Goal: Transaction & Acquisition: Purchase product/service

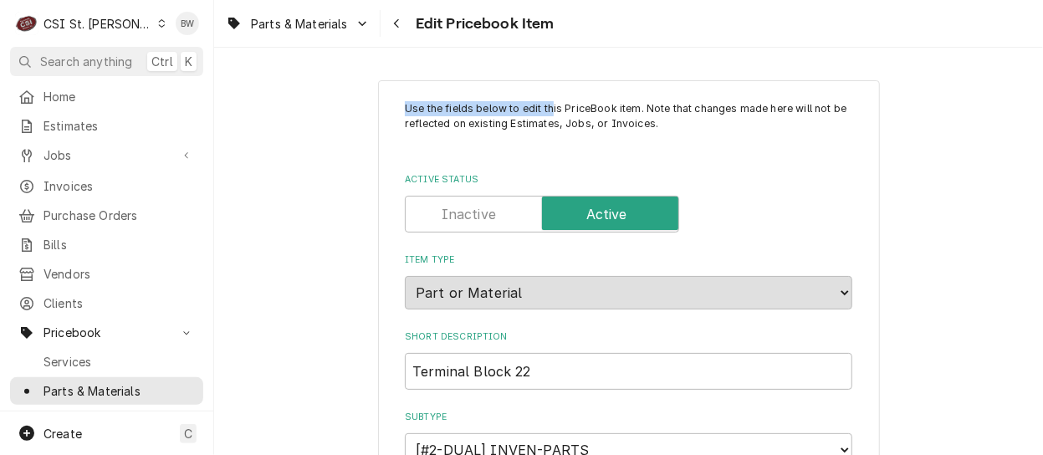
click at [548, 48] on div "Parts & Materials Edit Pricebook Item Use the fields below to edit this PriceBo…" at bounding box center [628, 227] width 829 height 455
click at [561, 42] on div "Parts & Materials Edit Pricebook Item" at bounding box center [628, 23] width 829 height 47
click at [408, 25] on button "Navigate back" at bounding box center [397, 23] width 27 height 27
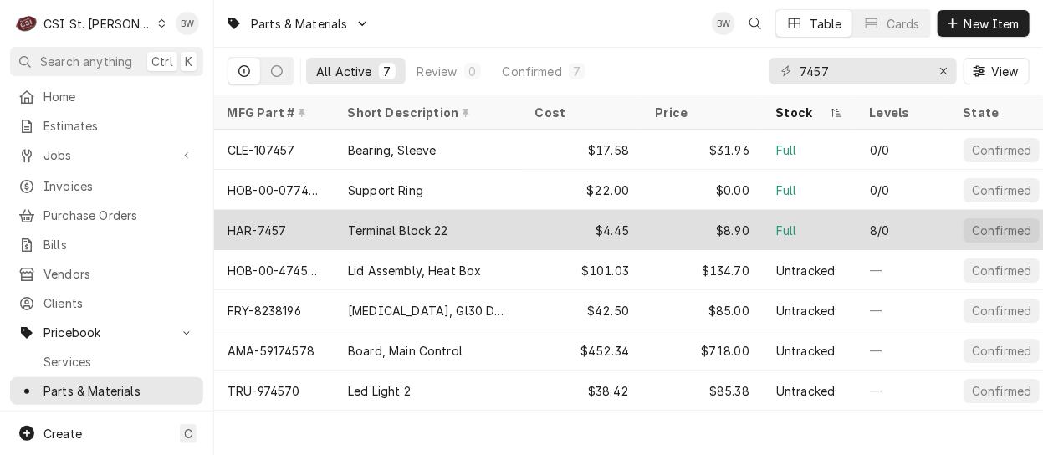
click at [277, 230] on div "HAR-7457" at bounding box center [257, 231] width 59 height 18
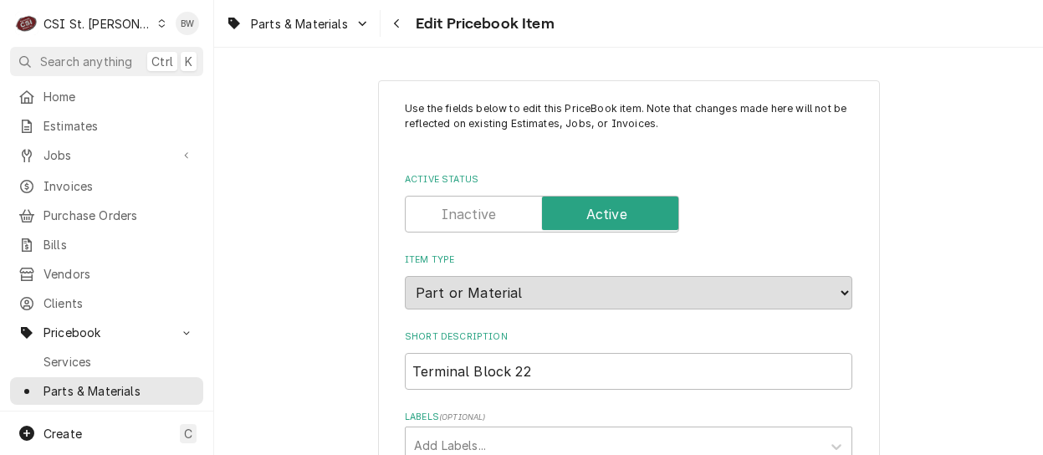
click at [576, 33] on div "Parts & Materials Edit Pricebook Item" at bounding box center [628, 23] width 829 height 47
type textarea "x"
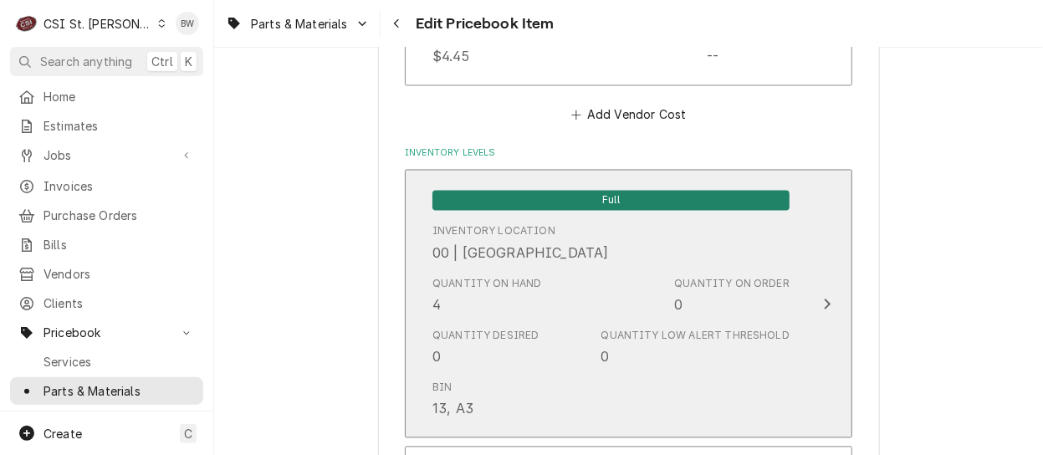
click at [471, 297] on div "Quantity on Hand 4" at bounding box center [487, 296] width 110 height 38
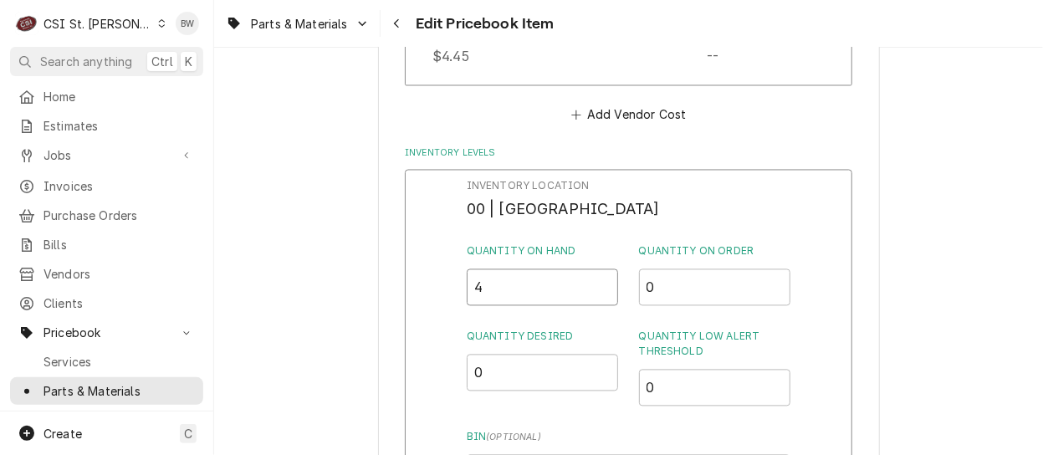
click at [470, 287] on input "4" at bounding box center [543, 287] width 152 height 37
type input "3"
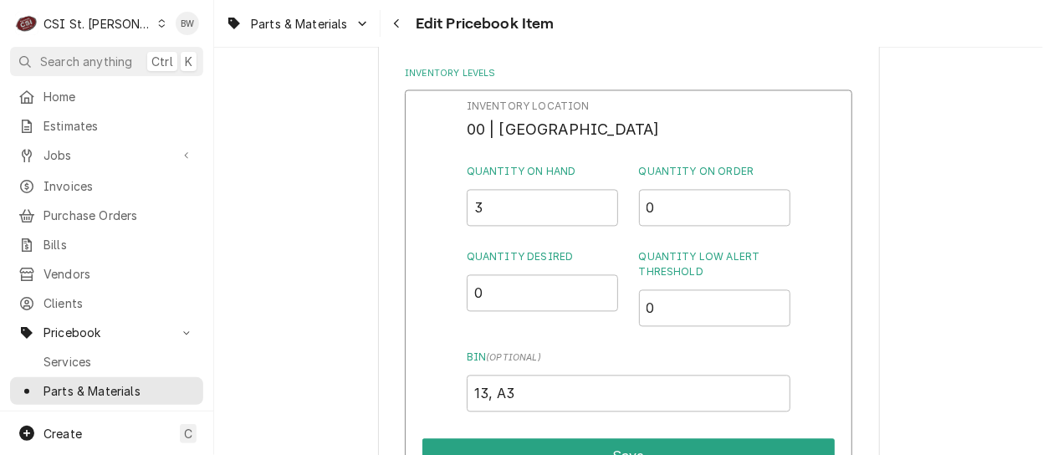
scroll to position [1536, 0]
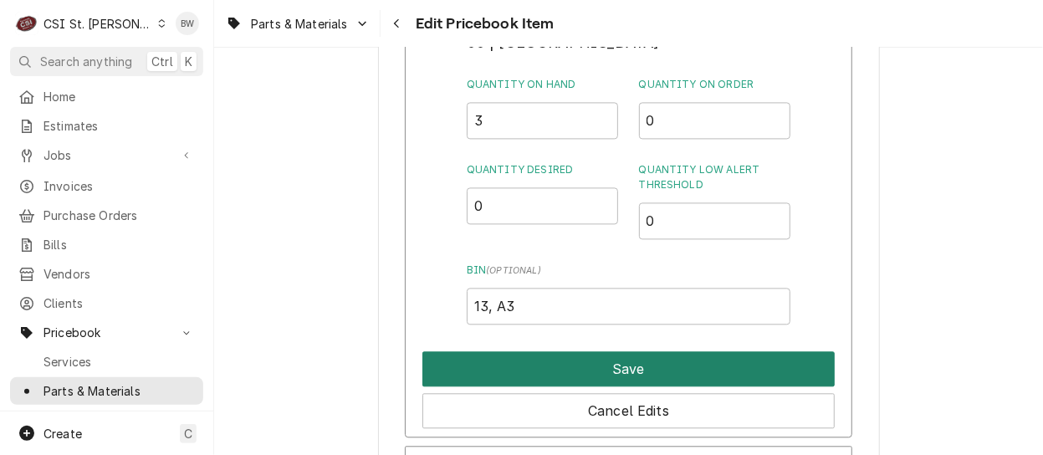
click at [577, 356] on button "Save" at bounding box center [628, 368] width 412 height 35
type textarea "x"
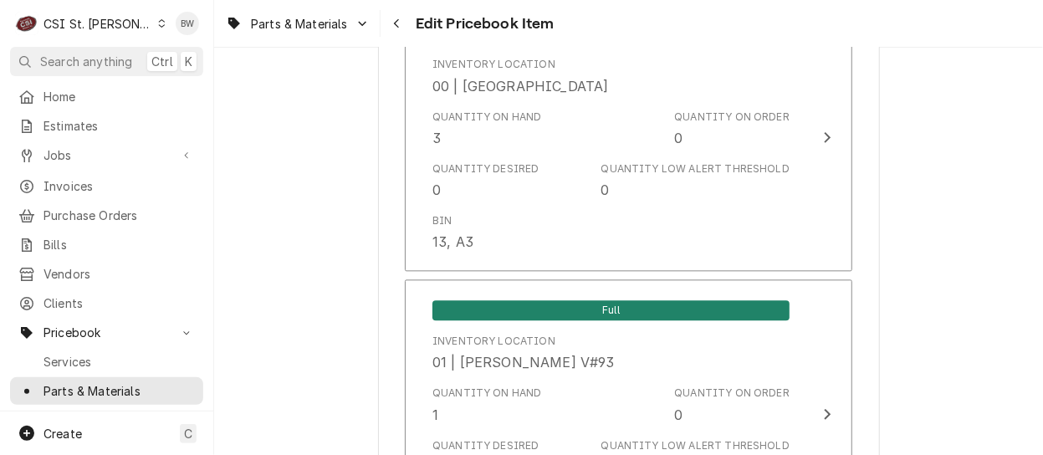
scroll to position [3584, 0]
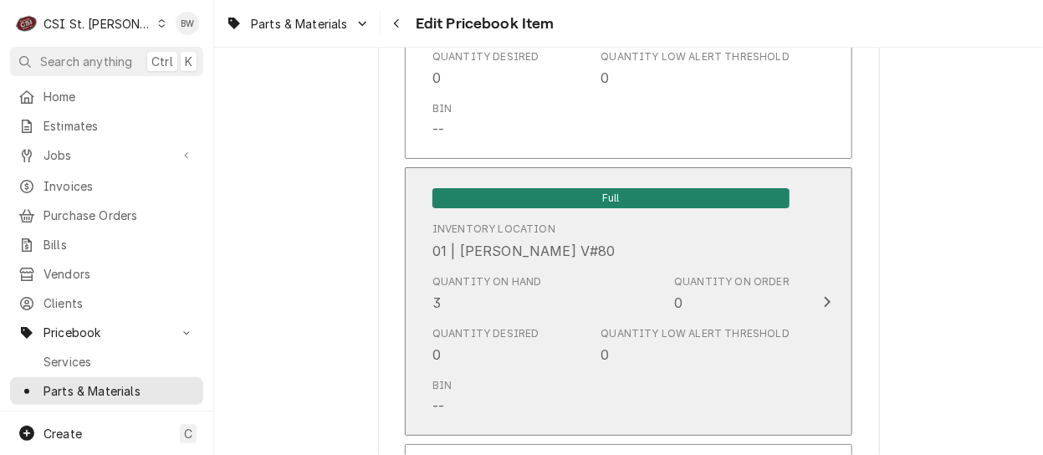
click at [467, 309] on div "Quantity on Hand 3" at bounding box center [487, 293] width 110 height 38
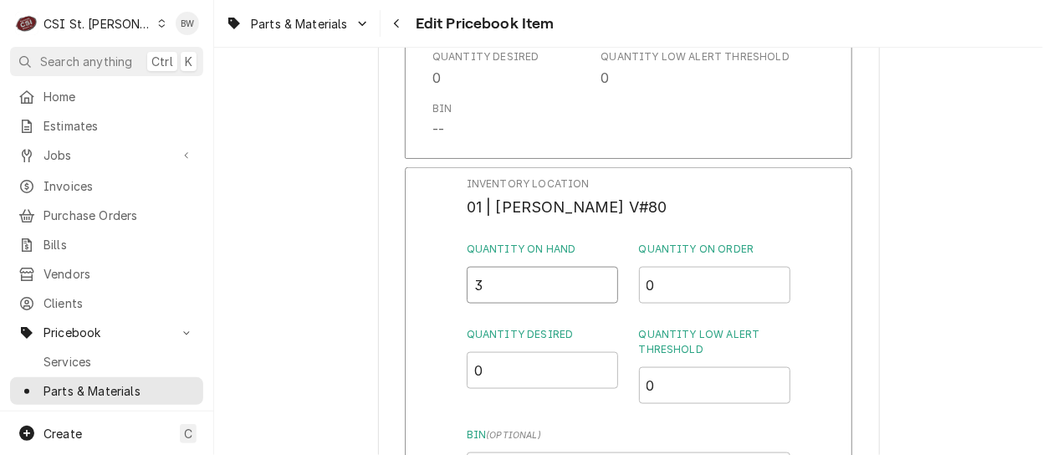
drag, startPoint x: 488, startPoint y: 292, endPoint x: 471, endPoint y: 292, distance: 17.6
click at [471, 292] on input "3" at bounding box center [543, 285] width 152 height 37
type input "4"
click at [434, 290] on div "Inventory Location 01 | KEVIN FLOYD V#80 Quantity on Hand 4 Quantity on Order 0…" at bounding box center [628, 384] width 447 height 435
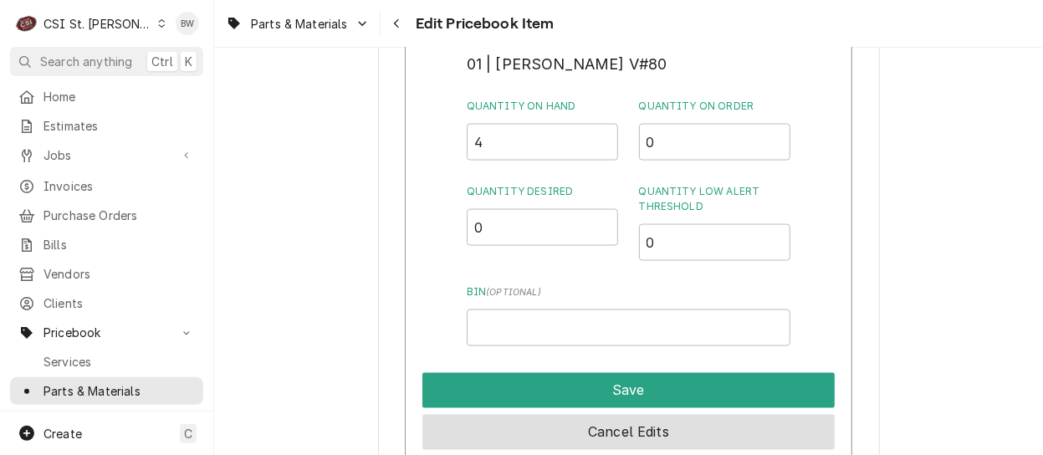
scroll to position [3751, 0]
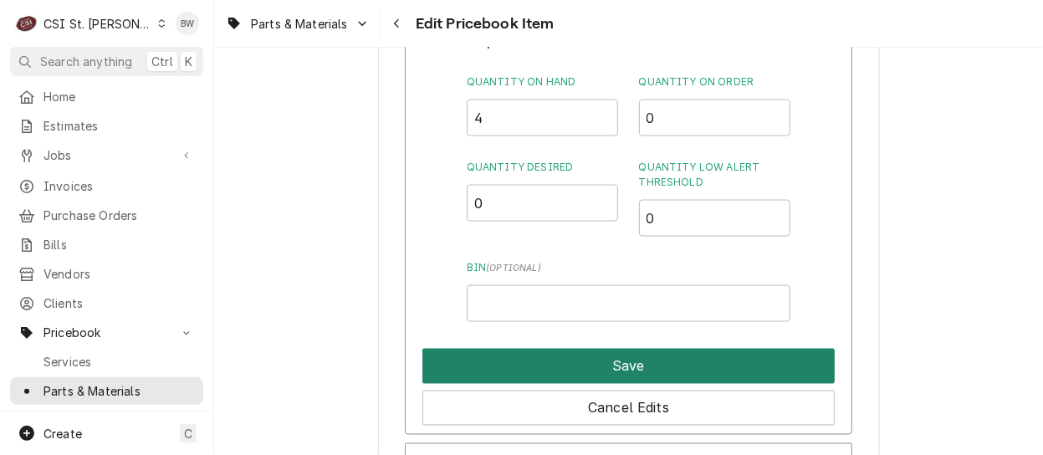
click at [604, 360] on button "Save" at bounding box center [628, 366] width 412 height 35
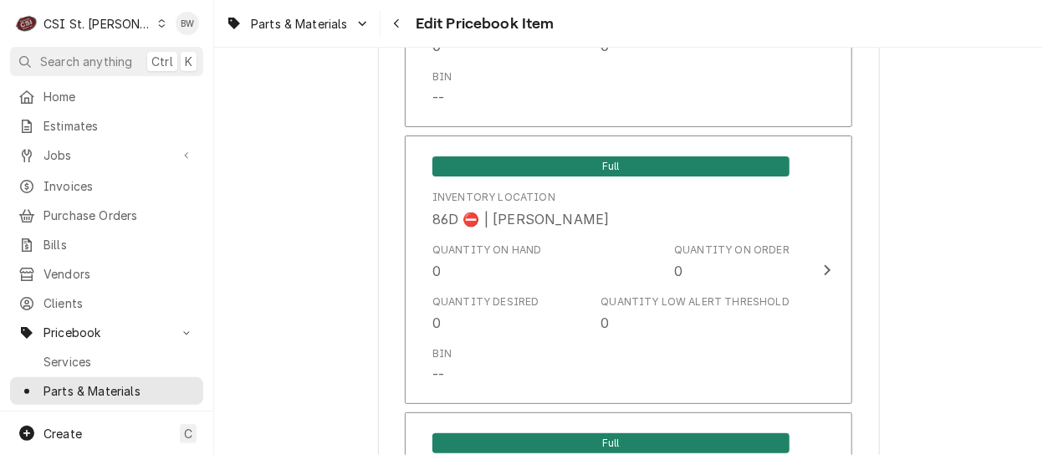
scroll to position [14457, 0]
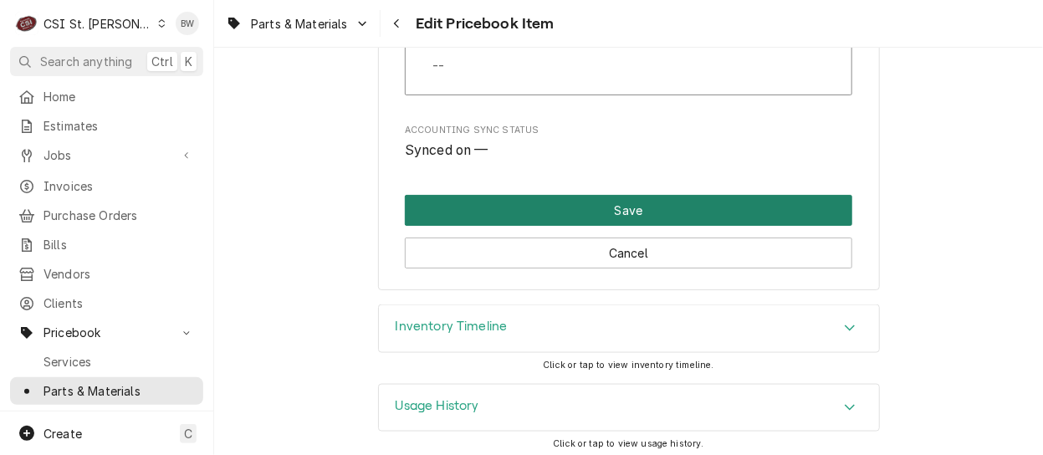
click at [583, 214] on button "Save" at bounding box center [628, 210] width 447 height 31
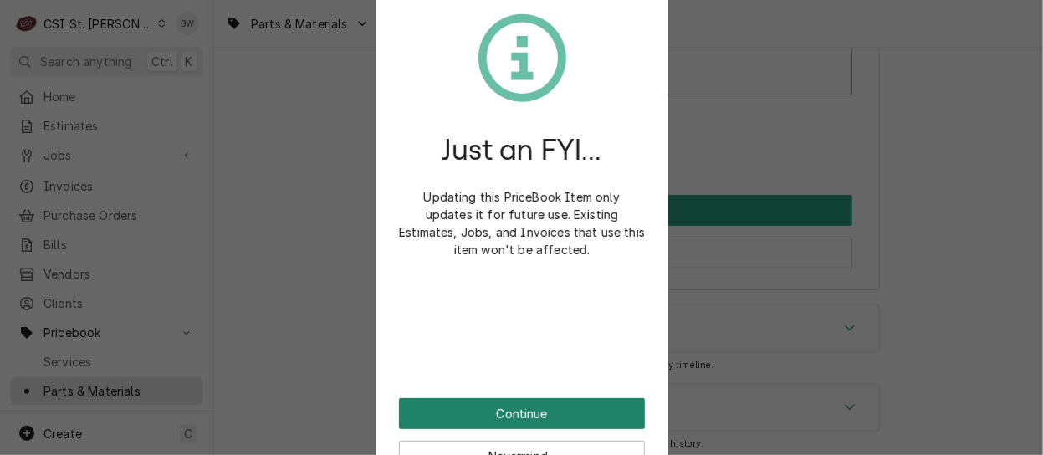
click at [497, 414] on button "Continue" at bounding box center [522, 413] width 246 height 31
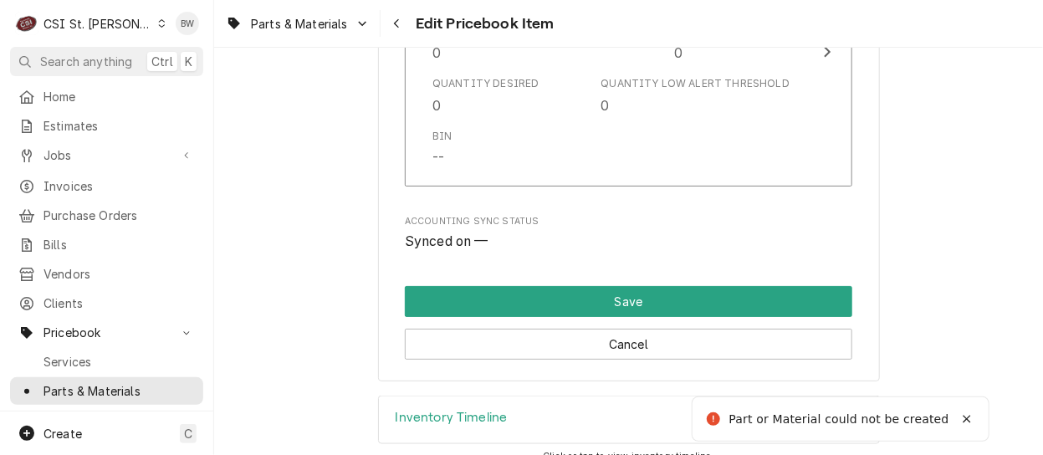
type textarea "x"
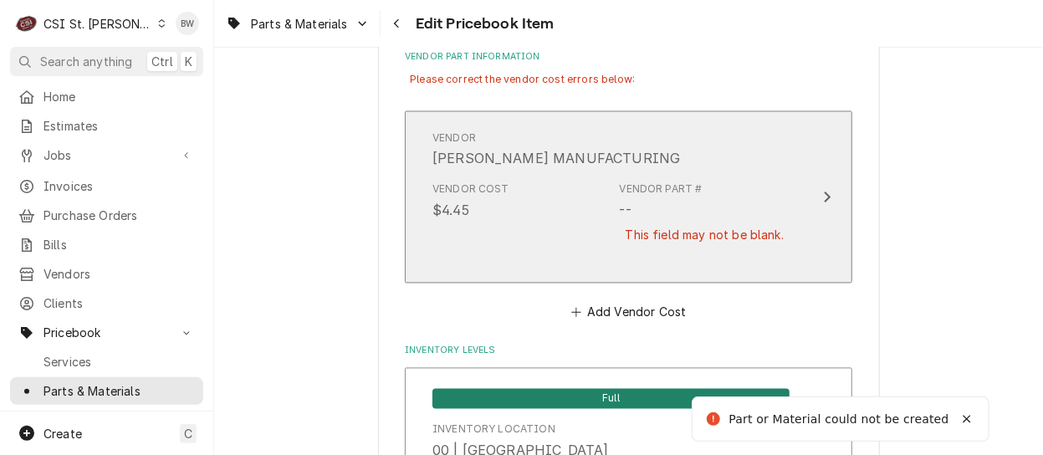
click at [589, 212] on div "Vendor Cost $4.45 Vendor Part # -- This field may not be blank." at bounding box center [610, 223] width 357 height 95
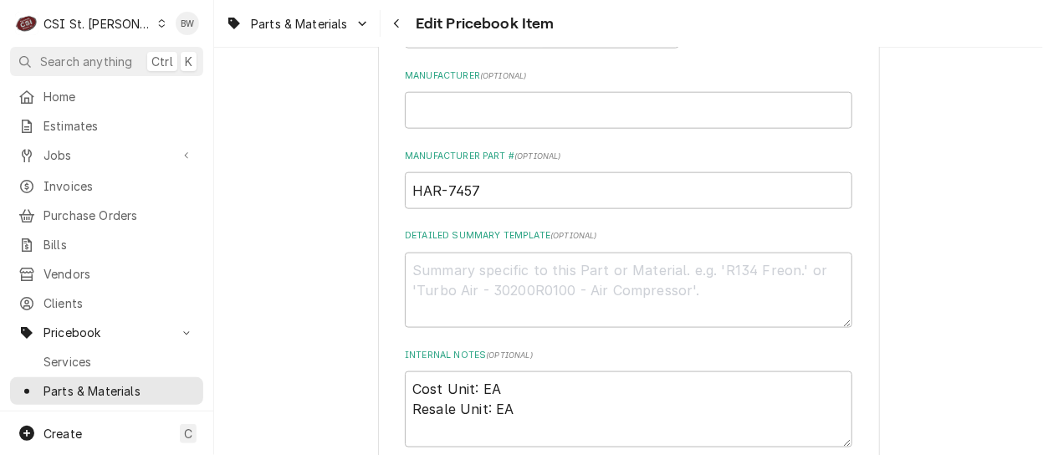
scroll to position [835, 0]
drag, startPoint x: 504, startPoint y: 190, endPoint x: 383, endPoint y: 192, distance: 121.3
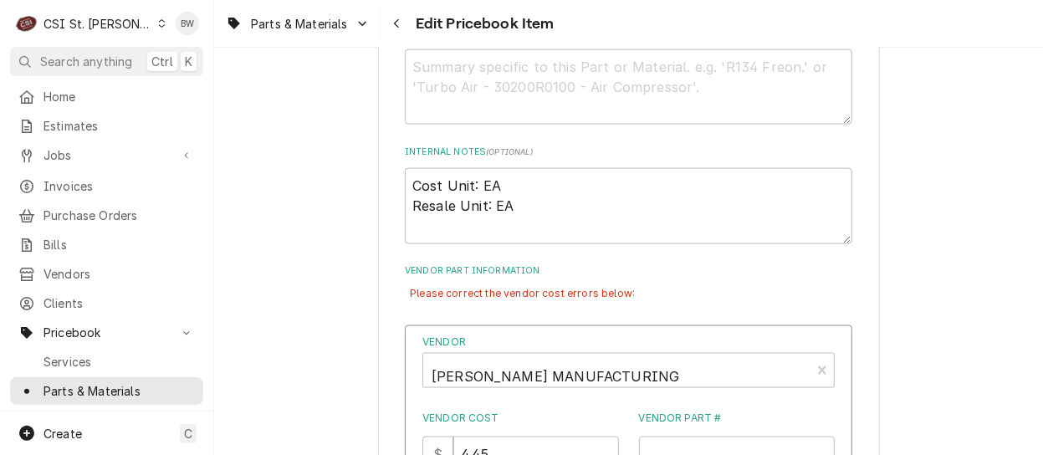
scroll to position [1252, 0]
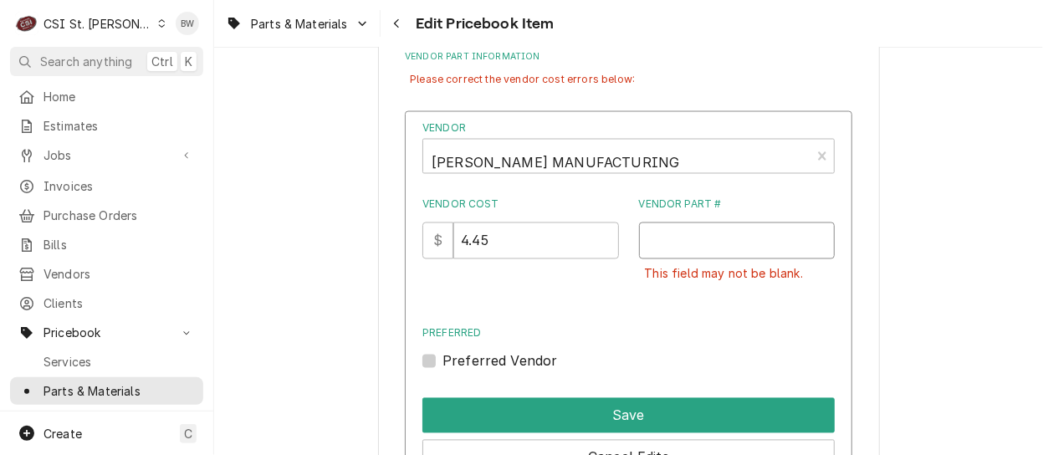
click at [644, 243] on input "Vendor Part #" at bounding box center [737, 240] width 197 height 37
paste input "HAR-7457"
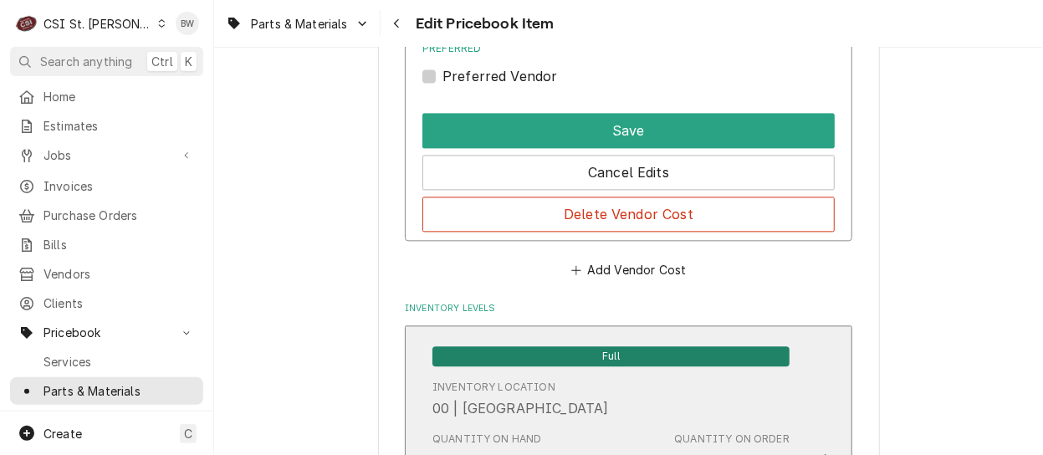
scroll to position [1504, 0]
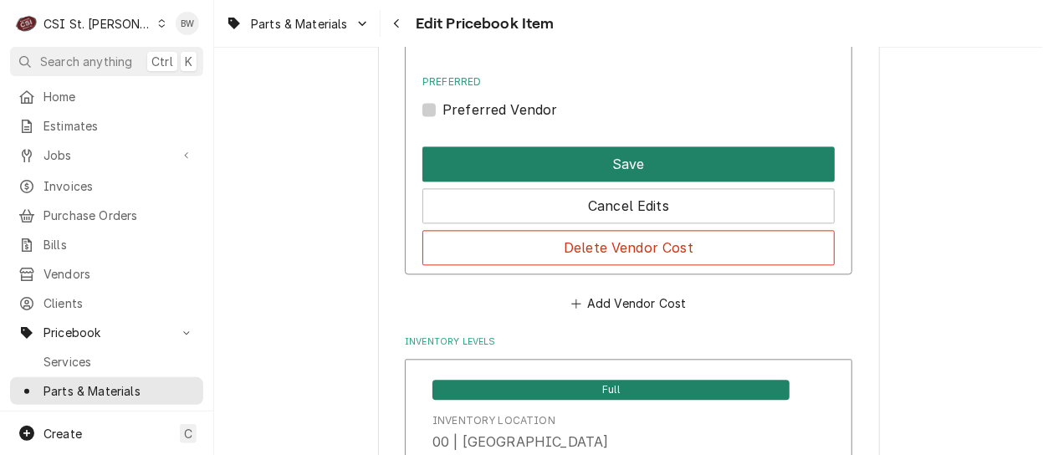
type input "HAR-7457"
click at [603, 162] on button "Save" at bounding box center [628, 163] width 412 height 35
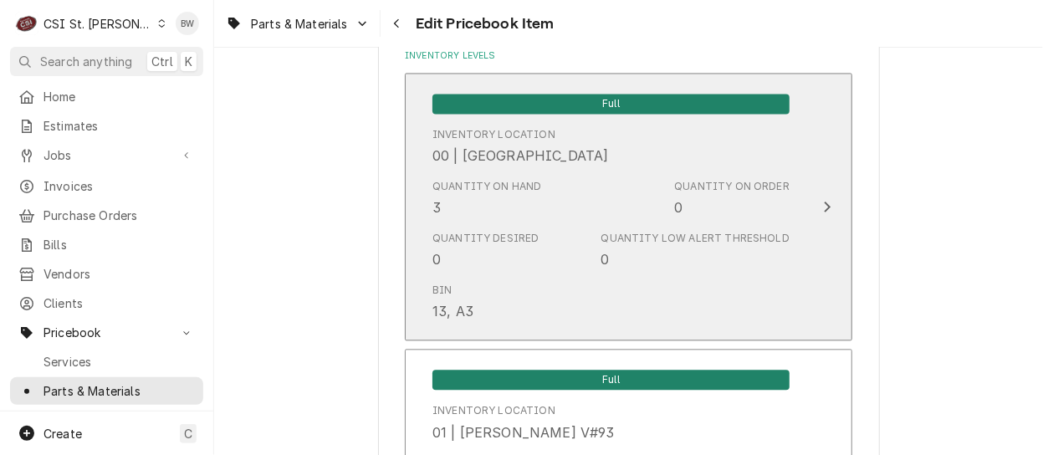
scroll to position [14496, 0]
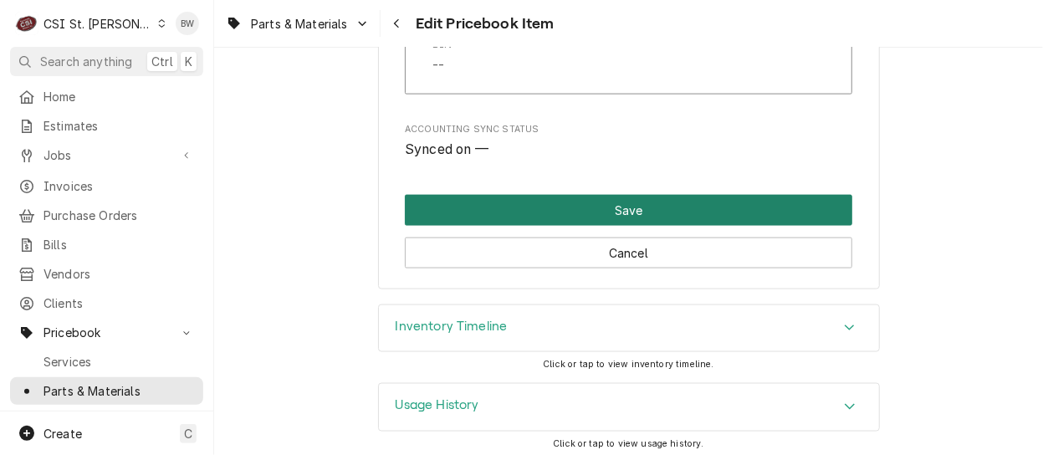
click at [597, 207] on button "Save" at bounding box center [628, 210] width 447 height 31
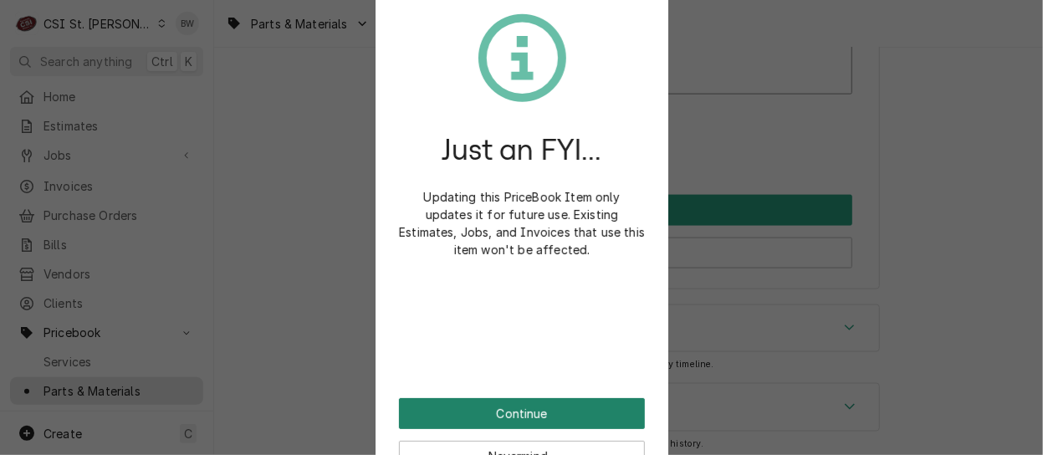
click at [504, 399] on button "Continue" at bounding box center [522, 413] width 246 height 31
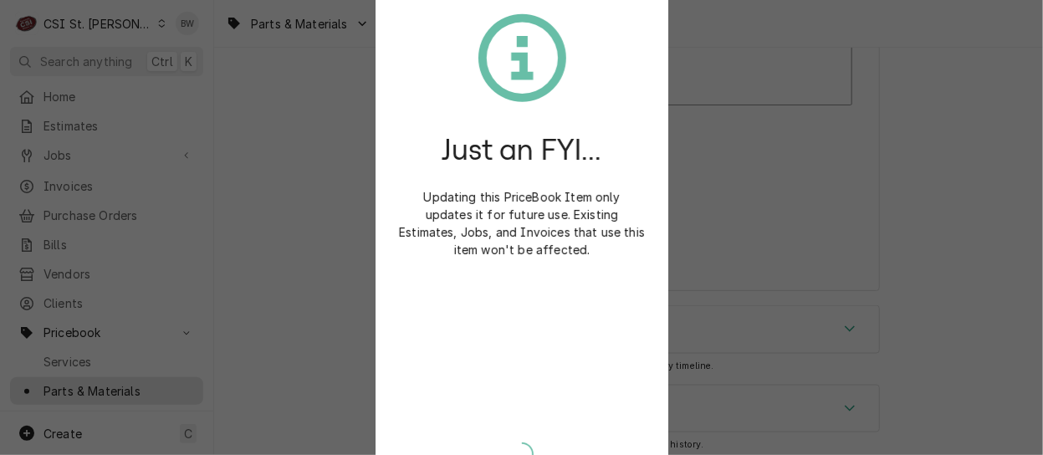
type textarea "x"
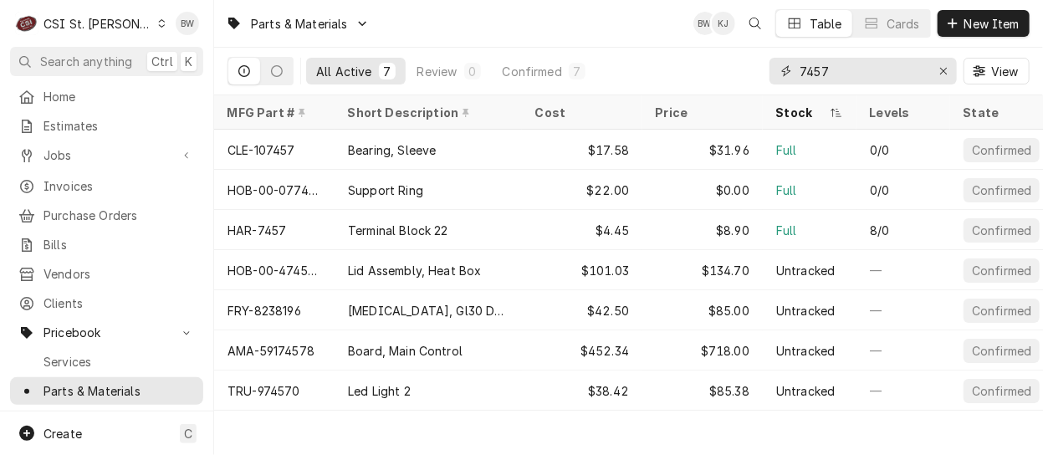
drag, startPoint x: 870, startPoint y: 71, endPoint x: 796, endPoint y: 73, distance: 73.6
click at [797, 71] on div "7457" at bounding box center [863, 71] width 187 height 27
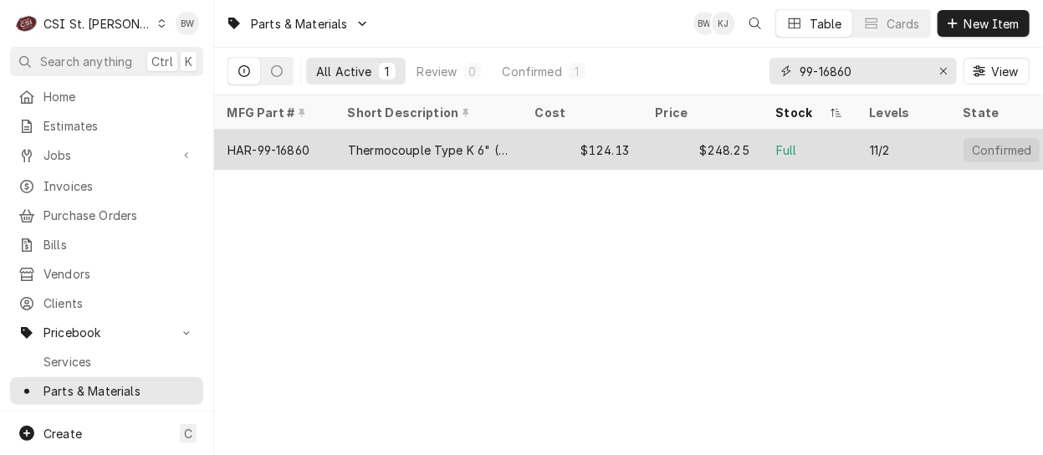
type input "99-16860"
click at [314, 151] on div "HAR-99-16860" at bounding box center [274, 150] width 120 height 40
click at [312, 151] on div "HAR-99-16860" at bounding box center [274, 150] width 120 height 40
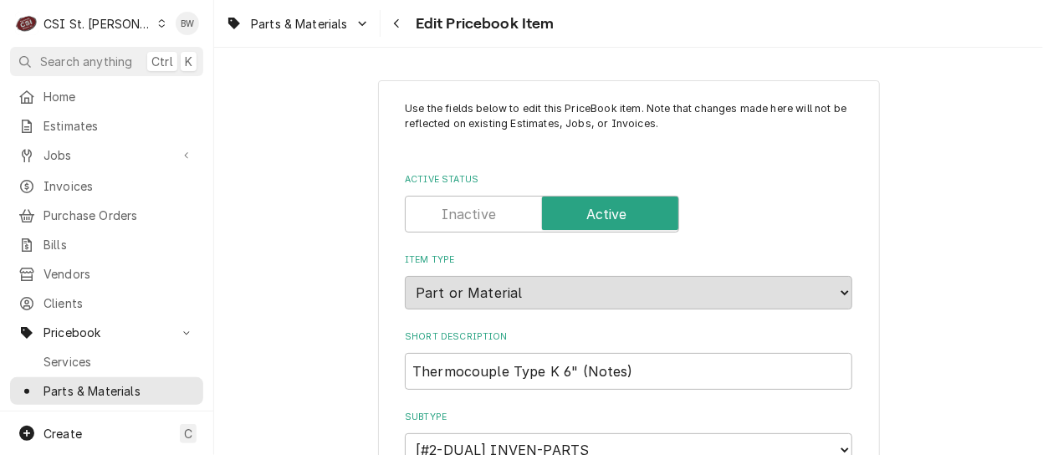
click at [591, 33] on div "Parts & Materials Edit Pricebook Item" at bounding box center [628, 23] width 829 height 47
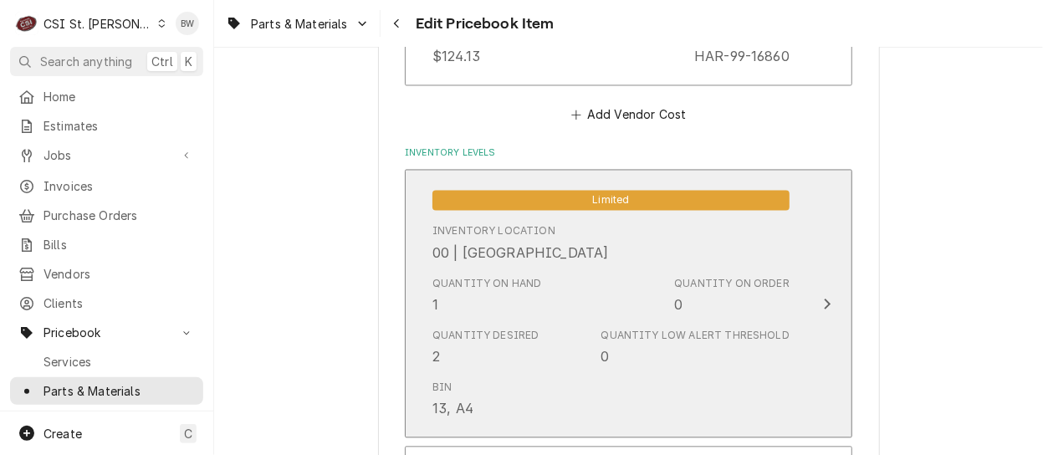
click at [570, 279] on div "Quantity on Hand 1 Quantity on Order 0" at bounding box center [610, 296] width 357 height 52
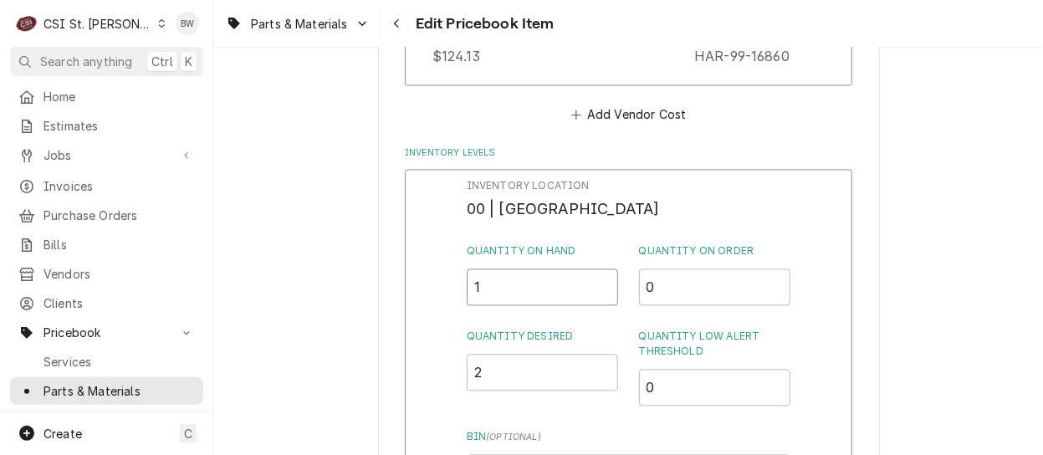
drag, startPoint x: 494, startPoint y: 294, endPoint x: 448, endPoint y: 296, distance: 46.0
click at [448, 296] on div "Inventory Location 00 | STL WAREHOUSE Quantity on Hand 1 Quantity on Order 0 Qu…" at bounding box center [628, 387] width 447 height 435
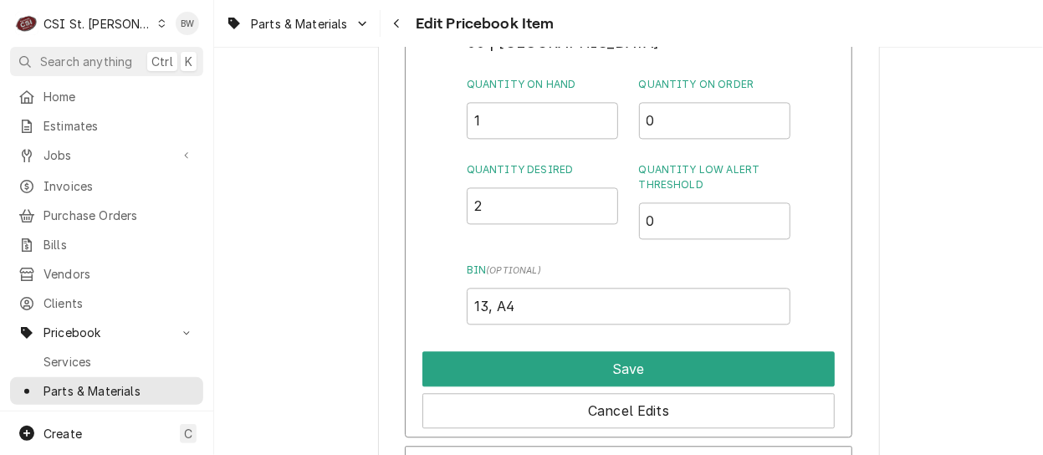
scroll to position [1654, 0]
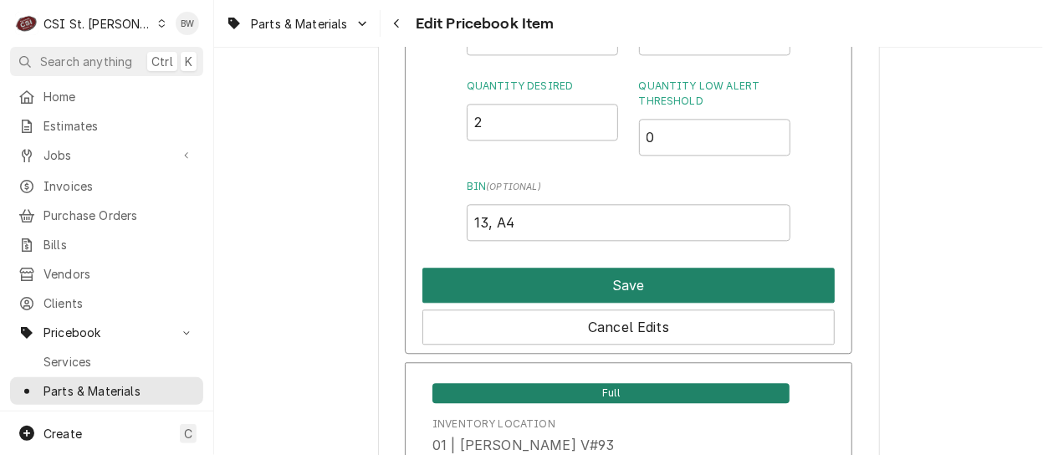
click at [642, 279] on button "Save" at bounding box center [628, 285] width 412 height 35
type textarea "x"
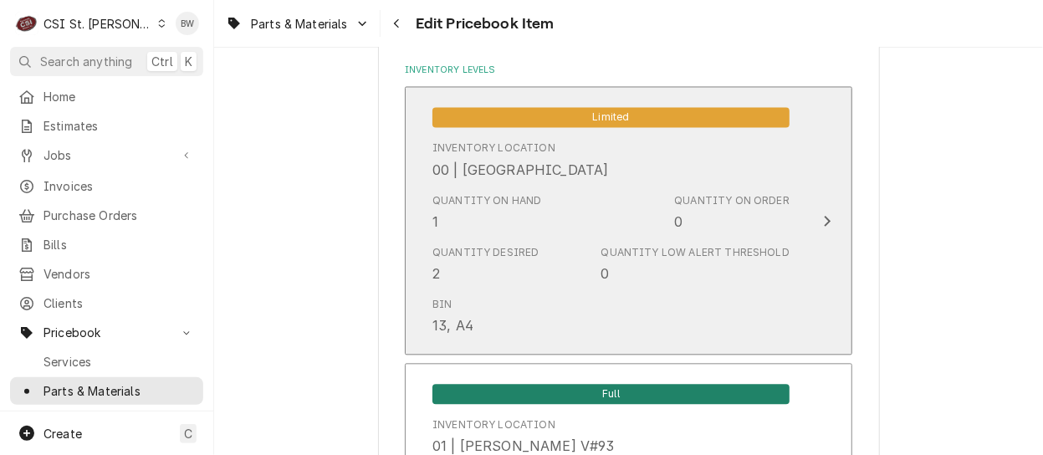
scroll to position [3619, 0]
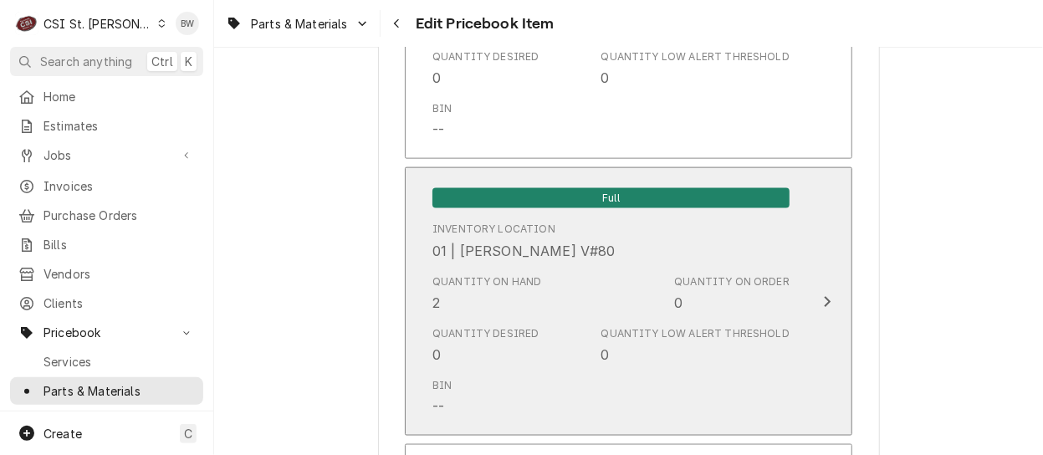
click at [489, 290] on div "Quantity on Hand 2" at bounding box center [487, 293] width 110 height 38
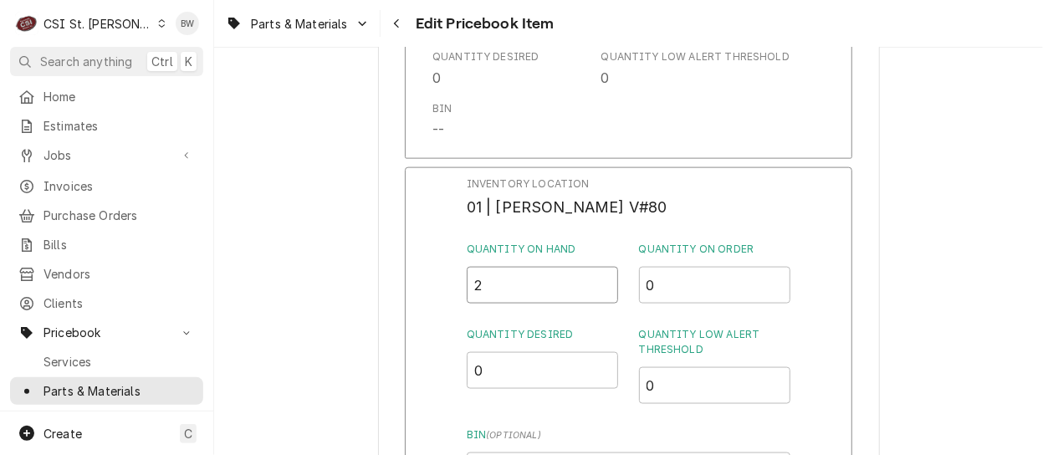
drag, startPoint x: 499, startPoint y: 290, endPoint x: 446, endPoint y: 294, distance: 52.8
click at [446, 294] on div "Inventory Location 01 | KEVIN FLOYD V#80 Quantity on Hand 2 Quantity on Order 0…" at bounding box center [628, 384] width 447 height 435
type input "3"
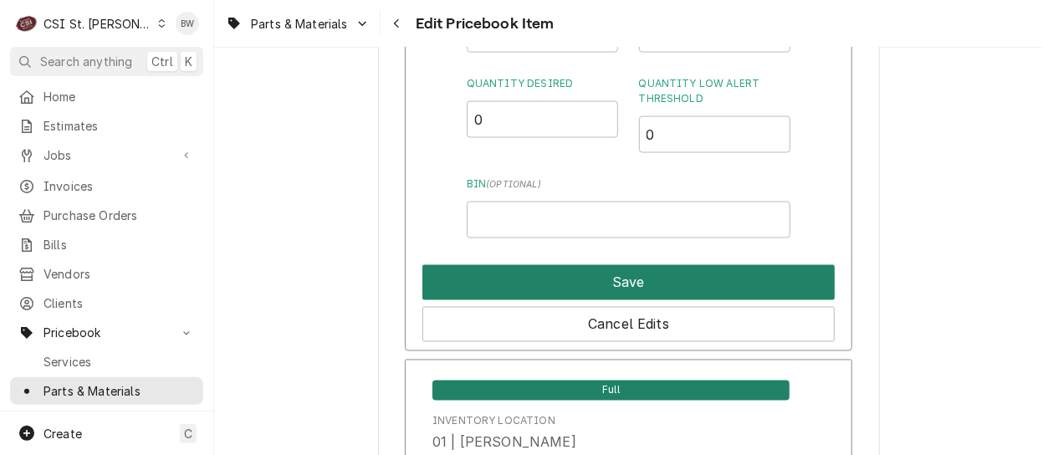
click at [562, 286] on button "Save" at bounding box center [628, 282] width 412 height 35
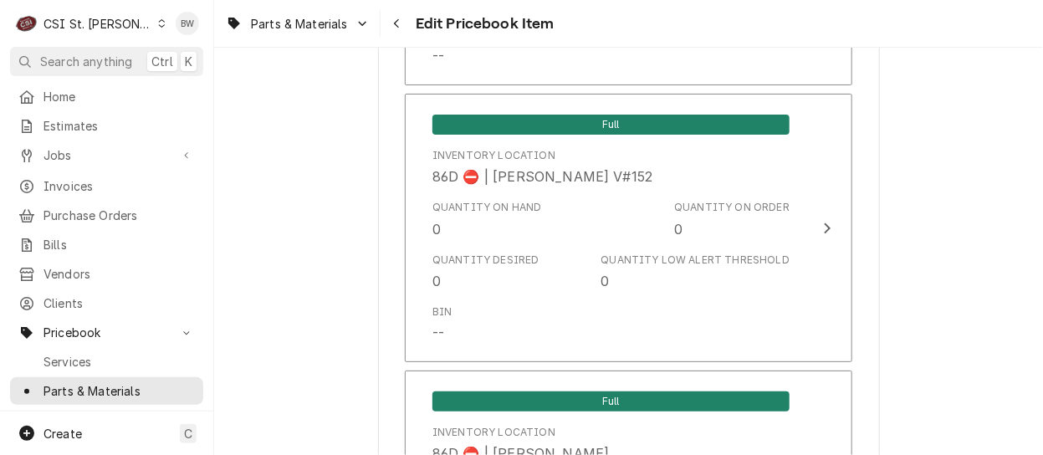
scroll to position [14493, 0]
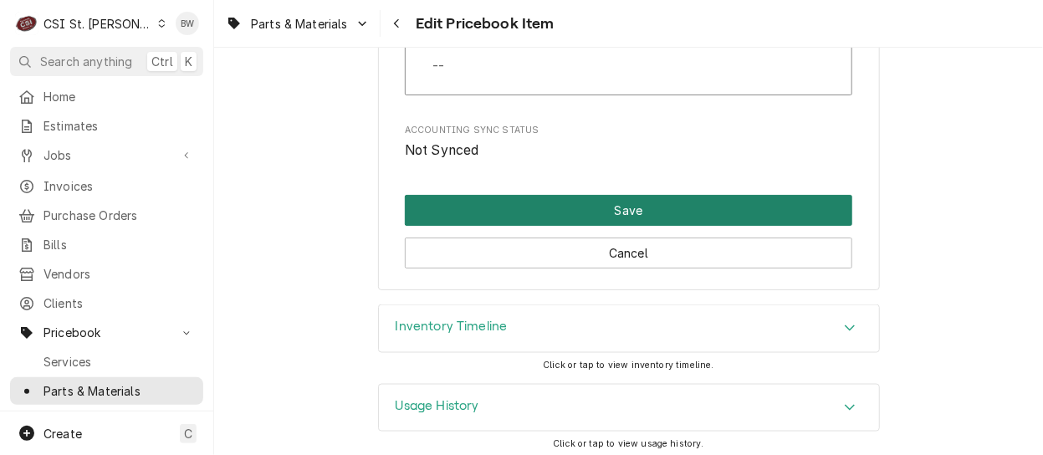
click at [581, 206] on button "Save" at bounding box center [628, 210] width 447 height 31
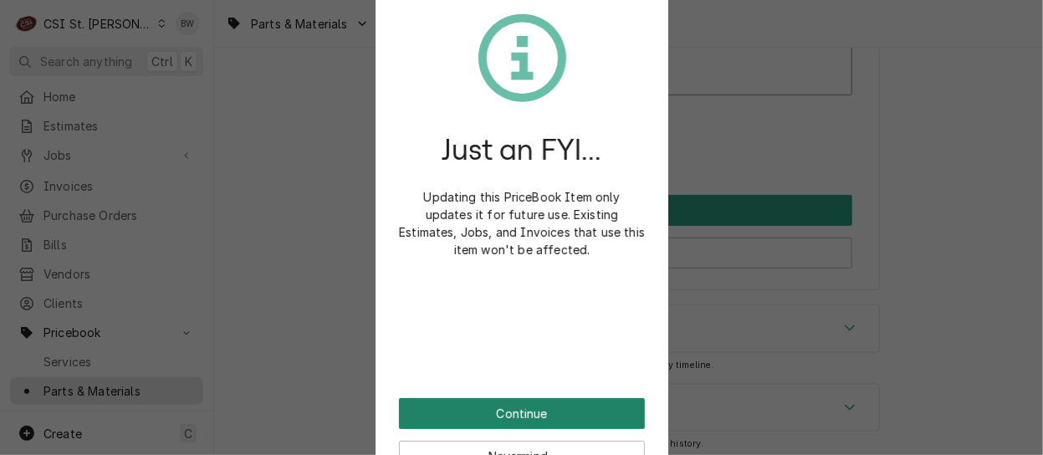
click at [483, 406] on button "Continue" at bounding box center [522, 413] width 246 height 31
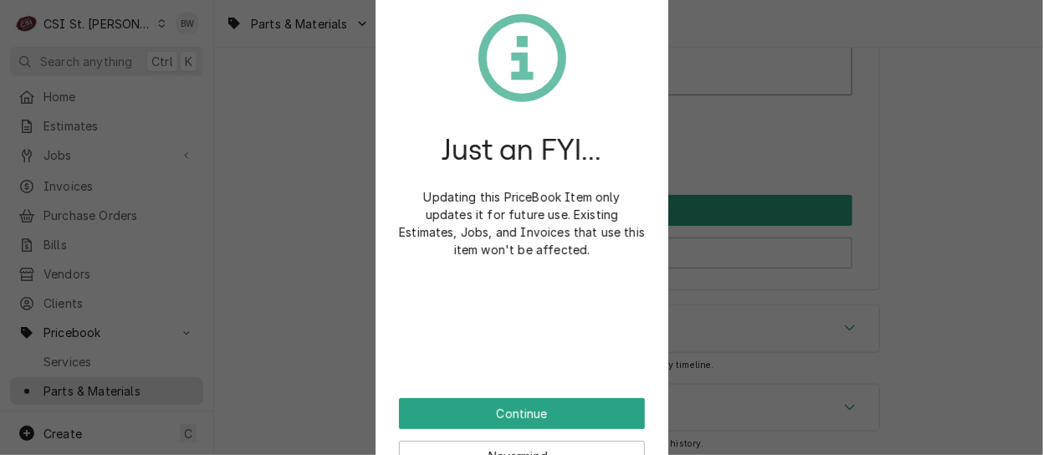
scroll to position [14483, 0]
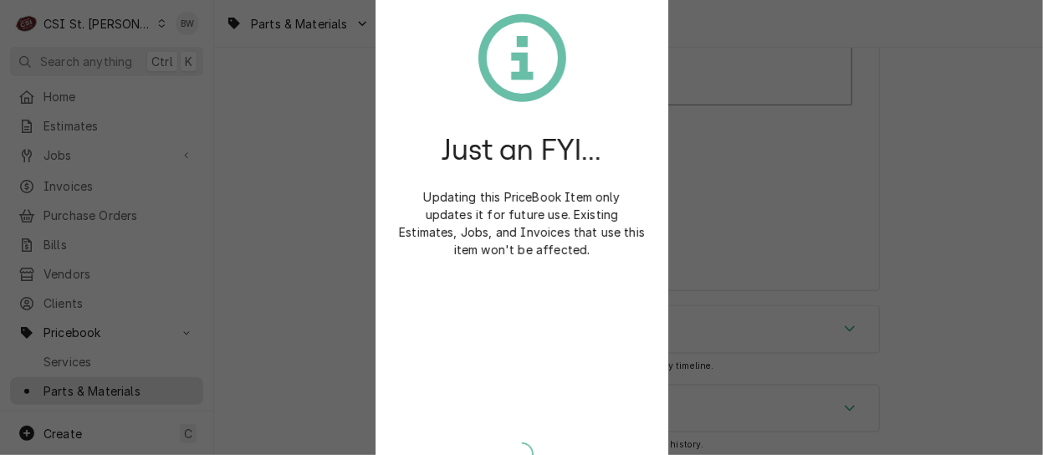
type textarea "x"
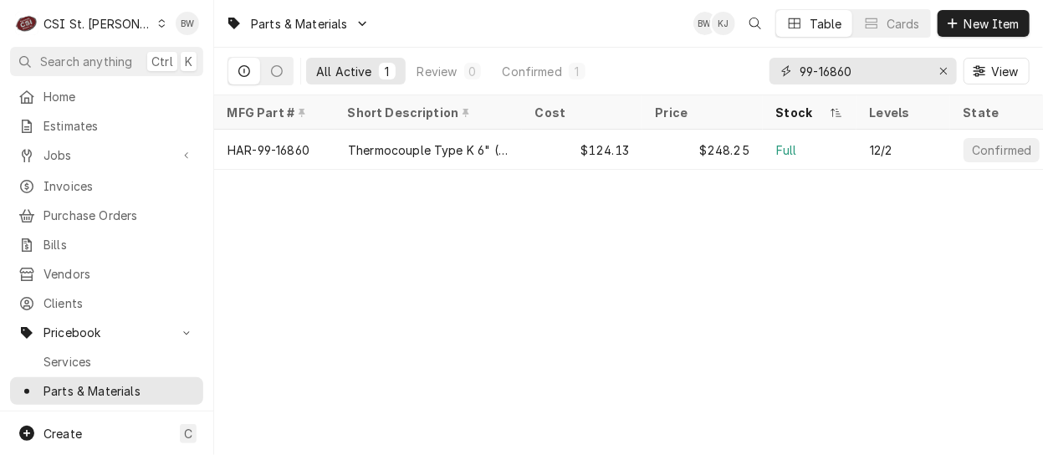
drag, startPoint x: 867, startPoint y: 73, endPoint x: 797, endPoint y: 69, distance: 70.3
click at [797, 69] on div "99-16860" at bounding box center [863, 71] width 187 height 27
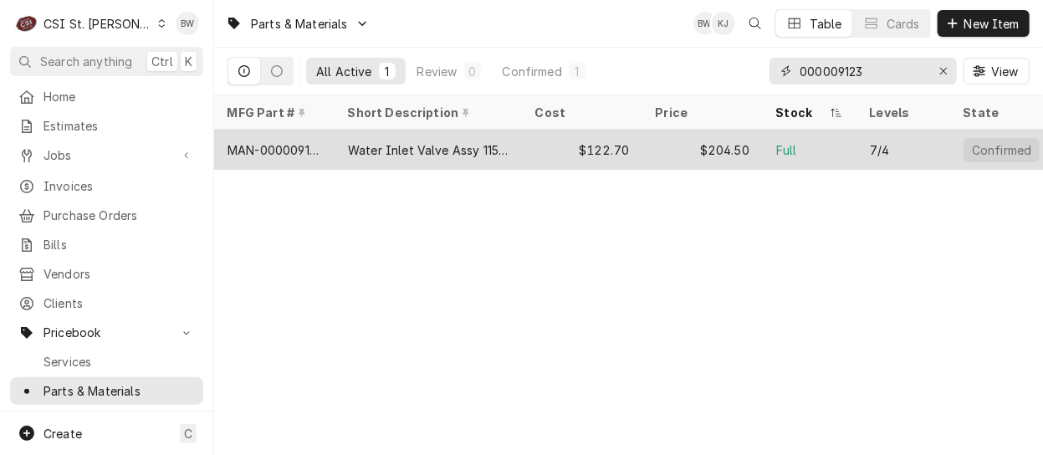
type input "000009123"
click at [308, 141] on div "MAN-000009123" at bounding box center [275, 150] width 94 height 18
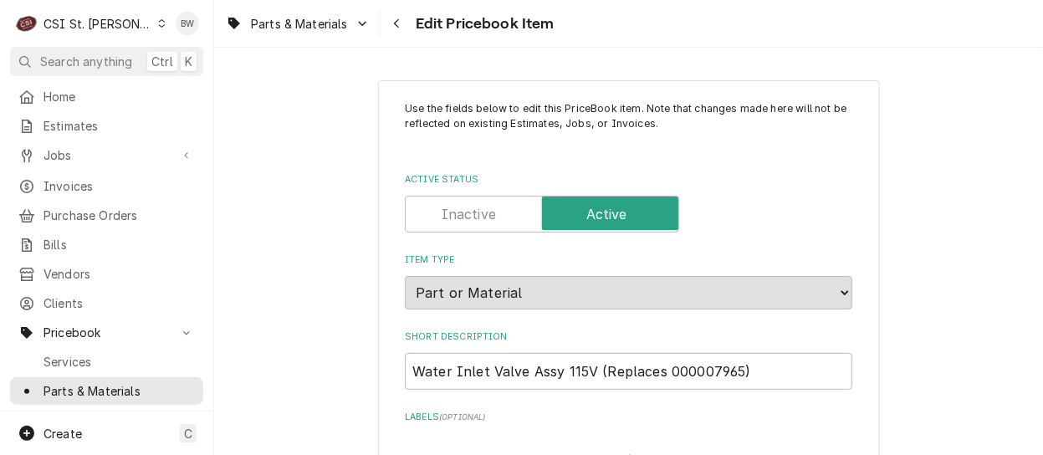
type textarea "x"
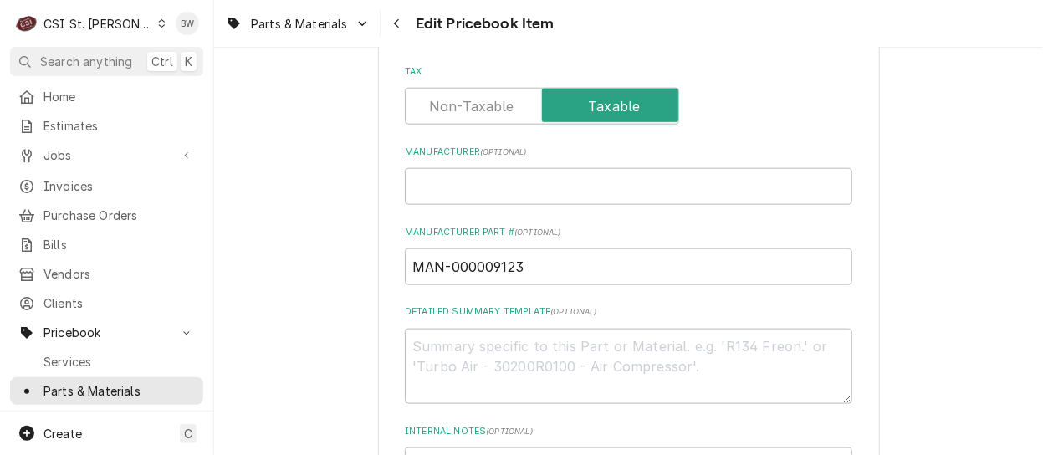
scroll to position [753, 0]
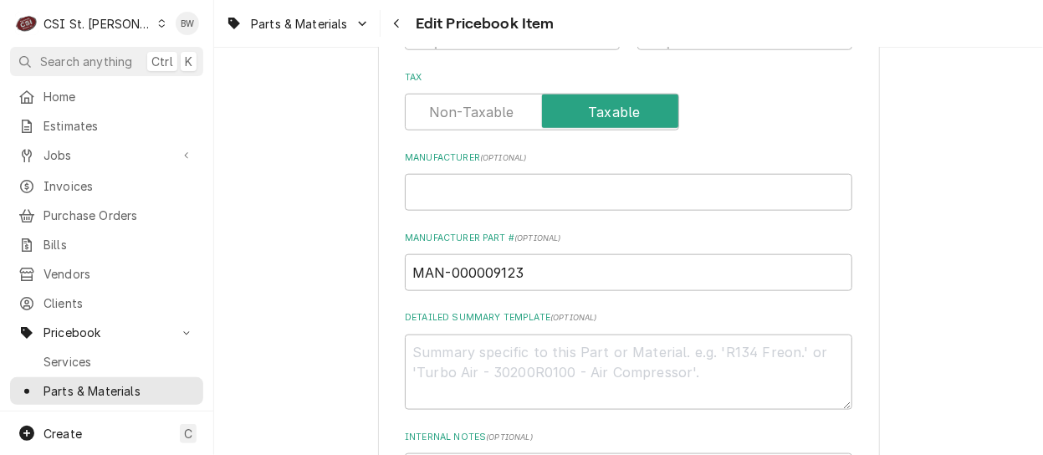
click at [652, 27] on div "Parts & Materials Edit Pricebook Item" at bounding box center [628, 23] width 829 height 47
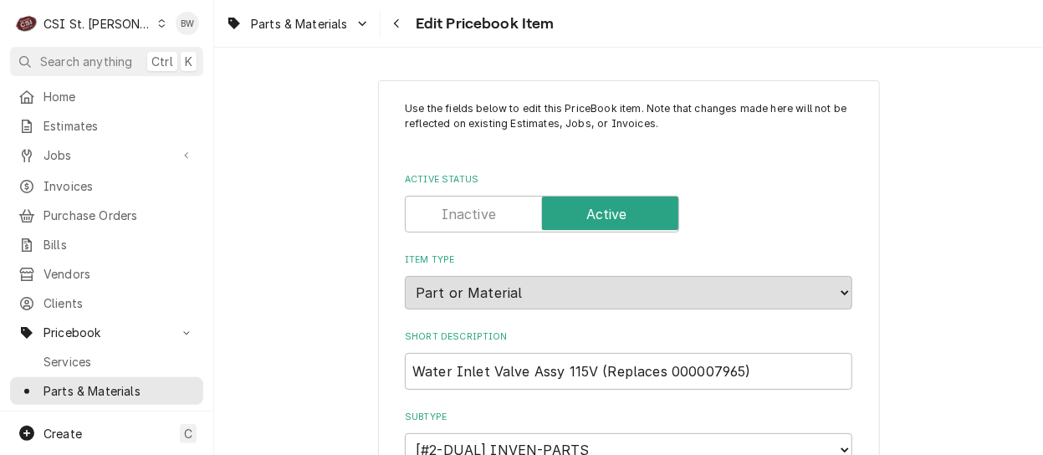
scroll to position [1542, 0]
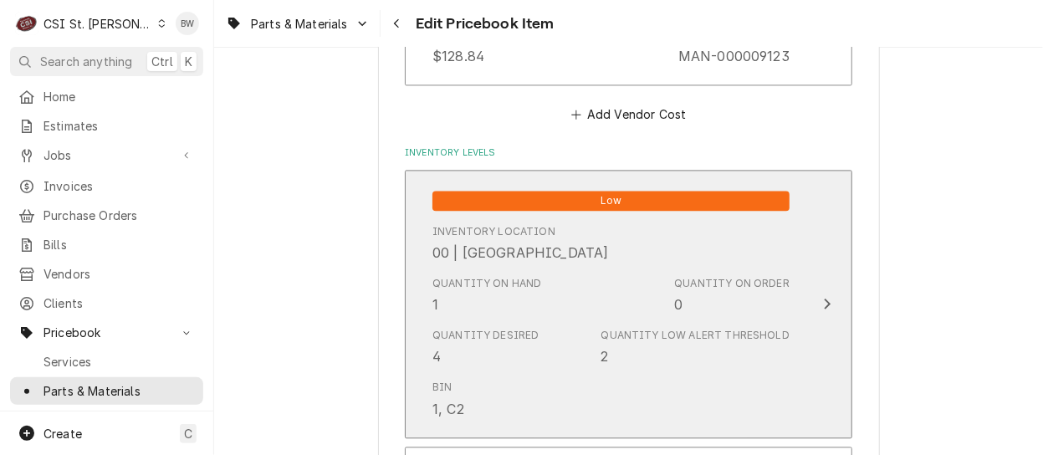
click at [519, 290] on div "Quantity on Hand 1" at bounding box center [487, 295] width 110 height 38
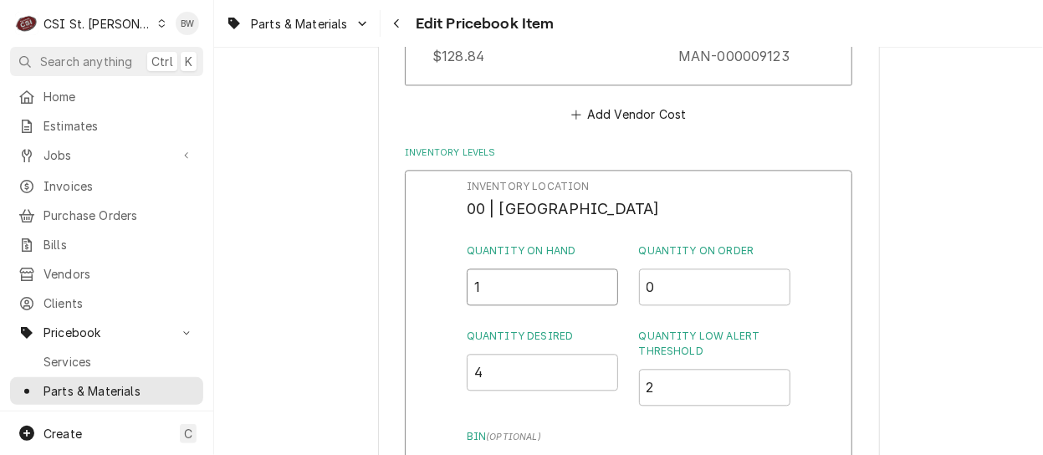
drag, startPoint x: 509, startPoint y: 289, endPoint x: 456, endPoint y: 295, distance: 53.0
click at [457, 295] on div "Inventory Location 00 | STL WAREHOUSE Quantity on Hand 1 Quantity on Order 0 Qu…" at bounding box center [628, 387] width 447 height 435
type input "0"
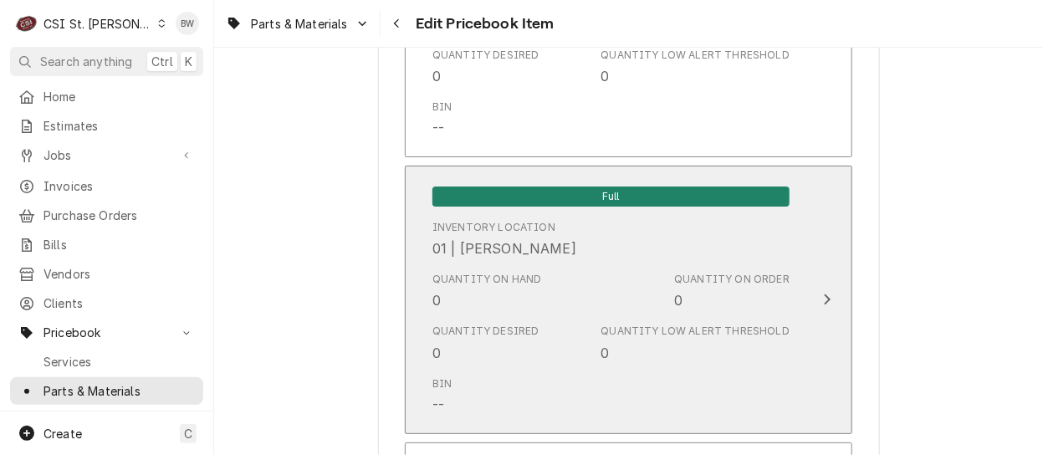
click at [519, 297] on div "Quantity on Hand 0" at bounding box center [487, 291] width 110 height 38
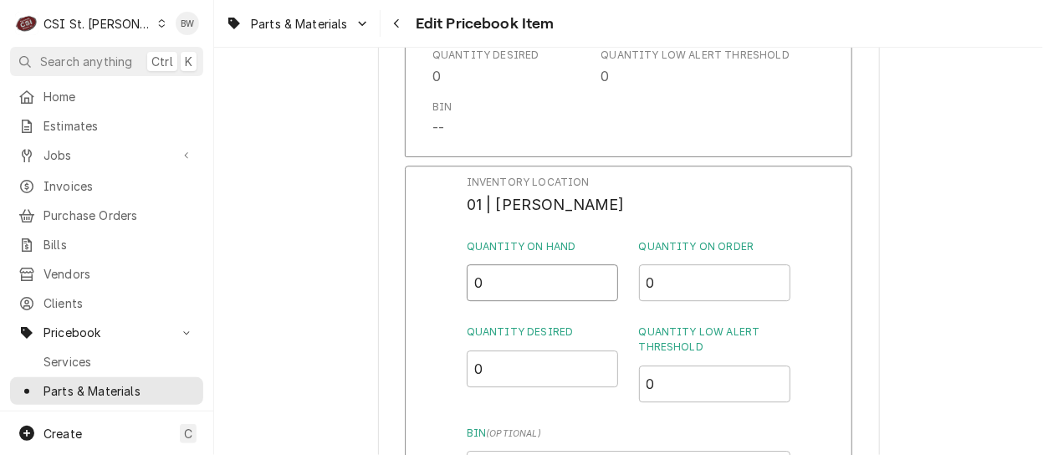
drag, startPoint x: 512, startPoint y: 294, endPoint x: 462, endPoint y: 292, distance: 50.2
click at [463, 292] on div "Inventory Location 01 | MATT FLORES Quantity on Hand 0 Quantity on Order 0 Quan…" at bounding box center [628, 383] width 447 height 435
type input "1"
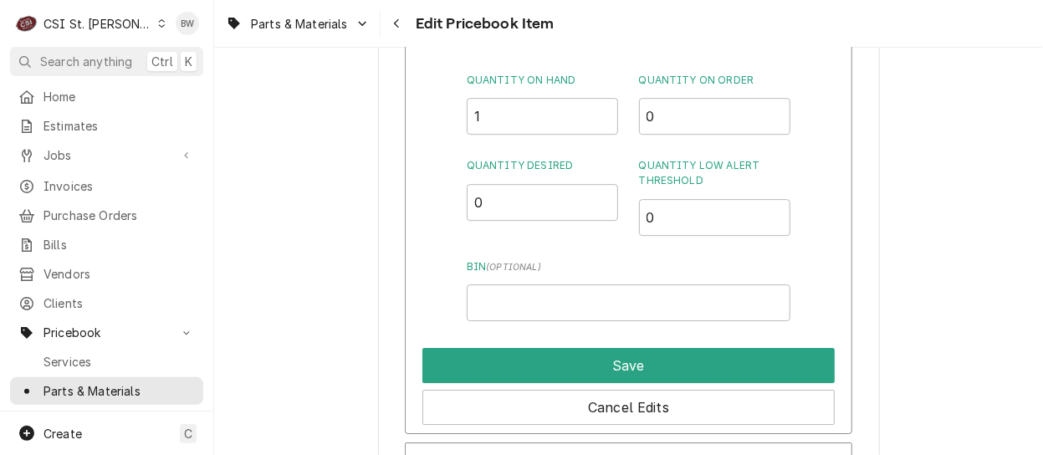
scroll to position [4922, 0]
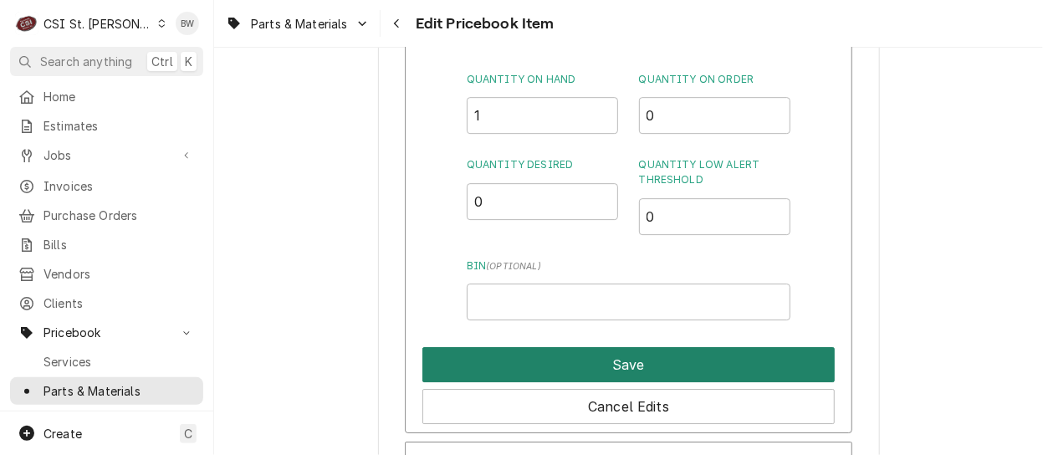
click at [581, 354] on button "Save" at bounding box center [628, 364] width 412 height 35
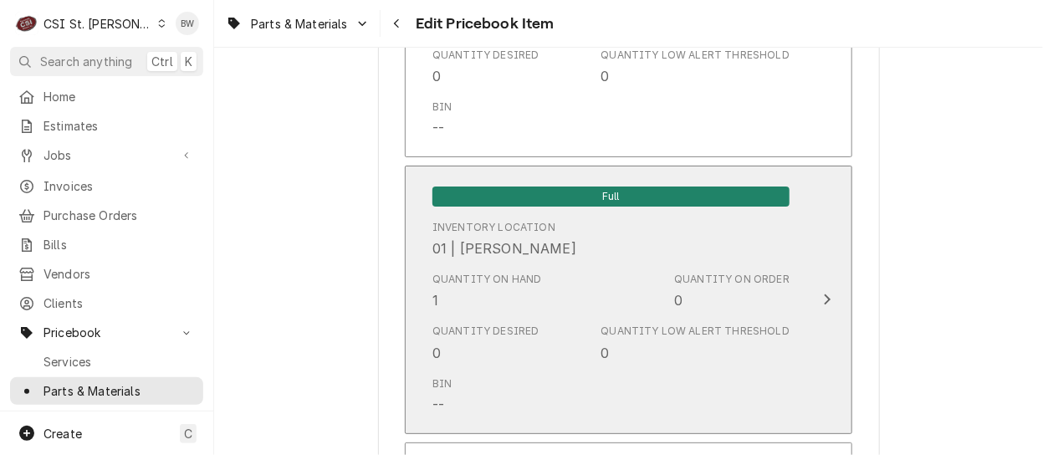
scroll to position [14798, 0]
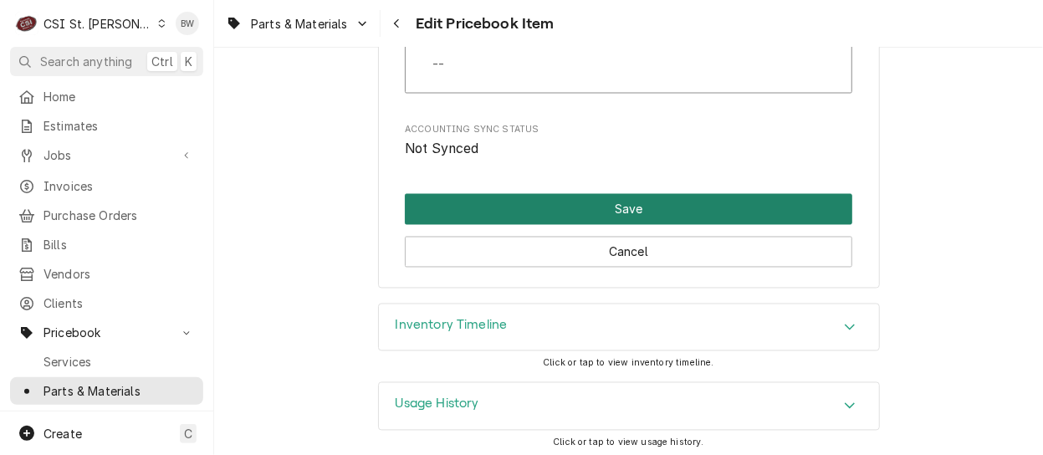
click at [560, 207] on button "Save" at bounding box center [628, 209] width 447 height 31
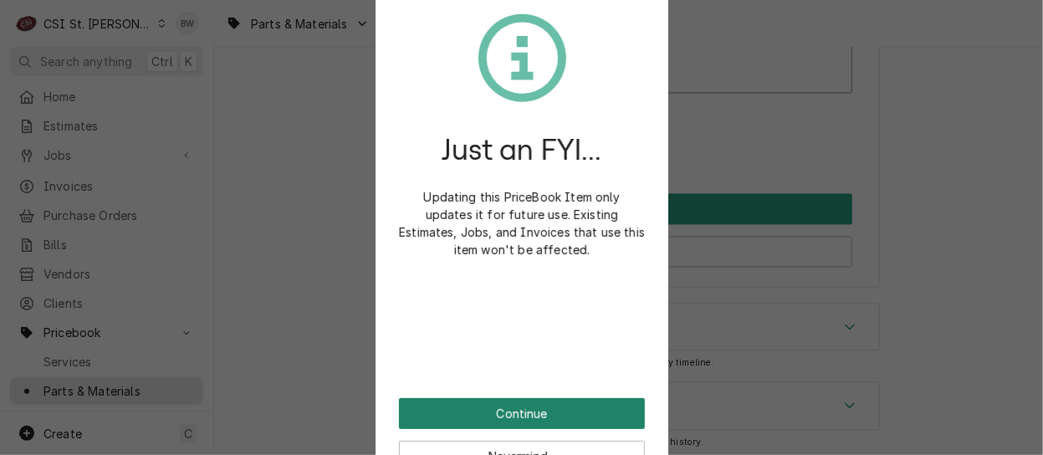
click at [503, 413] on button "Continue" at bounding box center [522, 413] width 246 height 31
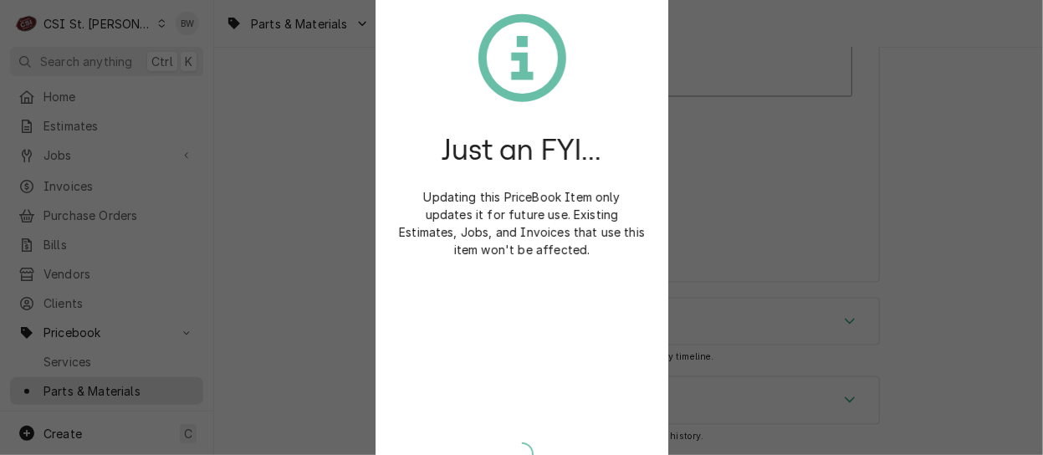
scroll to position [14788, 0]
click at [503, 413] on div "Continue Nevermind..." at bounding box center [522, 436] width 246 height 70
type textarea "x"
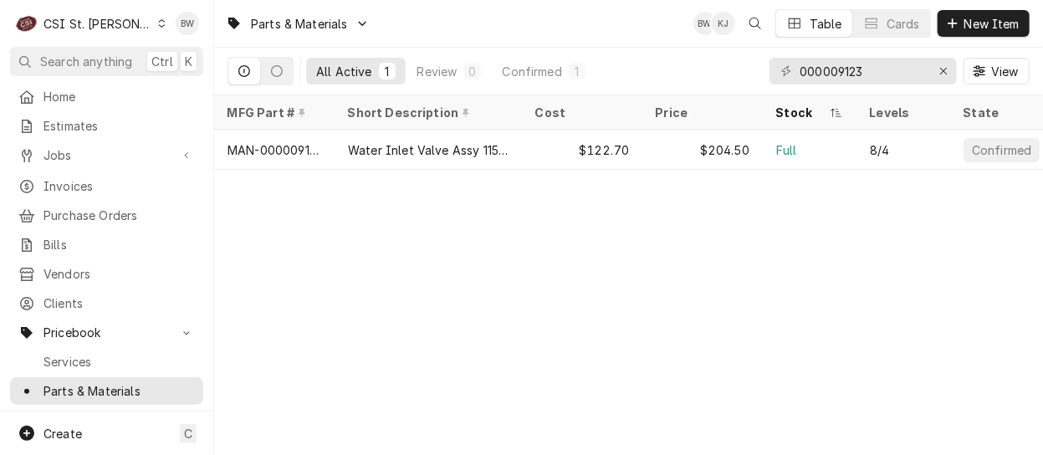
click at [423, 289] on div "Parts & Materials BW KJ Table Cards New Item All Active 1 Review 0 Confirmed 1 …" at bounding box center [628, 227] width 829 height 455
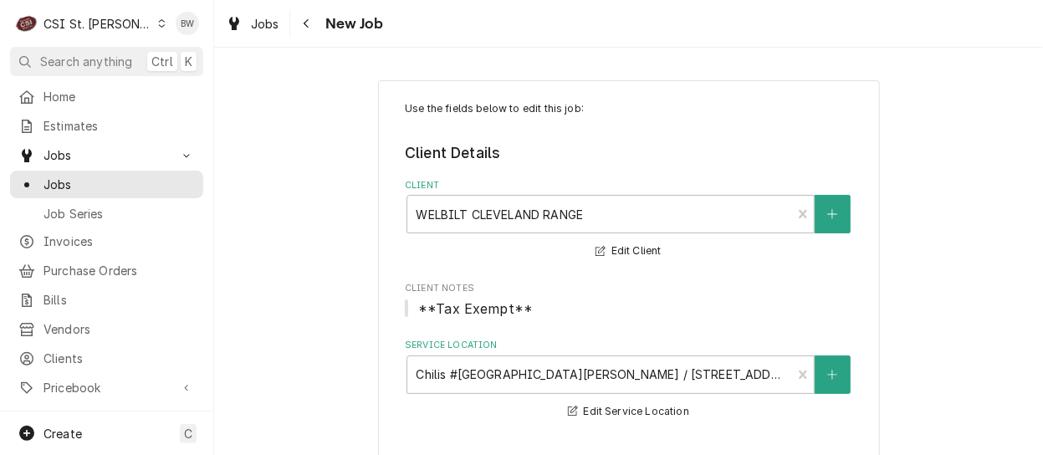
scroll to position [1004, 0]
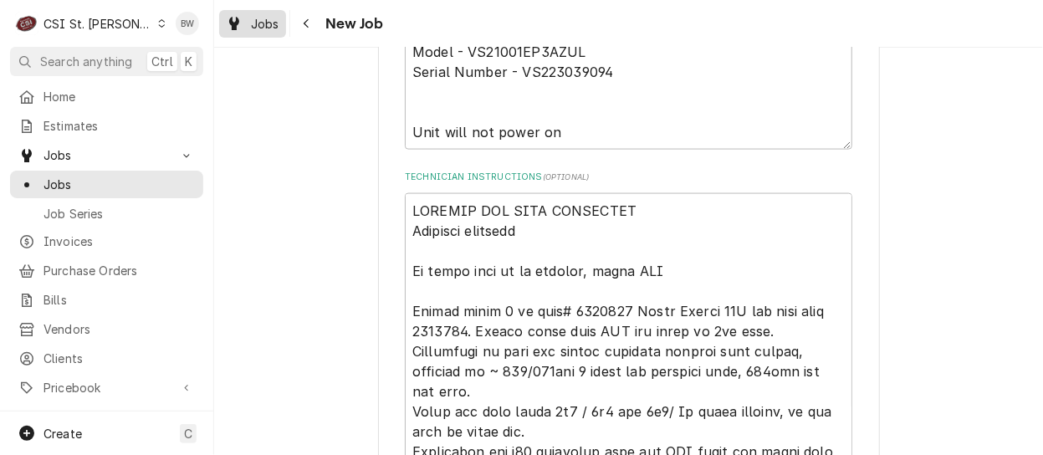
click at [253, 22] on span "Jobs" at bounding box center [265, 24] width 28 height 18
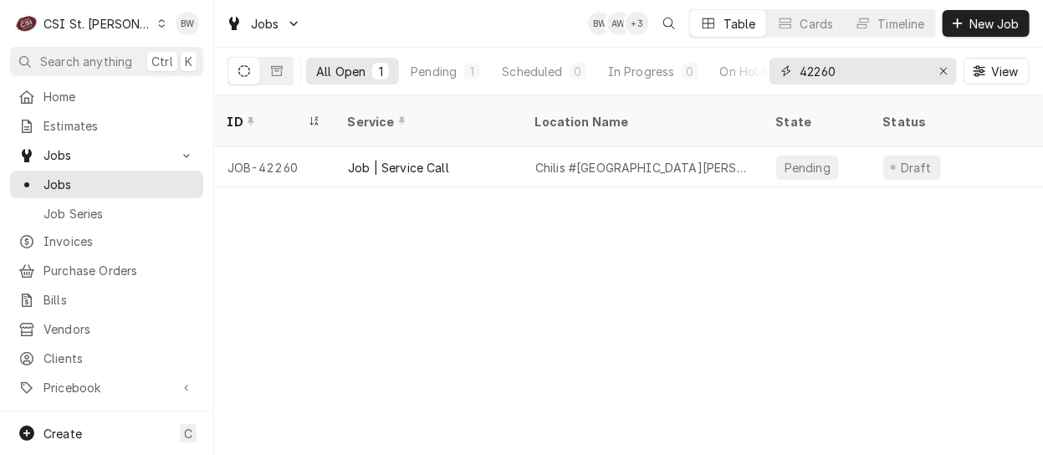
click at [851, 74] on input "42260" at bounding box center [862, 71] width 125 height 27
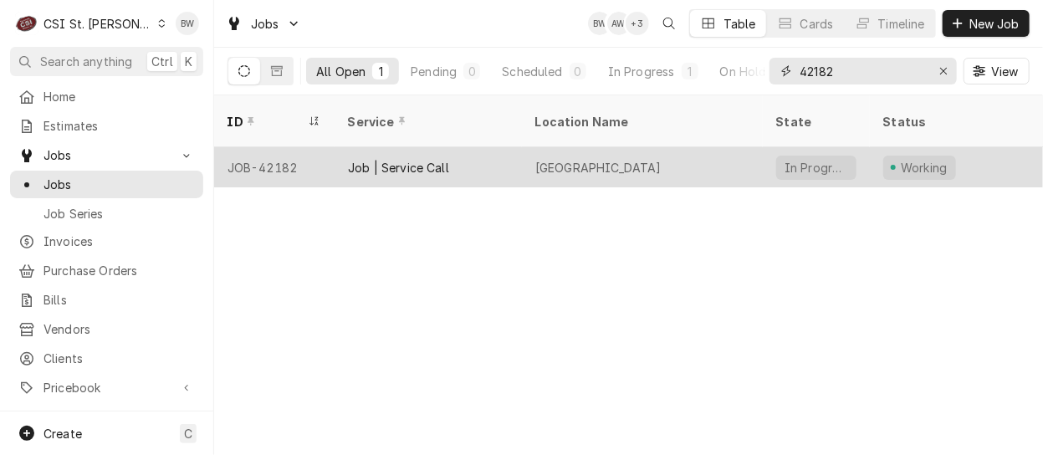
type input "42182"
click at [294, 147] on div "JOB-42182" at bounding box center [274, 167] width 120 height 40
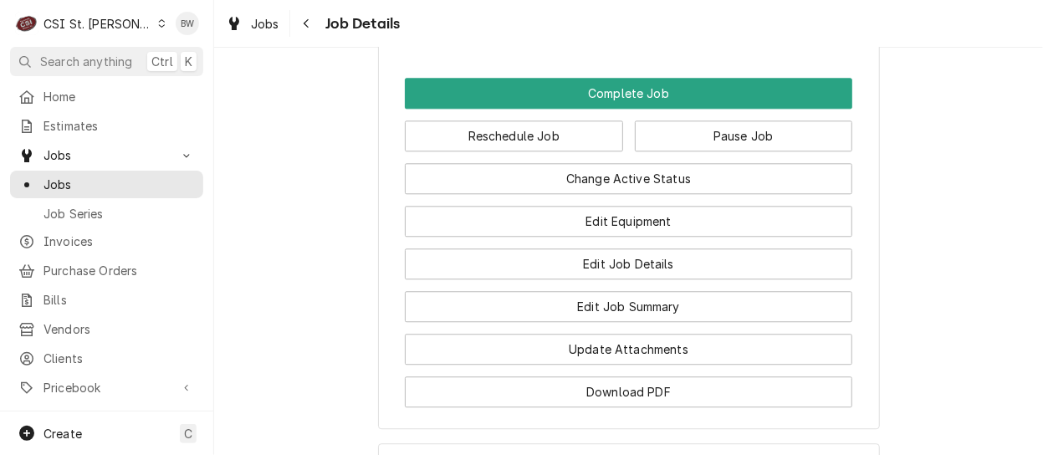
scroll to position [1756, 0]
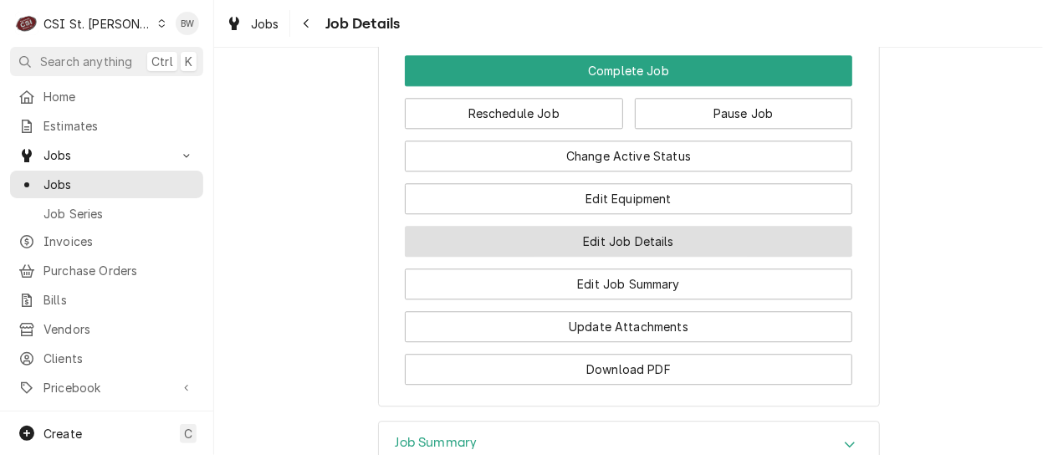
click at [526, 257] on button "Edit Job Details" at bounding box center [628, 241] width 447 height 31
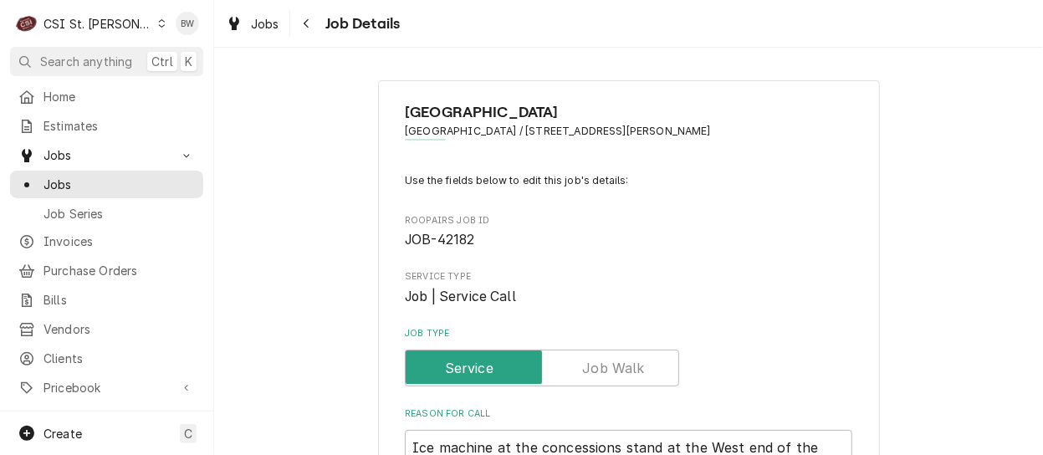
type textarea "x"
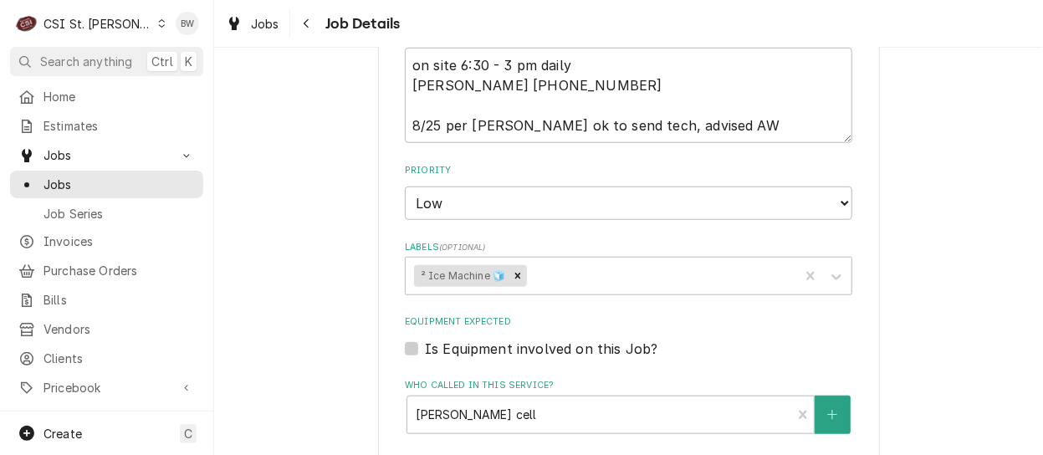
scroll to position [418, 0]
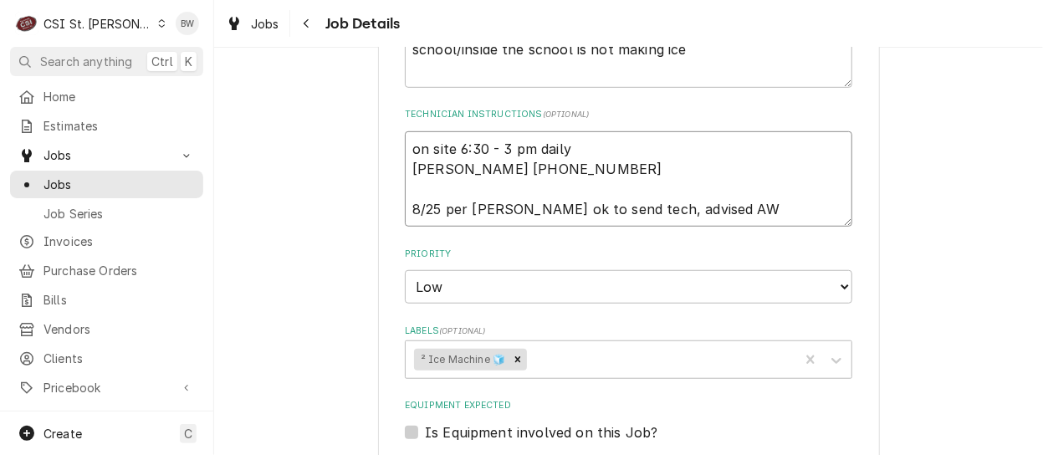
click at [405, 151] on textarea "on site 6:30 - 3 pm daily Vick 314-717-3161 8/25 per Vick ok to send tech, advi…" at bounding box center [628, 178] width 447 height 95
type textarea "0on site 6:30 - 3 pm daily Vick 314-717-3161 8/25 per Vick ok to send tech, adv…"
type textarea "x"
type textarea "00on site 6:30 - 3 pm daily Vick 314-717-3161 8/25 per Vick ok to send tech, ad…"
type textarea "x"
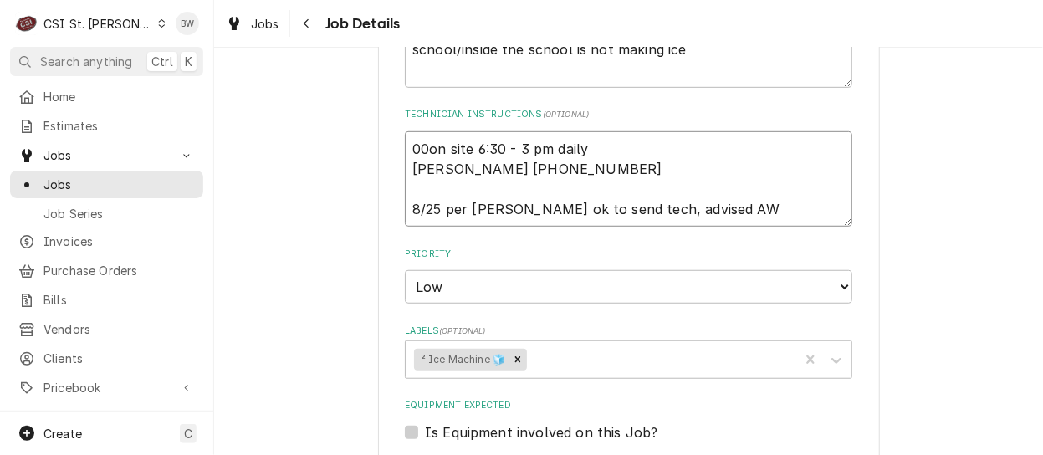
type textarea "000on site 6:30 - 3 pm daily Vick 314-717-3161 8/25 per Vick ok to send tech, a…"
type textarea "x"
type textarea "0000on site 6:30 - 3 pm daily Vick 314-717-3161 8/25 per Vick ok to send tech, …"
type textarea "x"
type textarea "00000on site 6:30 - 3 pm daily Vick 314-717-3161 8/25 per Vick ok to send tech,…"
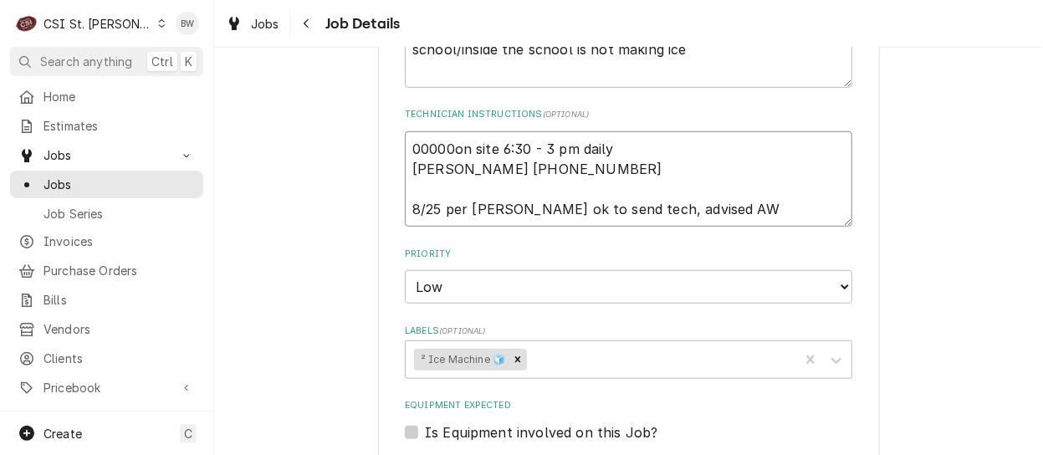
type textarea "x"
type textarea "000001on site 6:30 - 3 pm daily Vick 314-717-3161 8/25 per Vick ok to send tech…"
type textarea "x"
type textarea "0000019on site 6:30 - 3 pm daily Vick 314-717-3161 8/25 per Vick ok to send tec…"
type textarea "x"
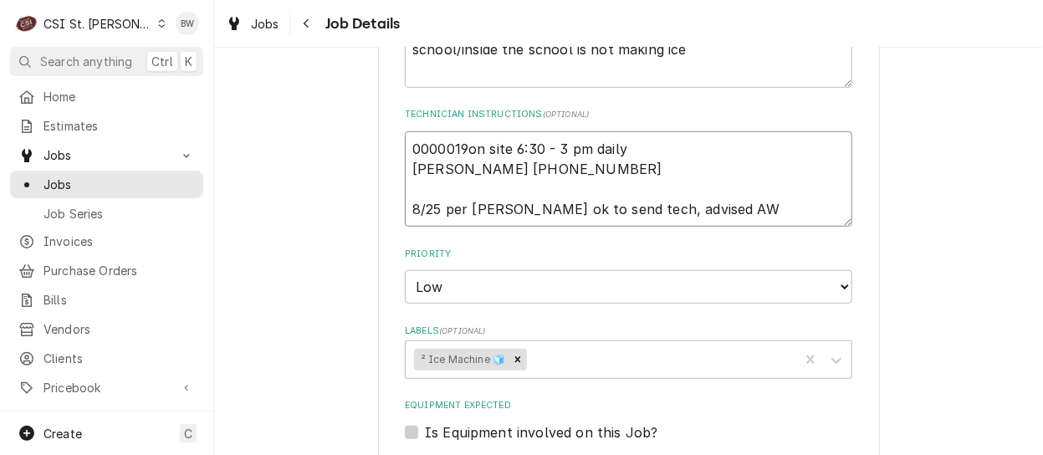
type textarea "00000192on site 6:30 - 3 pm daily Vick 314-717-3161 8/25 per Vick ok to send te…"
type textarea "x"
type textarea "000001923on site 6:30 - 3 pm daily Vick 314-717-3161 8/25 per Vick ok to send t…"
type textarea "x"
type textarea "000001923 on site 6:30 - 3 pm daily Vick 314-717-3161 8/25 per Vick ok to send …"
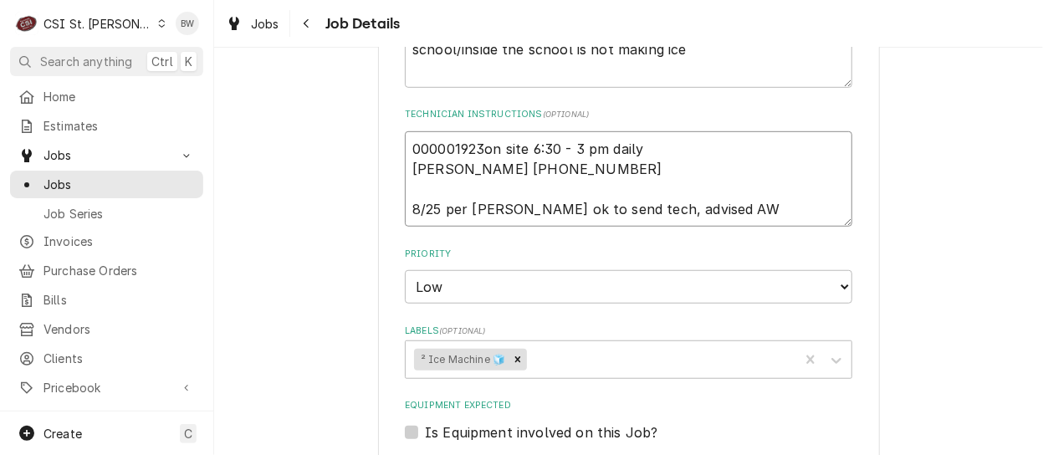
type textarea "x"
type textarea "000001923 fon site 6:30 - 3 pm daily Vick 314-717-3161 8/25 per Vick ok to send…"
type textarea "x"
type textarea "000001923 froon site 6:30 - 3 pm daily Vick 314-717-3161 8/25 per Vick ok to se…"
type textarea "x"
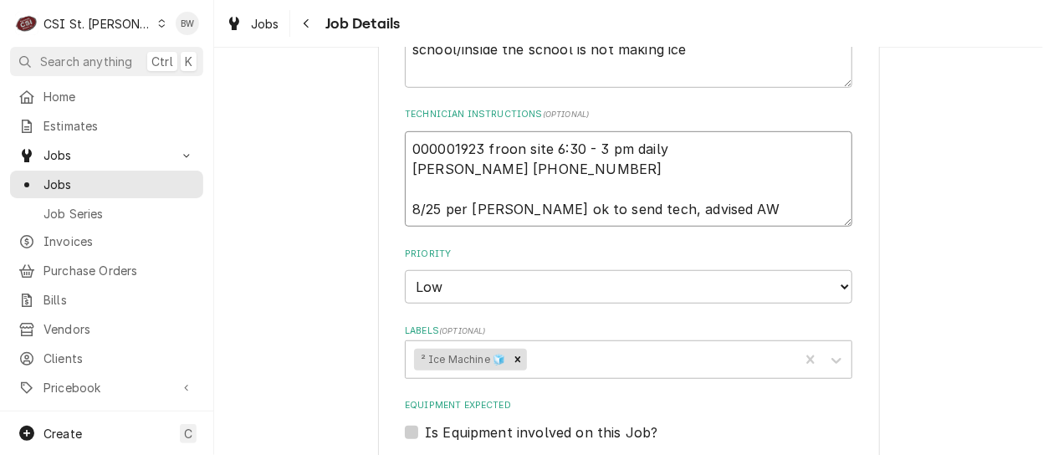
type textarea "000001923 fromon site 6:30 - 3 pm daily Vick 314-717-3161 8/25 per Vick ok to s…"
type textarea "x"
type textarea "000001923 from on site 6:30 - 3 pm daily Vick 314-717-3161 8/25 per Vick ok to …"
type textarea "x"
type textarea "000001923 from son site 6:30 - 3 pm daily Vick 314-717-3161 8/25 per Vick ok to…"
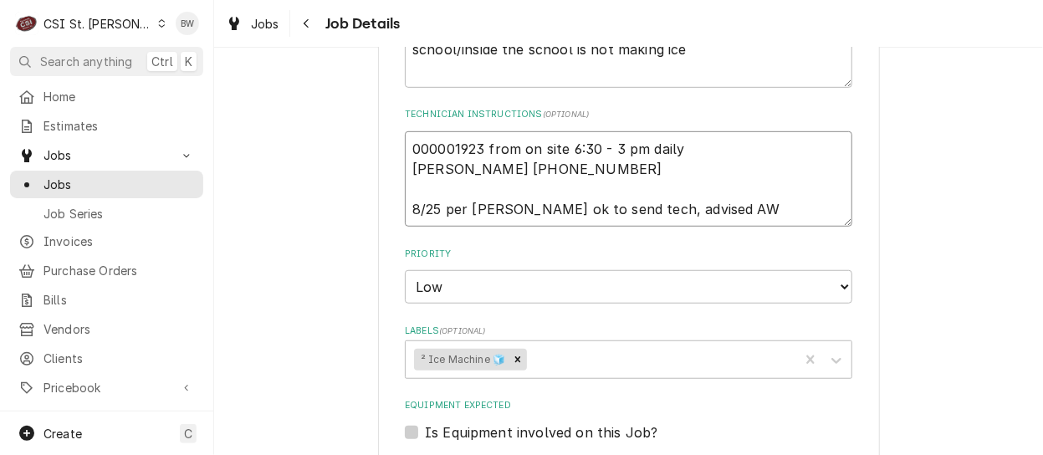
type textarea "x"
type textarea "000001923 from ston site 6:30 - 3 pm daily Vick 314-717-3161 8/25 per Vick ok t…"
type textarea "x"
type textarea "000001923 from stoon site 6:30 - 3 pm daily Vick 314-717-3161 8/25 per Vick ok …"
type textarea "x"
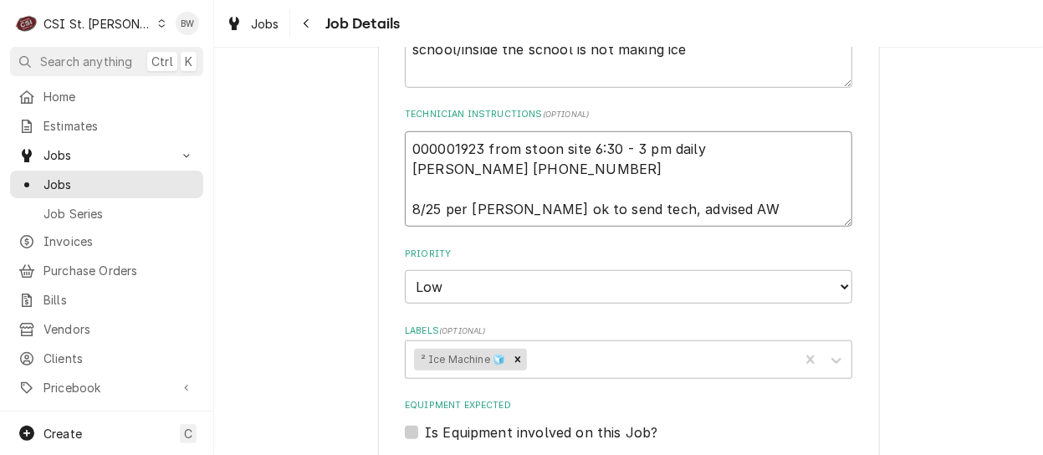
type textarea "000001923 from stocon site 6:30 - 3 pm daily Vick 314-717-3161 8/25 per Vick ok…"
type textarea "x"
type textarea "000001923 from stockon site 6:30 - 3 pm daily Vick 314-717-3161 8/25 per Vick o…"
type textarea "x"
type textarea "000001923 from stock on site 6:30 - 3 pm daily Vick 314-717-3161 8/25 per Vick …"
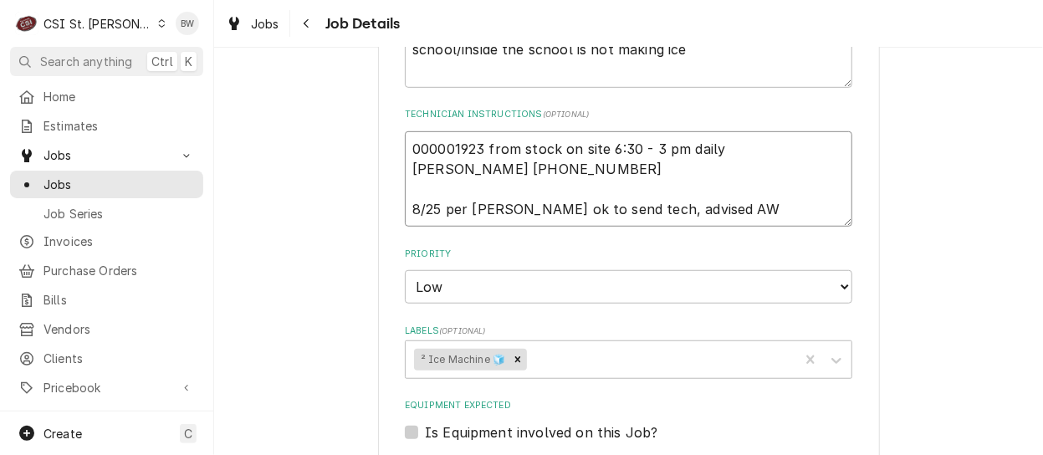
type textarea "x"
type textarea "000001923 from stock oon site 6:30 - 3 pm daily Vick 314-717-3161 8/25 per Vick…"
type textarea "x"
type textarea "000001923 from stock onon site 6:30 - 3 pm daily Vick 314-717-3161 8/25 per Vic…"
type textarea "x"
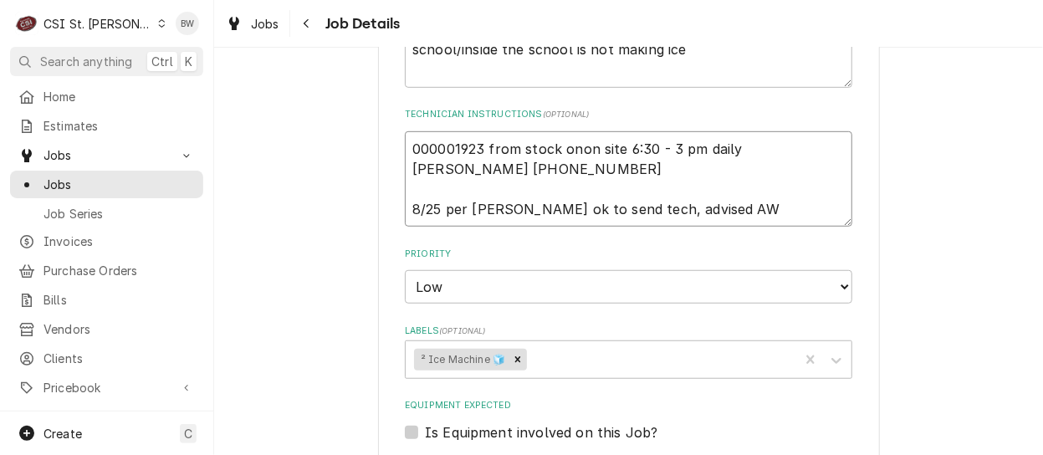
type textarea "000001923 from stock on on site 6:30 - 3 pm daily Vick 314-717-3161 8/25 per Vi…"
type textarea "x"
type textarea "000001923 from stock on Mon site 6:30 - 3 pm daily Vick 314-717-3161 8/25 per V…"
type textarea "x"
type textarea "000001923 from stock on Maon site 6:30 - 3 pm daily Vick 314-717-3161 8/25 per …"
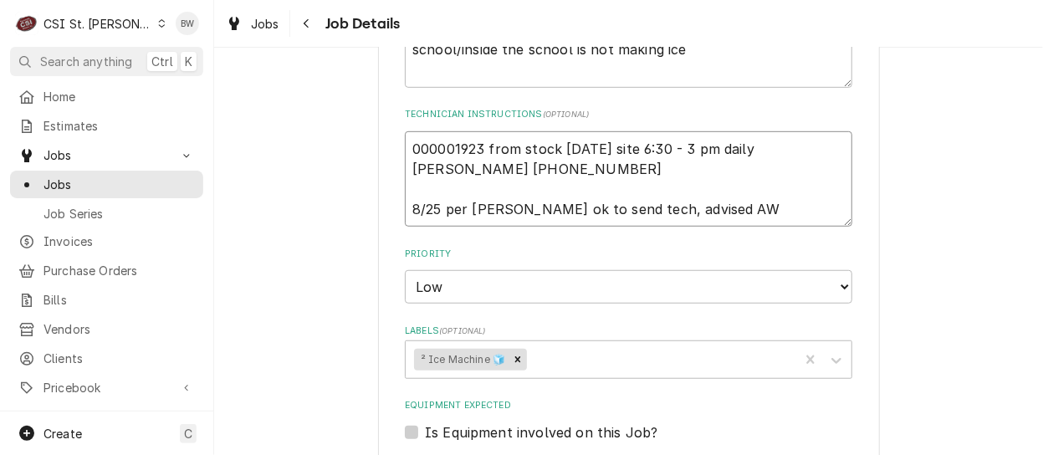
type textarea "x"
type textarea "000001923 from stock on Maton site 6:30 - 3 pm daily Vick 314-717-3161 8/25 per…"
type textarea "x"
type textarea "000001923 from stock on Matton site 6:30 - 3 pm daily Vick 314-717-3161 8/25 pe…"
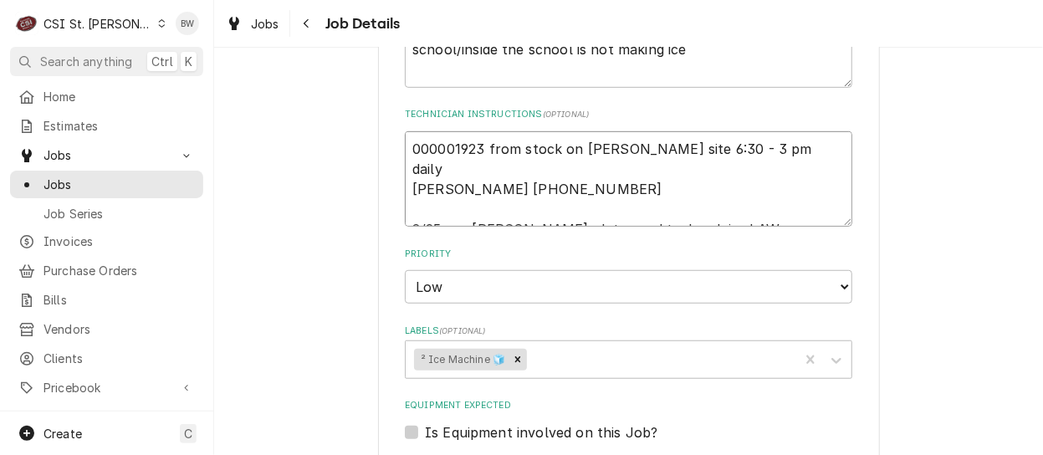
type textarea "x"
type textarea "000001923 from stock on Matt on site 6:30 - 3 pm daily Vick 314-717-3161 8/25 p…"
type textarea "x"
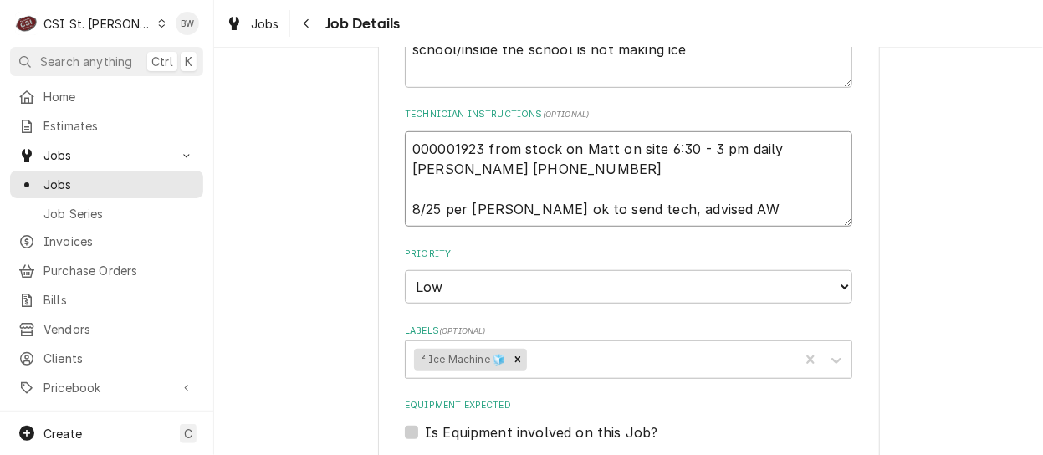
type textarea "000001923 from stock on Matt Fon site 6:30 - 3 pm daily Vick 314-717-3161 8/25 …"
type textarea "x"
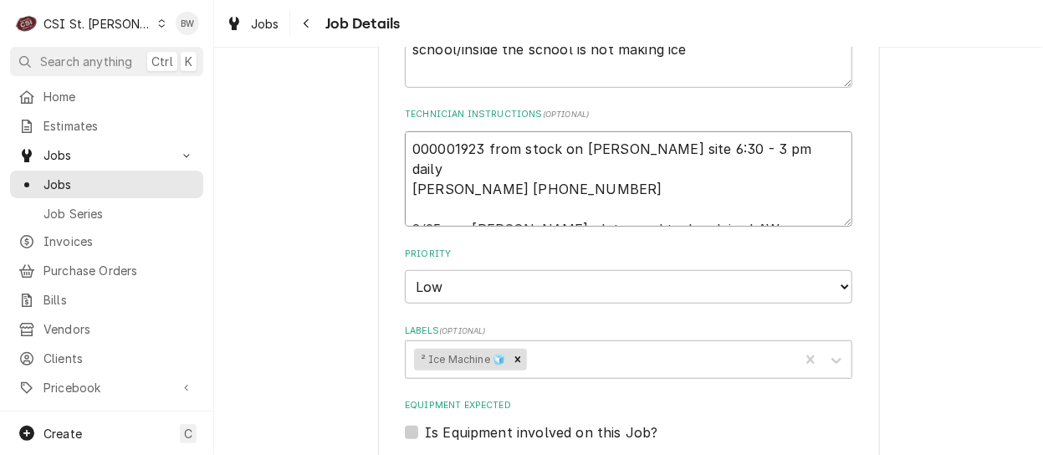
type textarea "000001923 from stock on Matt F on site 6:30 - 3 pm daily Vick 314-717-3161 8/25…"
type textarea "x"
type textarea "000001923 from stock on Matt F son site 6:30 - 3 pm daily Vick 314-717-3161 8/2…"
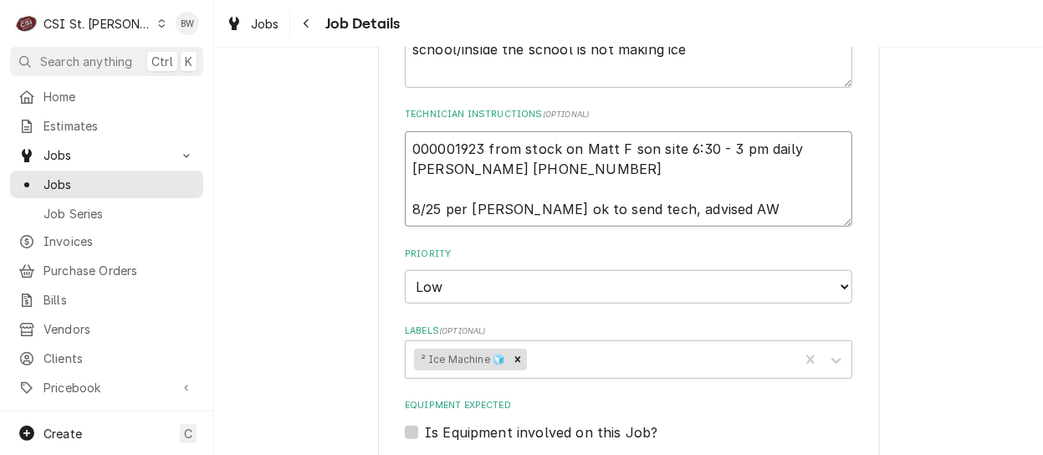
type textarea "x"
type textarea "000001923 from stock on Matt F shon site 6:30 - 3 pm daily Vick 314-717-3161 8/…"
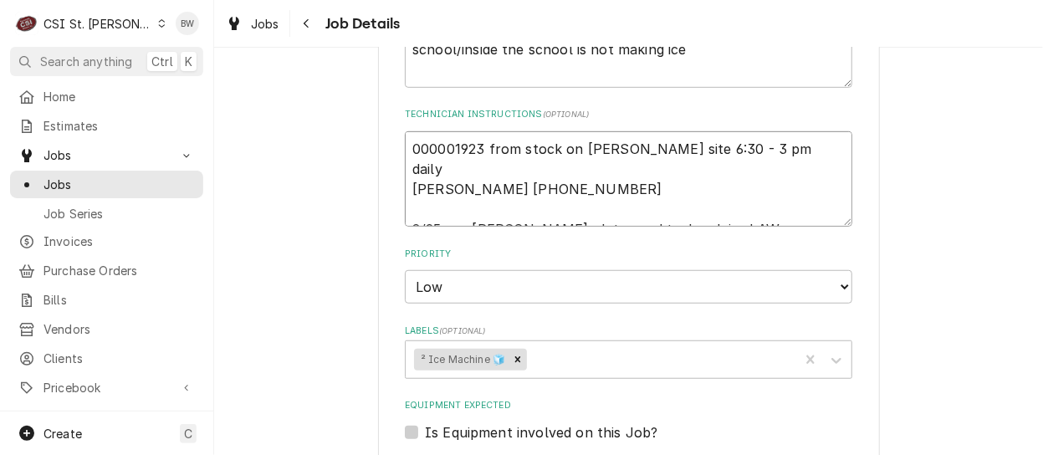
type textarea "x"
type textarea "000001923 from stock on Matt F sheon site 6:30 - 3 pm daily Vick 314-717-3161 8…"
type textarea "x"
type textarea "000001923 from stock on Matt F shelon site 6:30 - 3 pm daily Vick 314-717-3161 …"
type textarea "x"
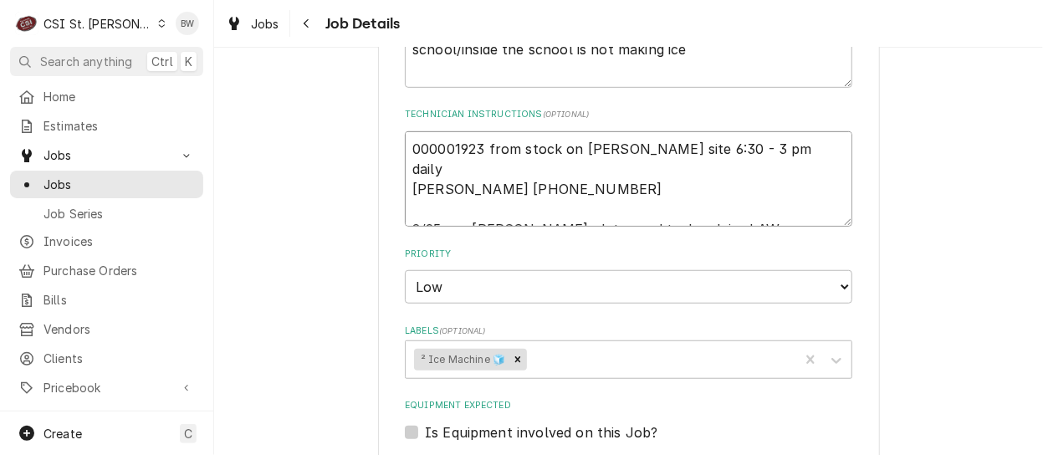
type textarea "000001923 from stock on Matt F shelfon site 6:30 - 3 pm daily Vick 314-717-3161…"
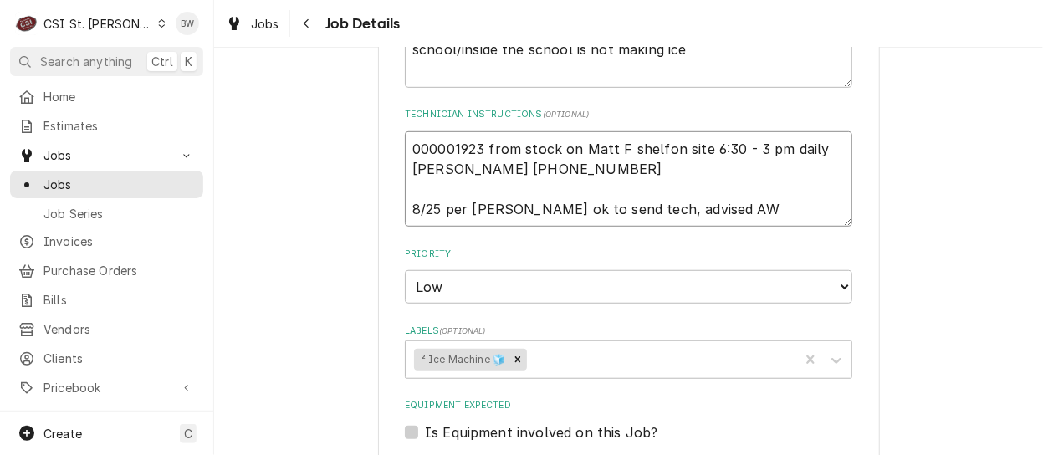
type textarea "x"
type textarea "000001923 from stock on Matt F shelf on site 6:30 - 3 pm daily Vick 314-717-316…"
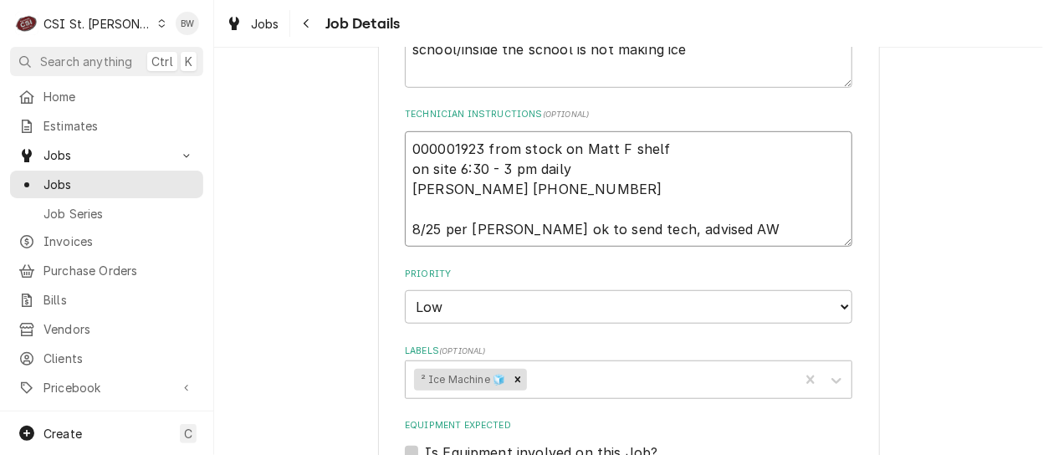
type textarea "x"
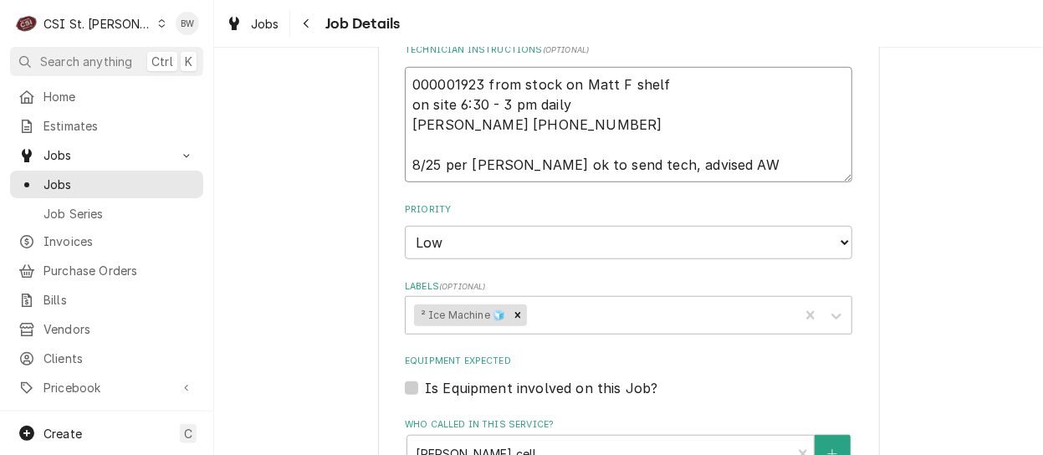
scroll to position [989, 0]
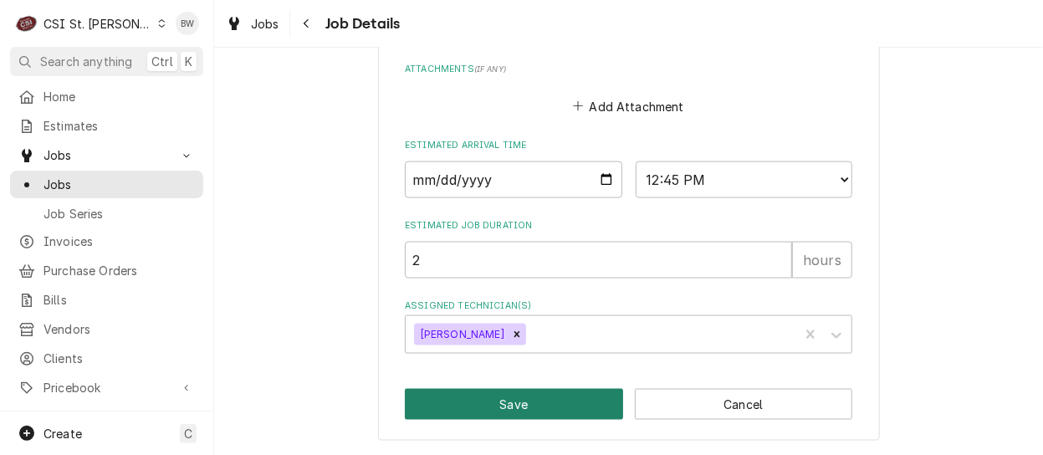
type textarea "000001923 from stock on Matt F shelf on site 6:30 - 3 pm daily Vick 314-717-316…"
click at [490, 397] on button "Save" at bounding box center [514, 404] width 218 height 31
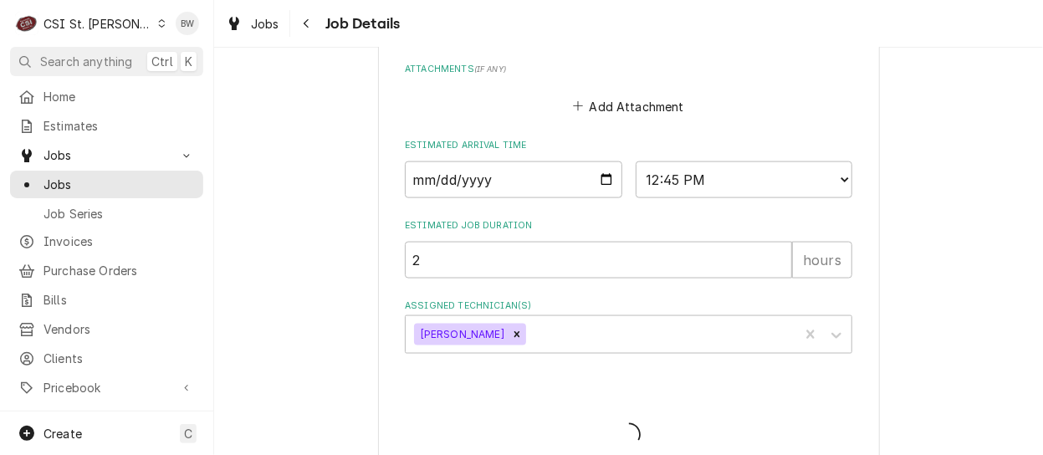
type textarea "x"
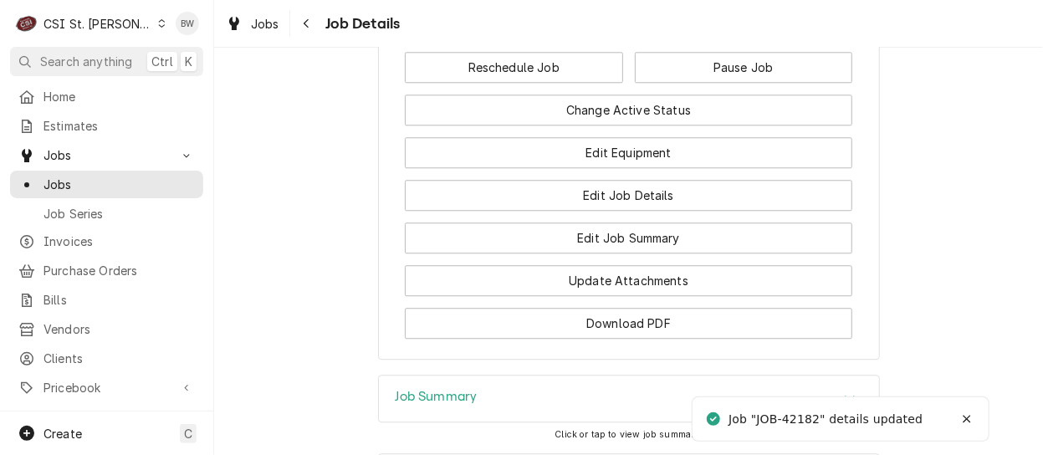
scroll to position [1999, 0]
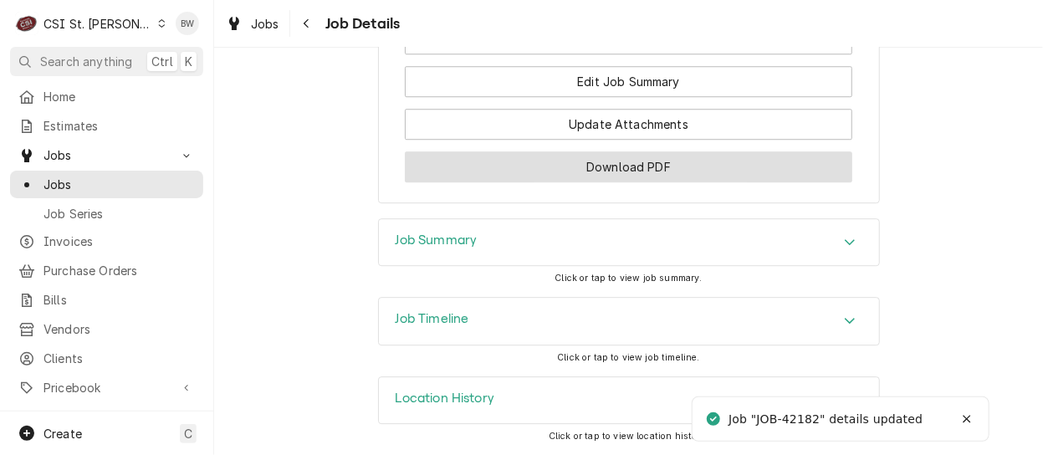
click at [540, 171] on button "Download PDF" at bounding box center [628, 166] width 447 height 31
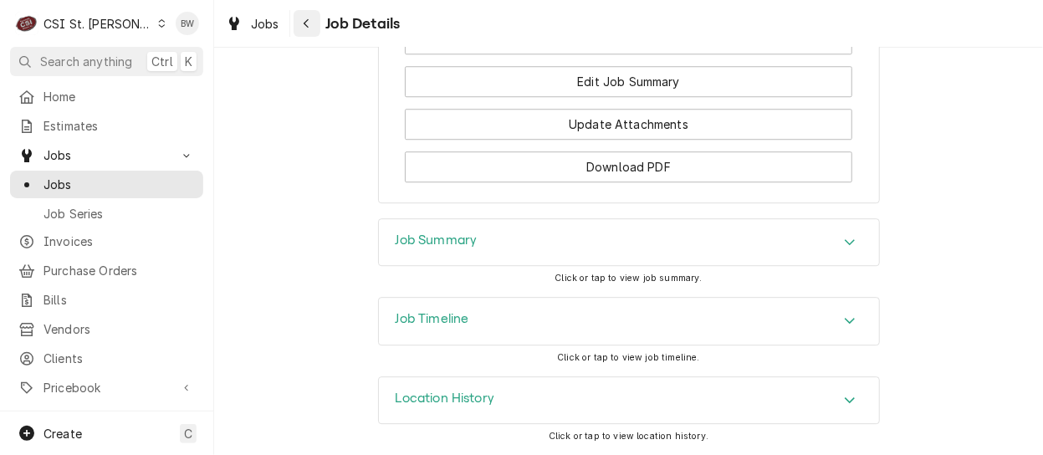
click at [304, 24] on icon "Navigate back" at bounding box center [306, 23] width 5 height 9
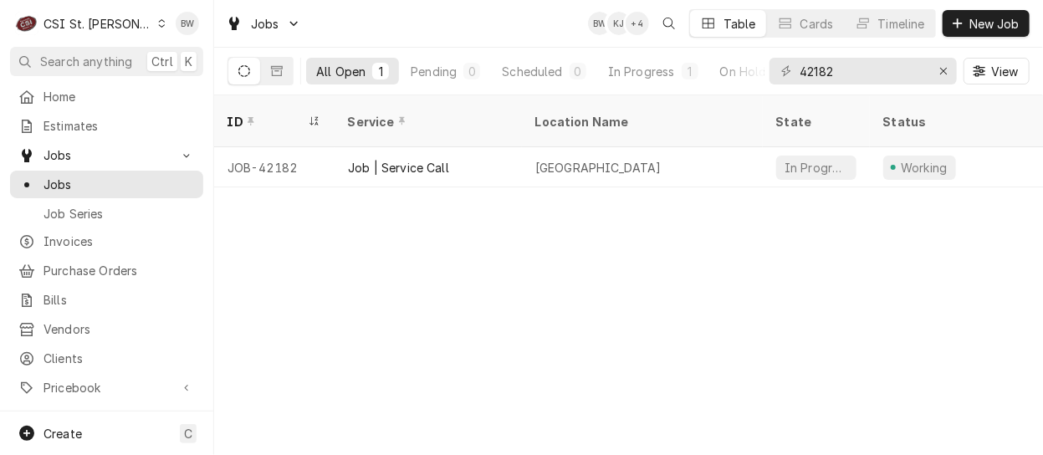
click at [157, 28] on div "Dynamic Content Wrapper" at bounding box center [161, 24] width 9 height 12
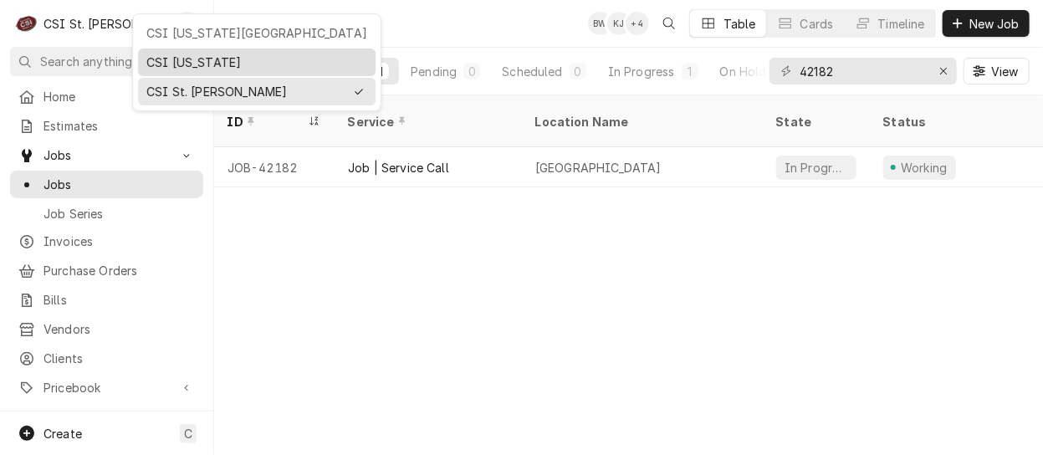
click at [176, 64] on div "CSI Kentucky" at bounding box center [256, 63] width 221 height 18
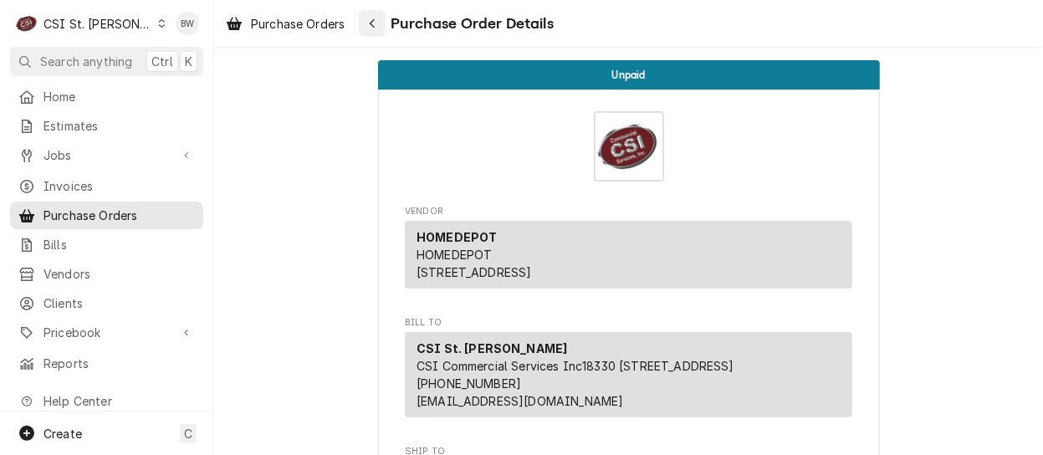
click at [371, 29] on div "Navigate back" at bounding box center [372, 23] width 17 height 17
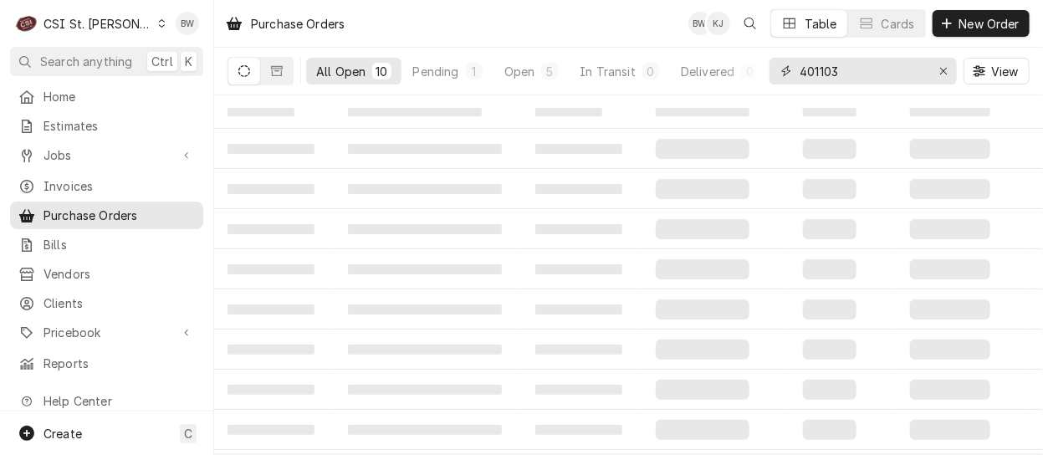
click at [848, 76] on input "401103" at bounding box center [862, 71] width 125 height 27
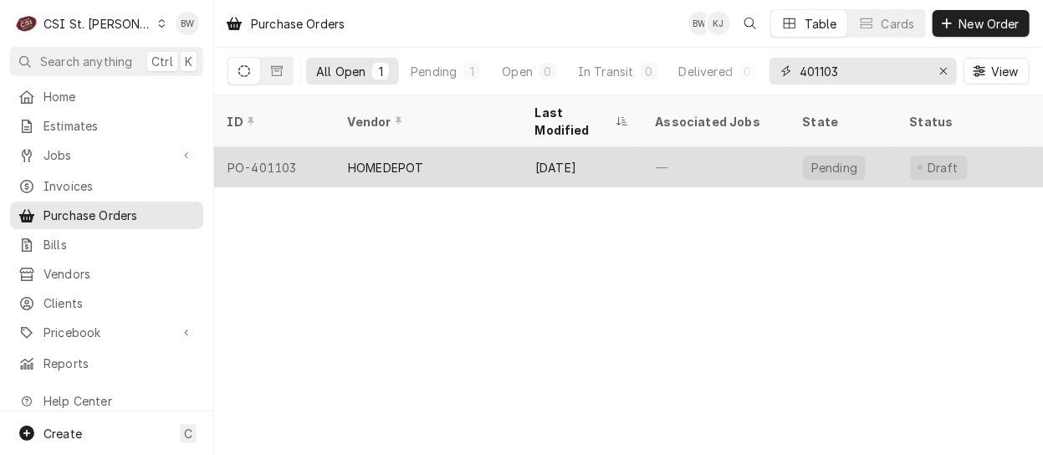
type input "401103"
click at [303, 147] on div "PO-401103" at bounding box center [274, 167] width 120 height 40
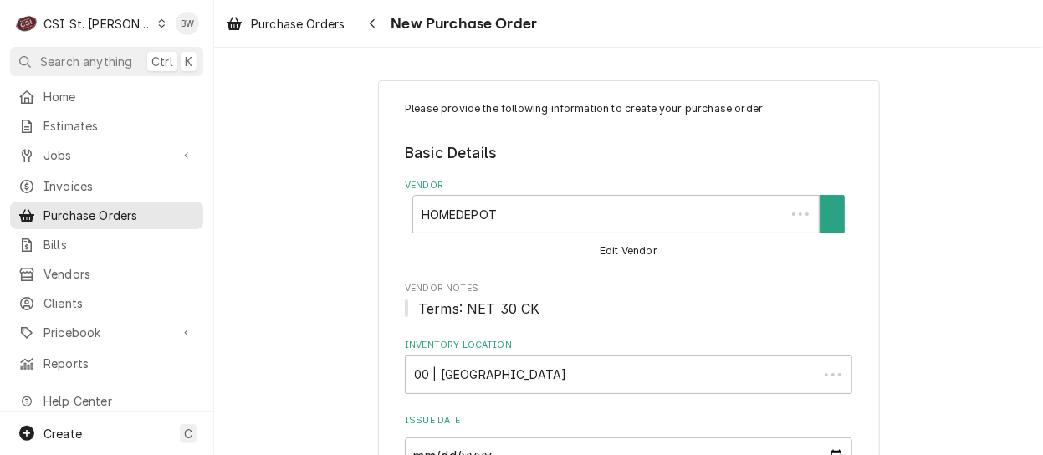
type textarea "x"
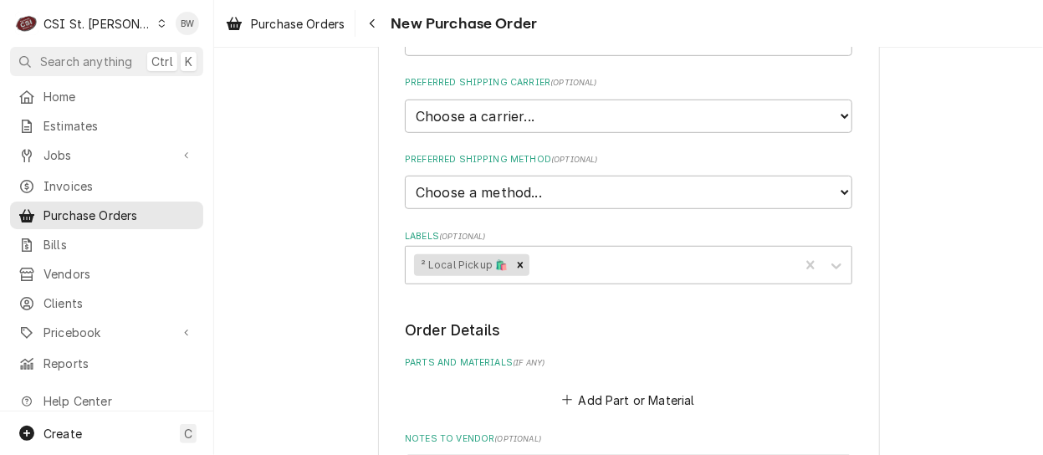
scroll to position [585, 0]
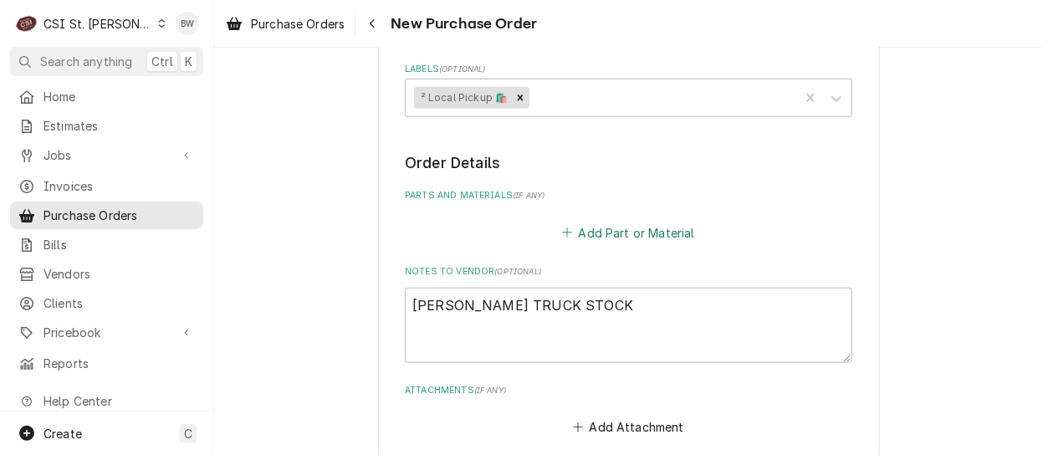
click at [589, 232] on button "Add Part or Material" at bounding box center [629, 232] width 138 height 23
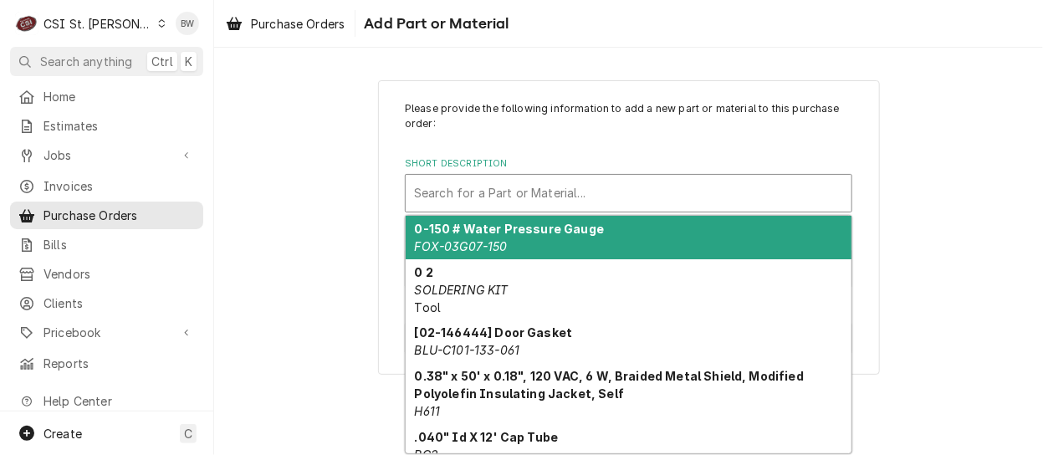
click at [461, 201] on div "Short Description" at bounding box center [628, 193] width 429 height 30
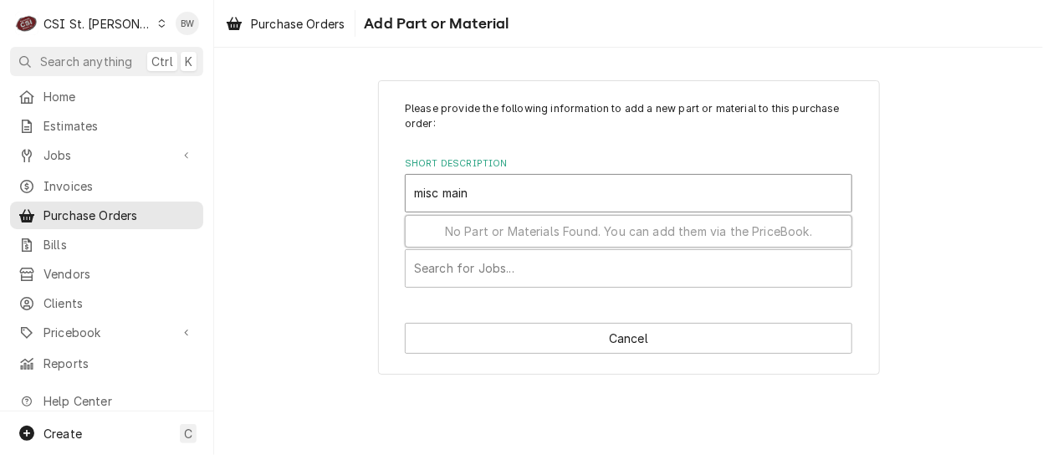
type input "misc maint"
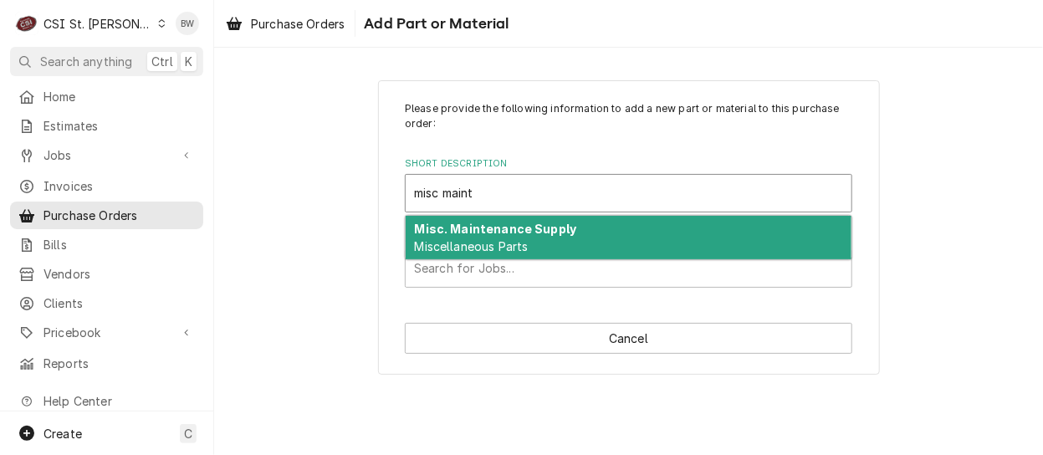
click at [455, 227] on strong "Misc. Maintenance Supply" at bounding box center [496, 229] width 162 height 14
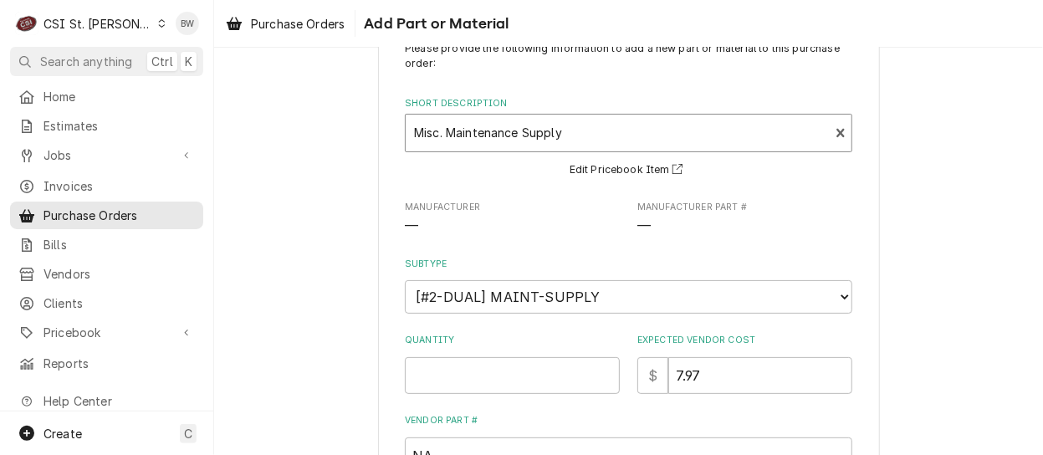
scroll to position [84, 0]
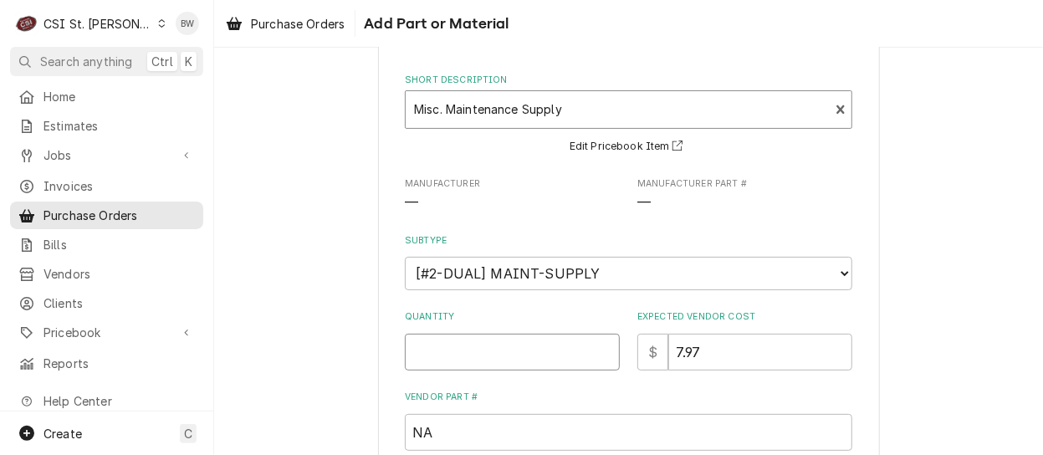
click at [452, 349] on input "Quantity" at bounding box center [512, 352] width 215 height 37
type textarea "x"
type input "1"
type textarea "x"
type input "20"
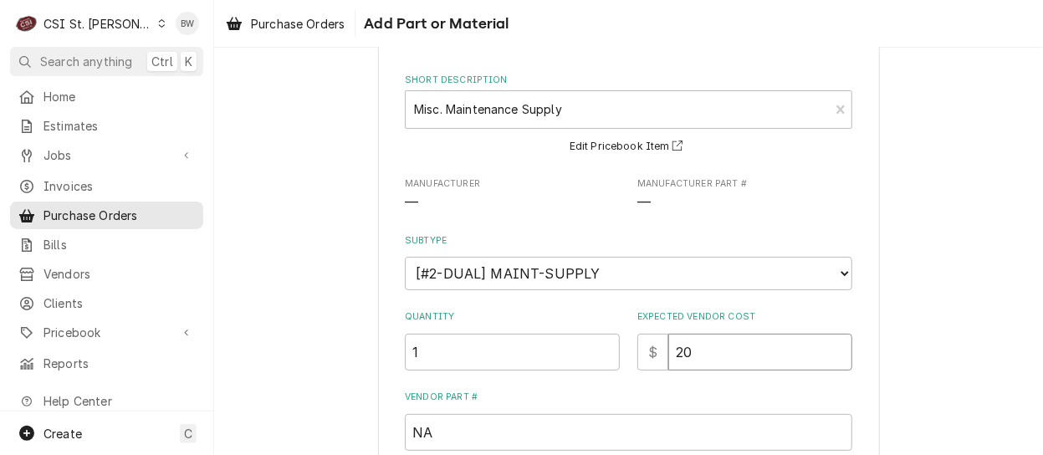
type textarea "x"
type input "206"
type textarea "x"
type input "206.8"
type textarea "x"
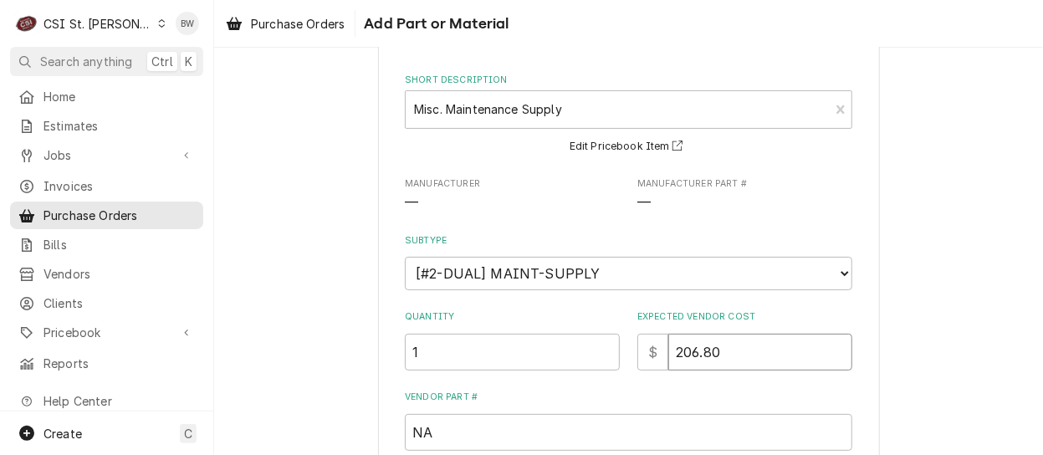
type input "206.80"
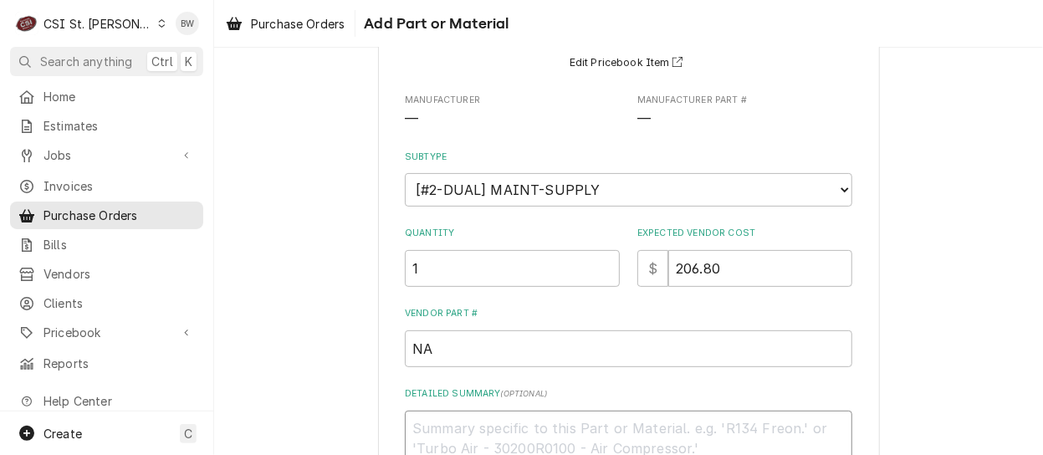
click at [467, 420] on textarea "Detailed Summary ( optional )" at bounding box center [628, 448] width 447 height 75
type textarea "x"
type textarea "D"
type textarea "x"
type textarea "Da"
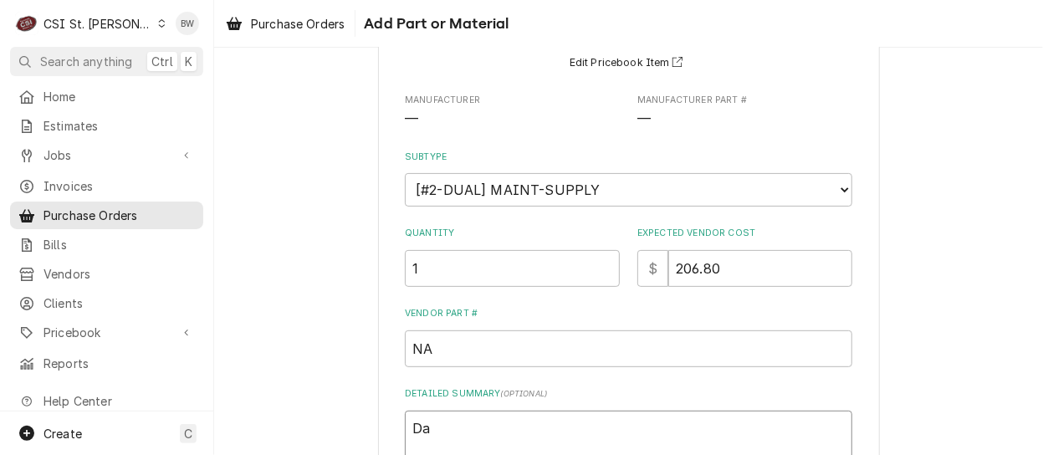
type textarea "x"
type textarea "Dav"
type textarea "x"
type textarea "Davi"
type textarea "x"
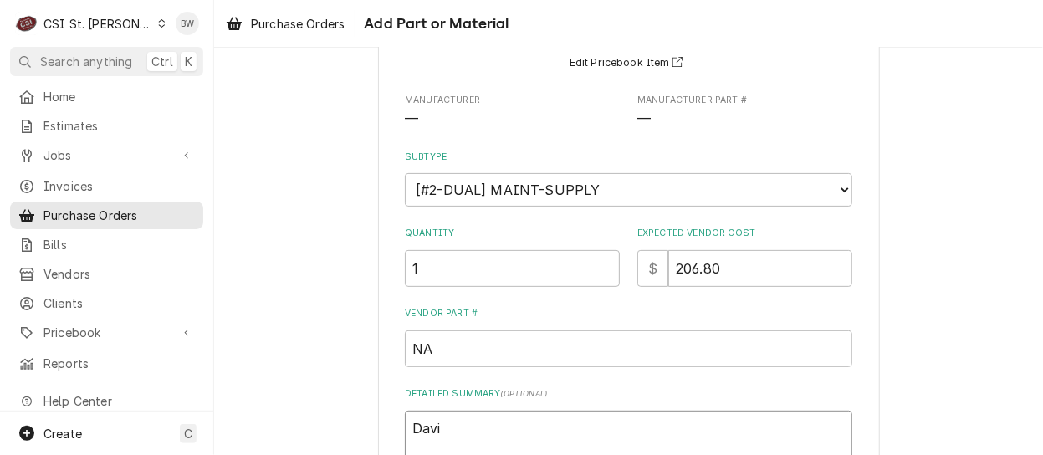
type textarea "David"
type textarea "x"
type textarea "David"
type textarea "x"
type textarea "David F"
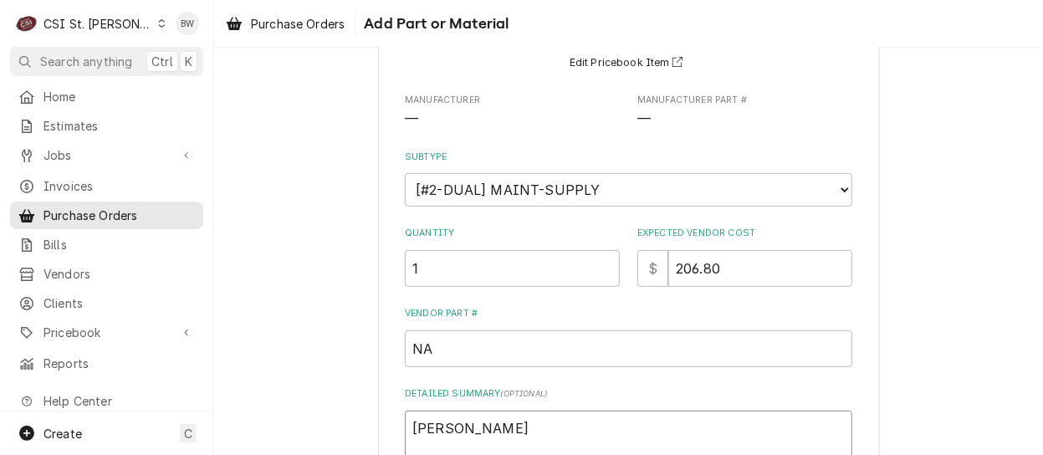
type textarea "x"
type textarea "David Fo"
type textarea "x"
type textarea "David For"
type textarea "x"
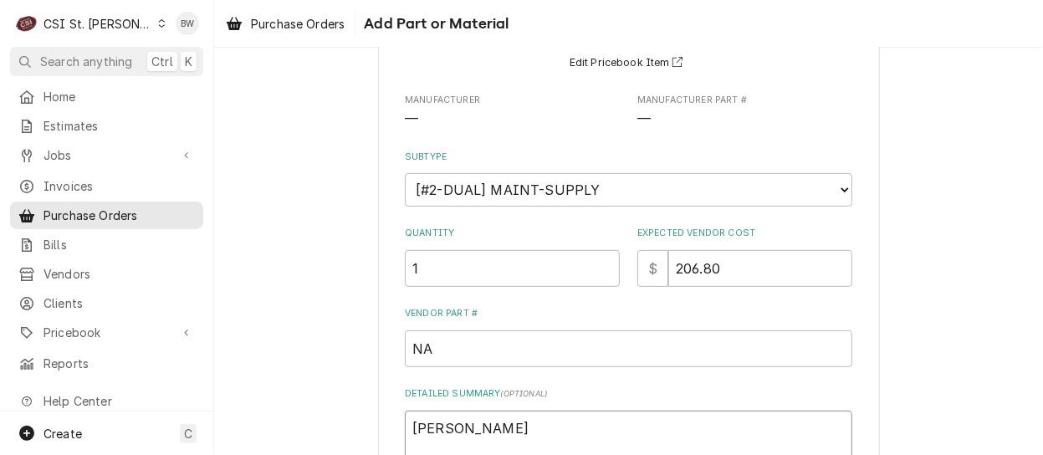
type textarea "David Ford"
type textarea "x"
type textarea "David Ford"
type textarea "x"
type textarea "David Ford t"
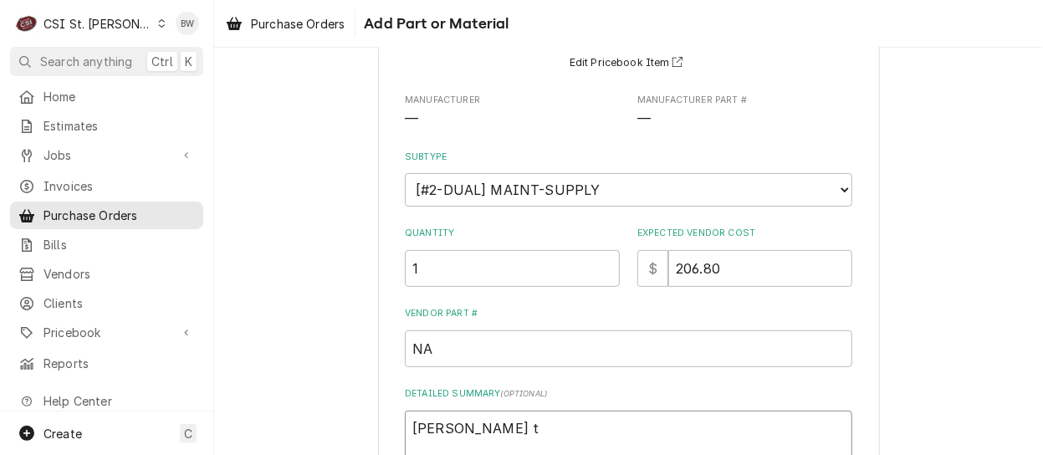
type textarea "x"
type textarea "David Ford tr"
type textarea "x"
type textarea "David Ford tru"
type textarea "x"
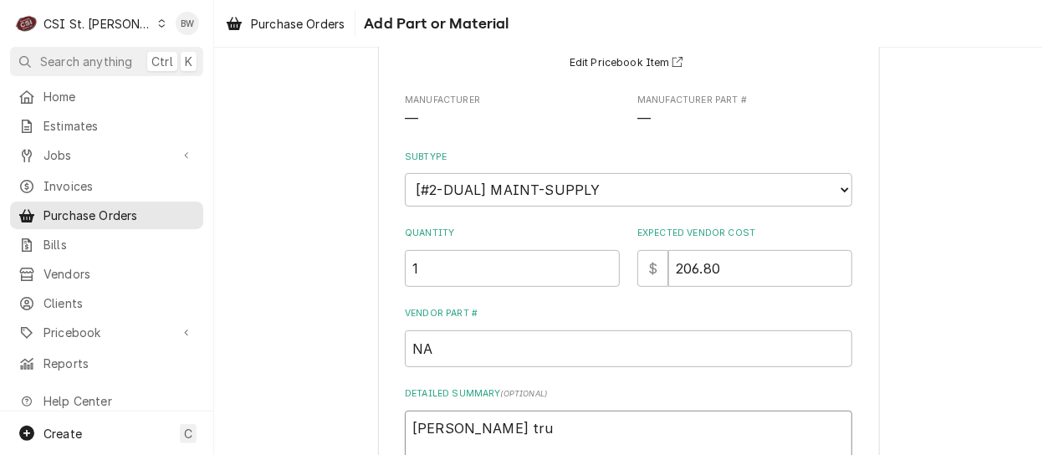
type textarea "David Ford truc"
type textarea "x"
type textarea "David Ford truck"
type textarea "x"
type textarea "David Ford truck"
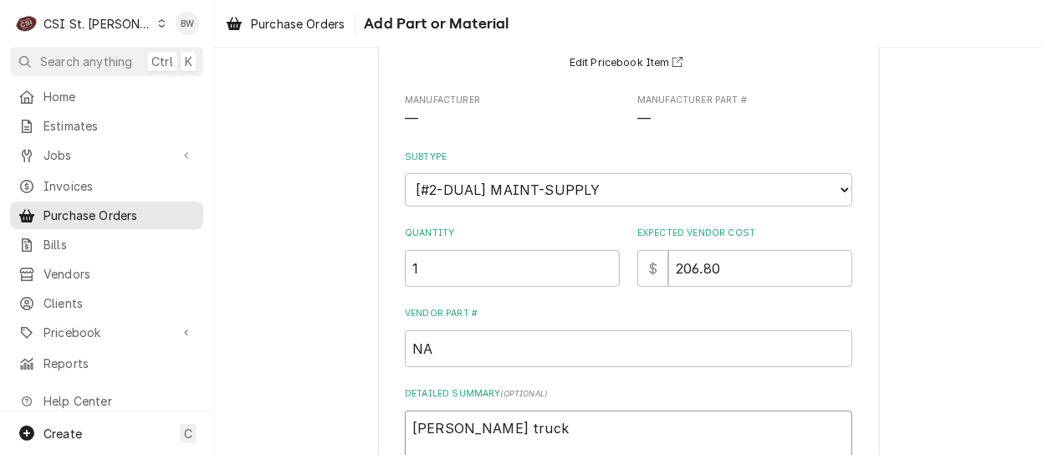
type textarea "x"
type textarea "David Ford truck s"
type textarea "x"
type textarea "David Ford truck st"
type textarea "x"
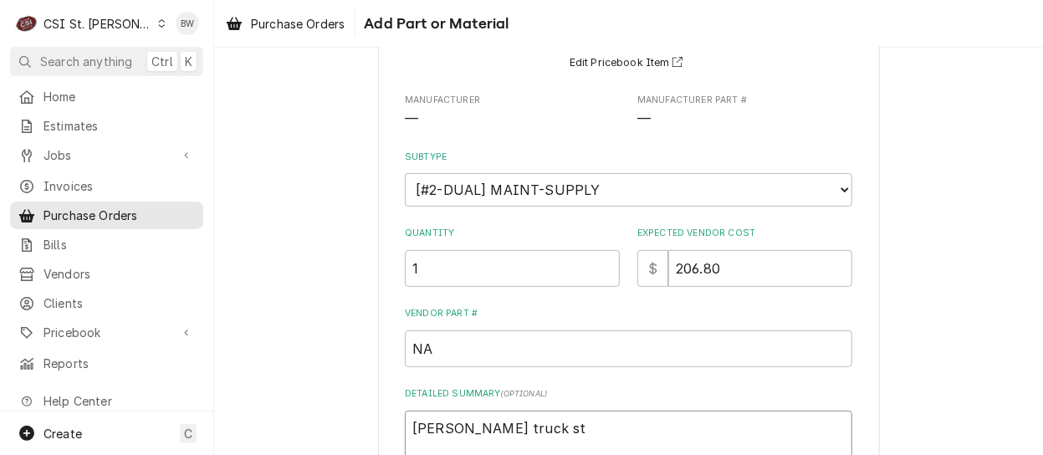
type textarea "David Ford truck sto"
type textarea "x"
type textarea "David Ford truck stock"
type textarea "x"
type textarea "David Ford truck stock,"
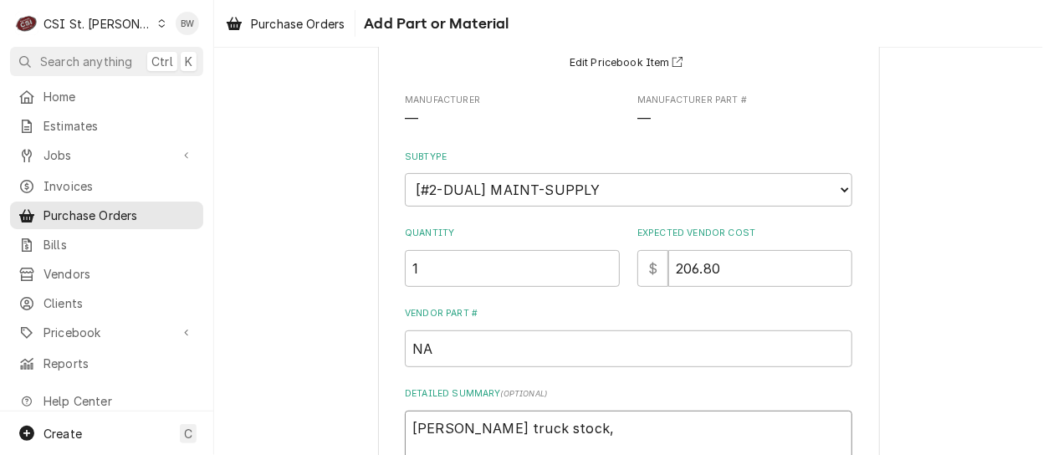
type textarea "x"
type textarea "David Ford truck stock, e"
type textarea "x"
type textarea "David Ford truck stock, ex"
type textarea "x"
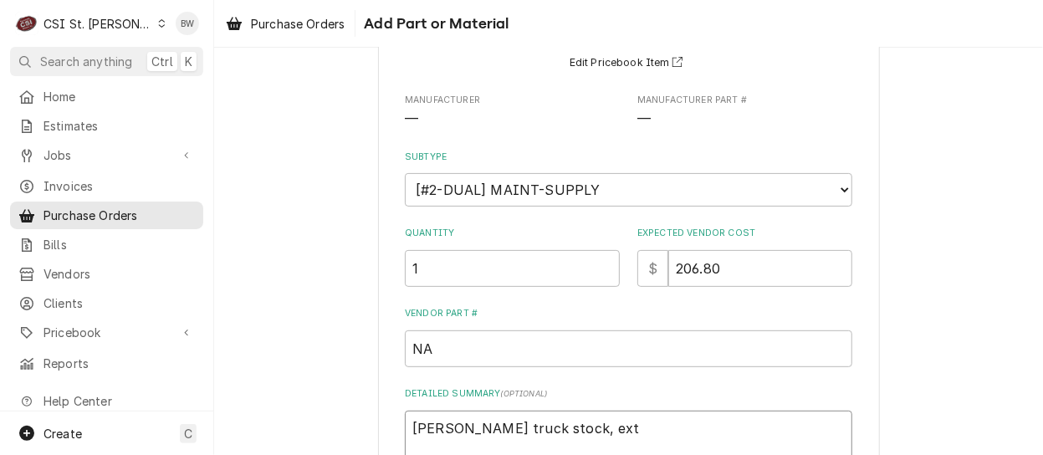
type textarea "David Ford truck stock, ext"
type textarea "x"
type textarea "David Ford truck stock, ext c"
type textarea "x"
type textarea "David Ford truck stock, ext co"
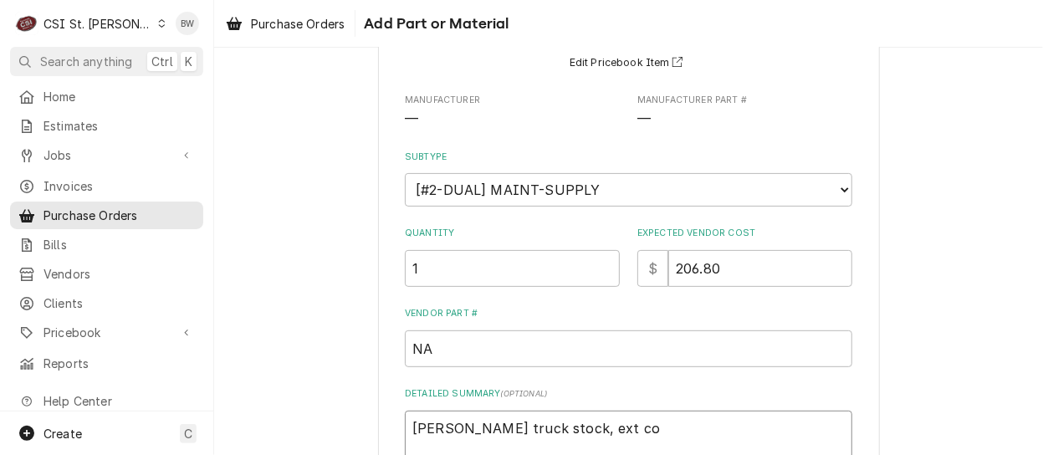
type textarea "x"
type textarea "David Ford truck stock, ext cor"
type textarea "x"
type textarea "David Ford truck stock, ext cord"
type textarea "x"
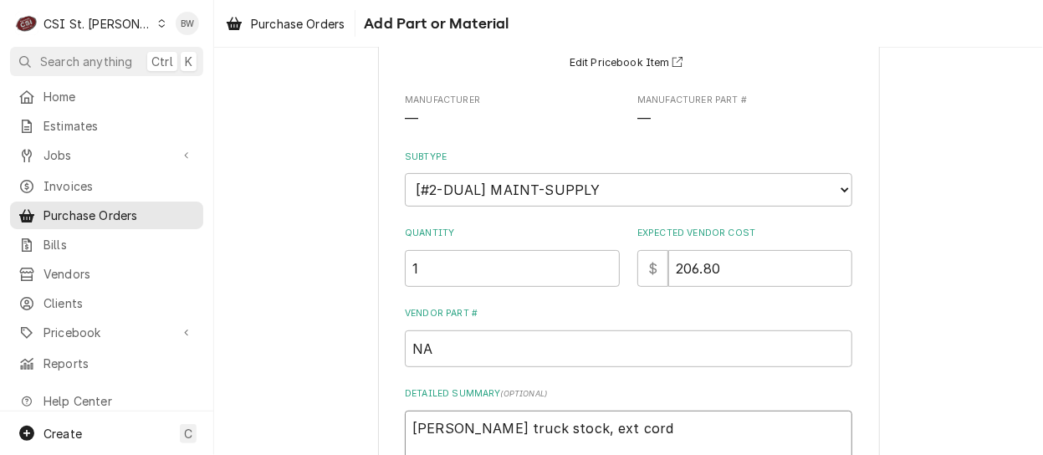
type textarea "David Ford truck stock, ext cord,"
type textarea "x"
type textarea "David Ford truck stock, ext cord,"
type textarea "x"
type textarea "David Ford truck stock, ext cord, b"
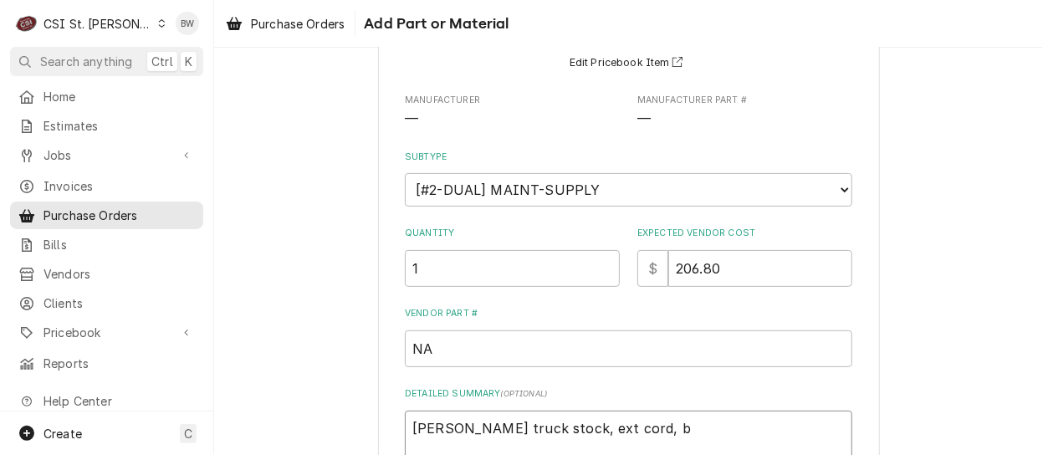
type textarea "x"
type textarea "David Ford truck stock, ext cord, ba"
type textarea "x"
type textarea "David Ford truck stock, ext cord, bat"
type textarea "x"
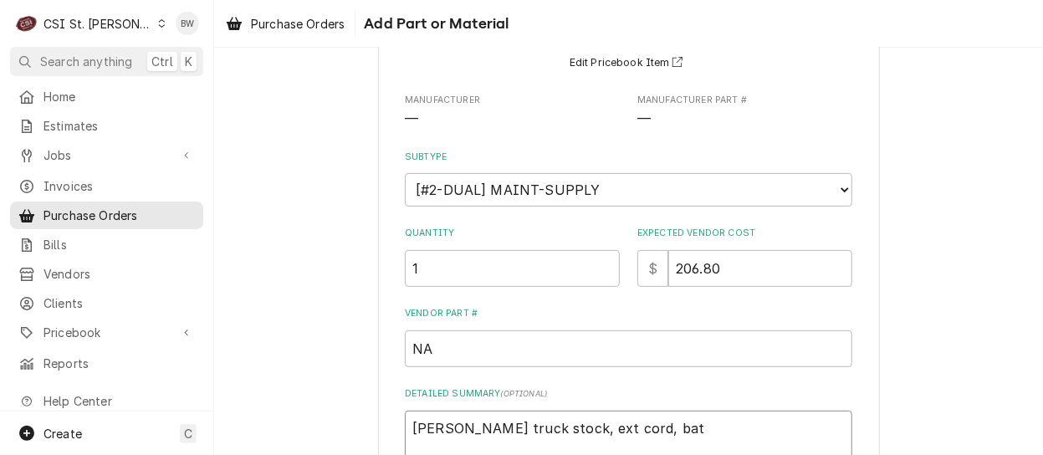
type textarea "David Ford truck stock, ext cord, batt"
type textarea "x"
type textarea "David Ford truck stock, ext cord, batter"
type textarea "x"
type textarea "David Ford truck stock, ext cord, batteri"
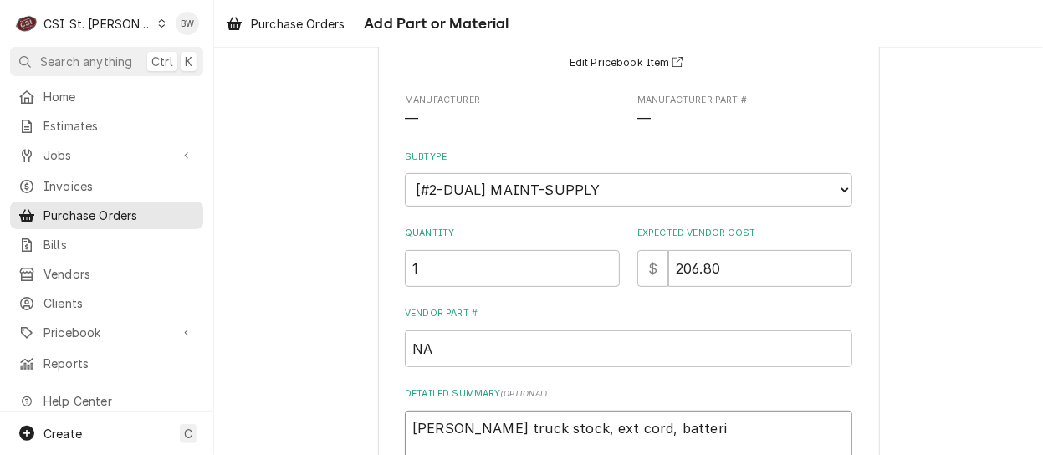
type textarea "x"
type textarea "David Ford truck stock, ext cord, batterie"
type textarea "x"
type textarea "David Ford truck stock, ext cord, batteries"
type textarea "x"
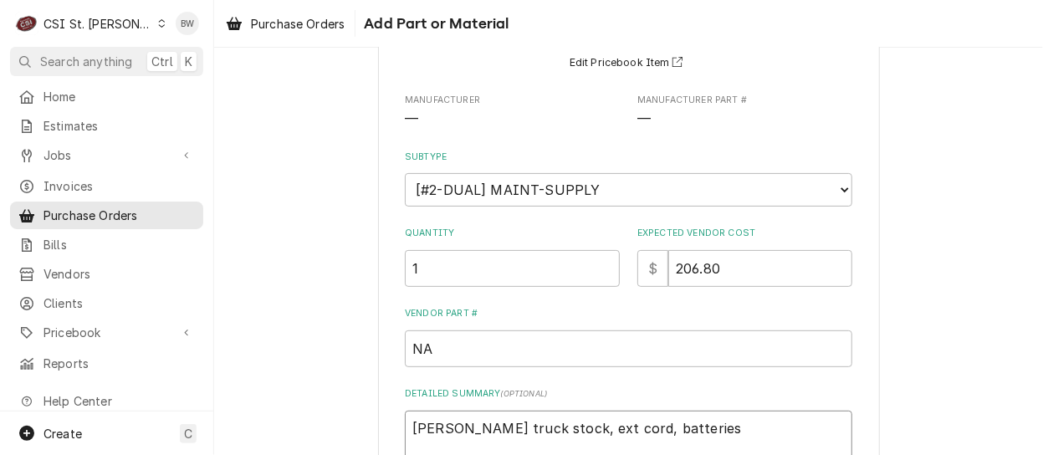
type textarea "David Ford truck stock, ext cord, batteries"
type textarea "x"
type textarea "David Ford truck stock, ext cord, batteries t"
type textarea "x"
type textarea "David Ford truck stock, ext cord, batteries ta"
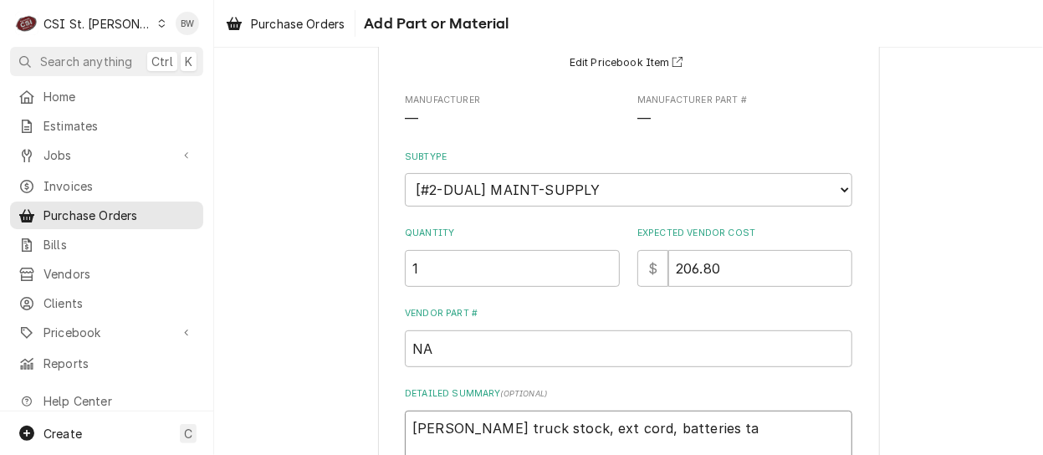
type textarea "x"
type textarea "David Ford truck stock, ext cord, batteries tap"
type textarea "x"
type textarea "David Ford truck stock, ext cord, batteries tape"
type textarea "x"
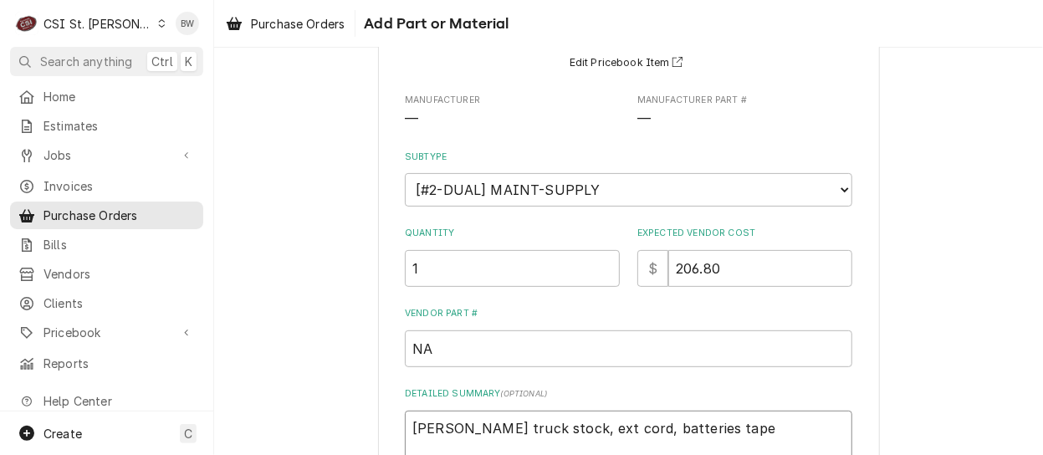
type textarea "David Ford truck stock, ext cord, batteries tape"
type textarea "x"
type textarea "David Ford truck stock, ext cord, batteries tape s"
type textarea "x"
type textarea "David Ford truck stock, ext cord, batteries tape sc"
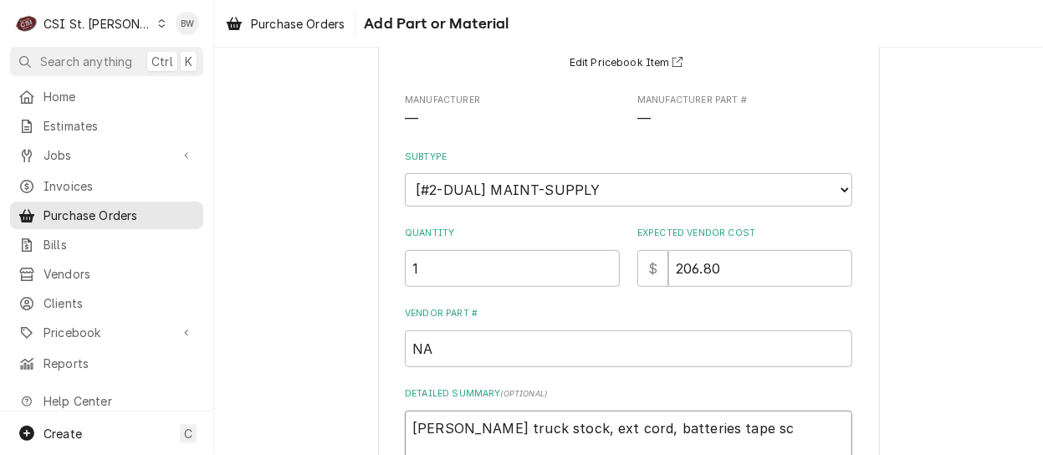
type textarea "x"
type textarea "David Ford truck stock, ext cord, batteries tape scre"
type textarea "x"
type textarea "David Ford truck stock, ext cord, batteries tape screw"
type textarea "x"
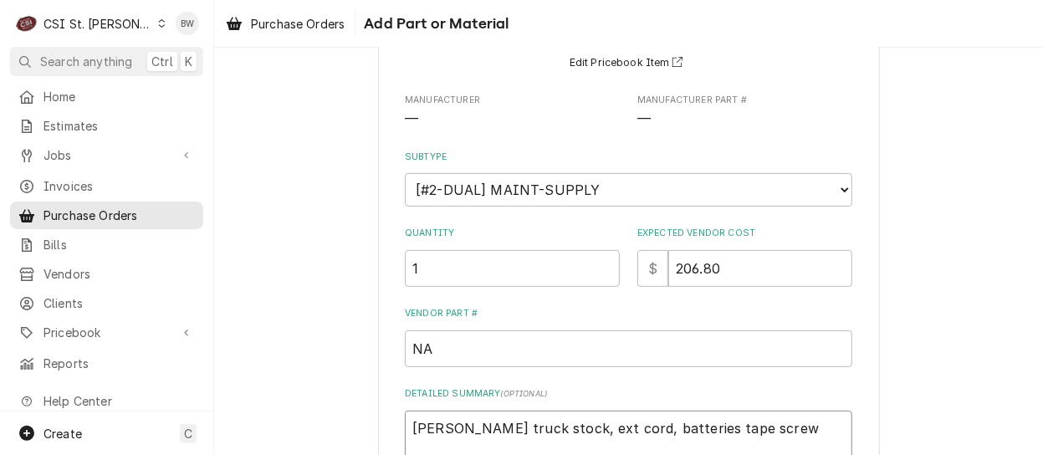
type textarea "David Ford truck stock, ext cord, batteries tape screws"
type textarea "x"
type textarea "David Ford truck stock, ext cord, batteries tape screws"
type textarea "x"
type textarea "David Ford truck stock, ext cord, batteries tape screws r"
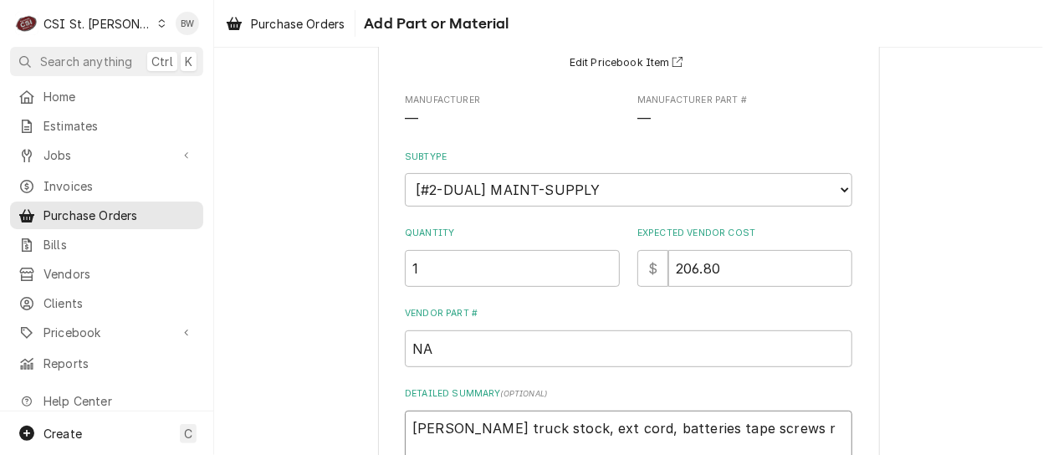
type textarea "x"
type textarea "David Ford truck stock, ext cord, batteries tape screws ra"
type textarea "x"
type textarea "David Ford truck stock, ext cord, batteries tape screws rag"
type textarea "x"
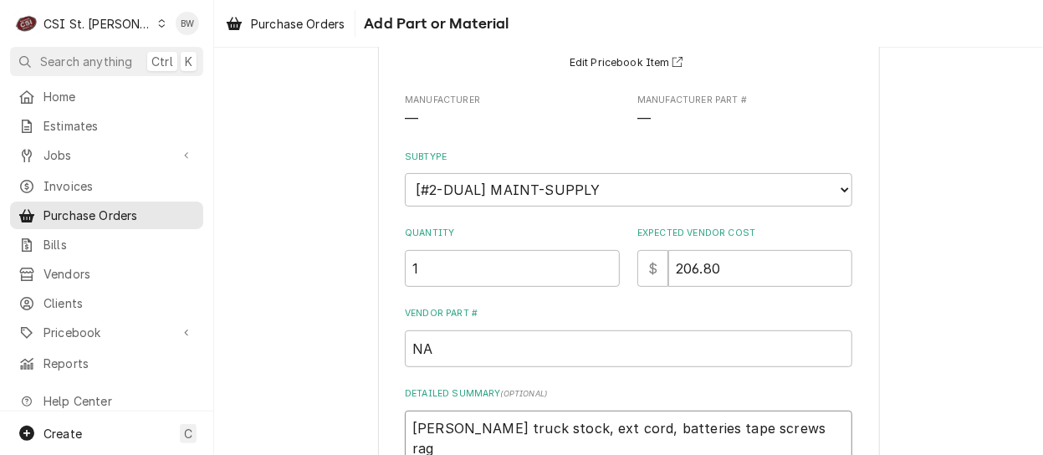
type textarea "David Ford truck stock, ext cord, batteries tape screws rags"
type textarea "x"
type textarea "David Ford truck stock, ext cord, batteries tape screws rags"
type textarea "x"
type textarea "David Ford truck stock, ext cord, batteries tape screws rags t"
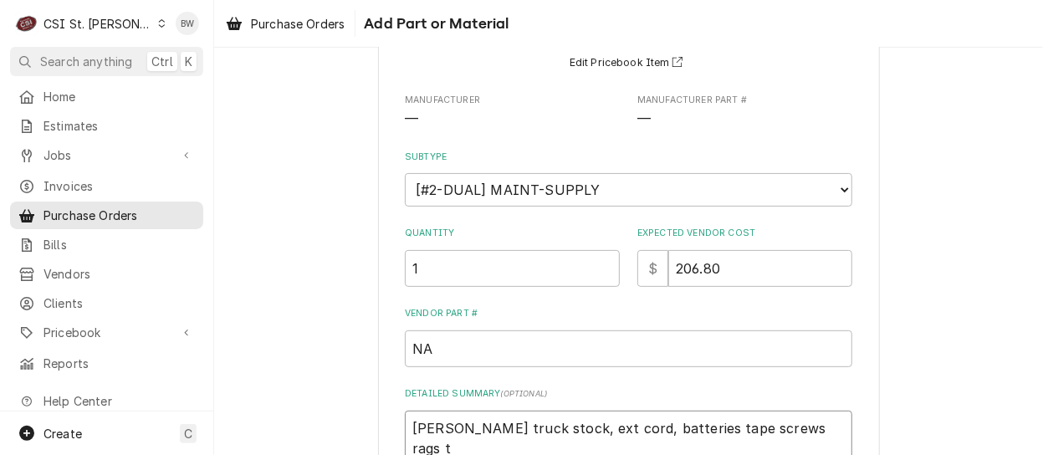
type textarea "x"
type textarea "David Ford truck stock, ext cord, batteries tape screws rags to"
type textarea "x"
type textarea "David Ford truck stock, ext cord, batteries tape screws rags tot"
type textarea "x"
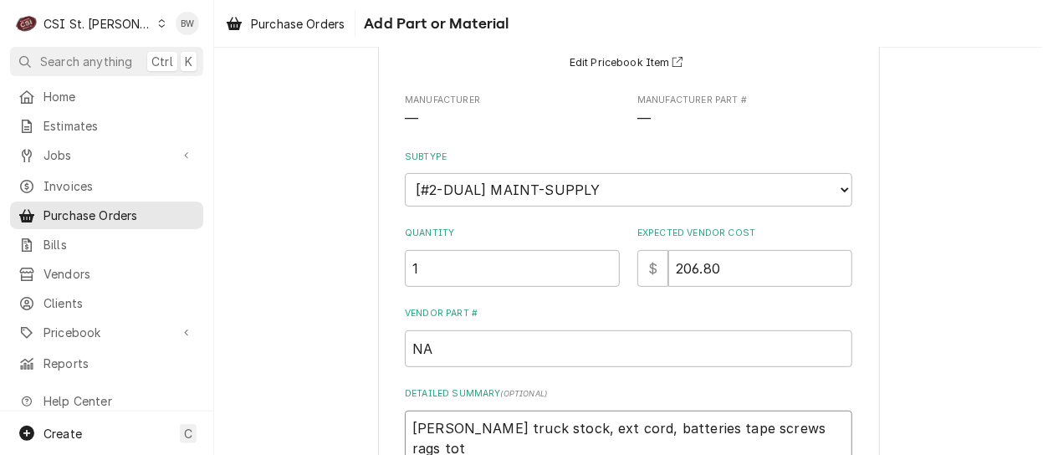
type textarea "David Ford truck stock, ext cord, batteries tape screws rags tota"
type textarea "x"
type textarea "David Ford truck stock, ext cord, batteries tape screws rags tot"
type textarea "x"
type textarea "David Ford truck stock, ext cord, batteries tape screws rags tote"
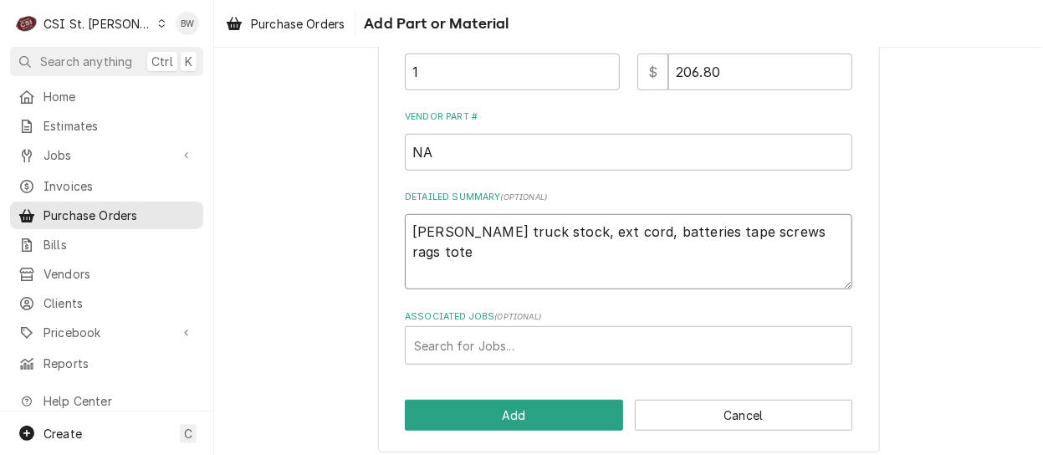
scroll to position [375, 0]
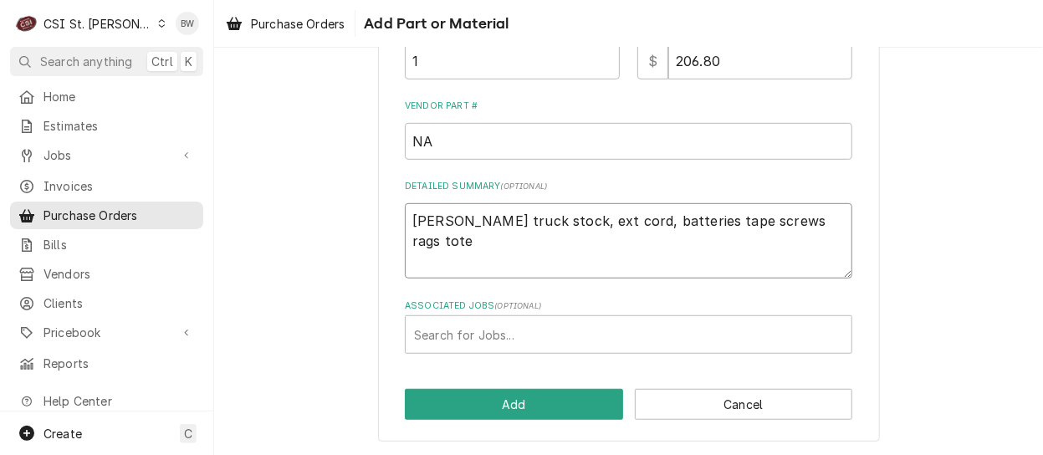
type textarea "x"
type textarea "David Ford truck stock, ext cord, batteries tape screws rags tote"
type textarea "x"
type textarea "David Ford truck stock, ext cord, batteries tape screws rags tote 1"
type textarea "x"
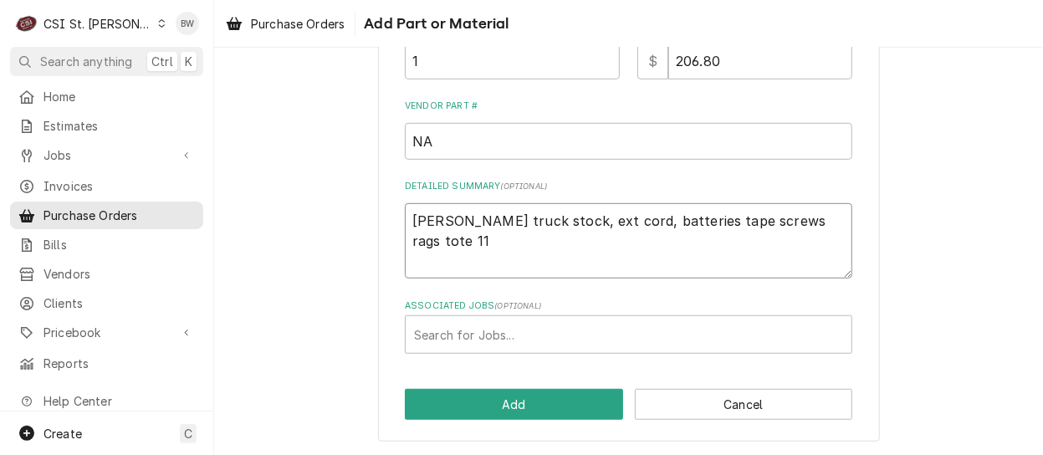
type textarea "David Ford truck stock, ext cord, batteries tape screws rags tote 110"
type textarea "x"
type textarea "David Ford truck stock, ext cord, batteries tape screws rags tote 11"
type textarea "x"
type textarea "David Ford truck stock, ext cord, batteries tape screws rags tote 1"
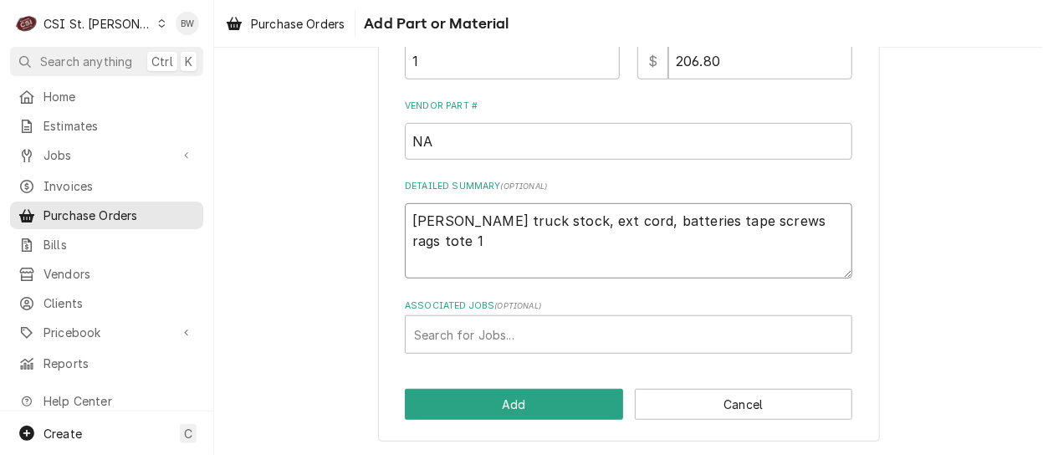
type textarea "x"
type textarea "David Ford truck stock, ext cord, batteries tape screws rags tote 10"
type textarea "x"
type textarea "David Ford truck stock, ext cord, batteries tape screws rags tote 100"
type textarea "x"
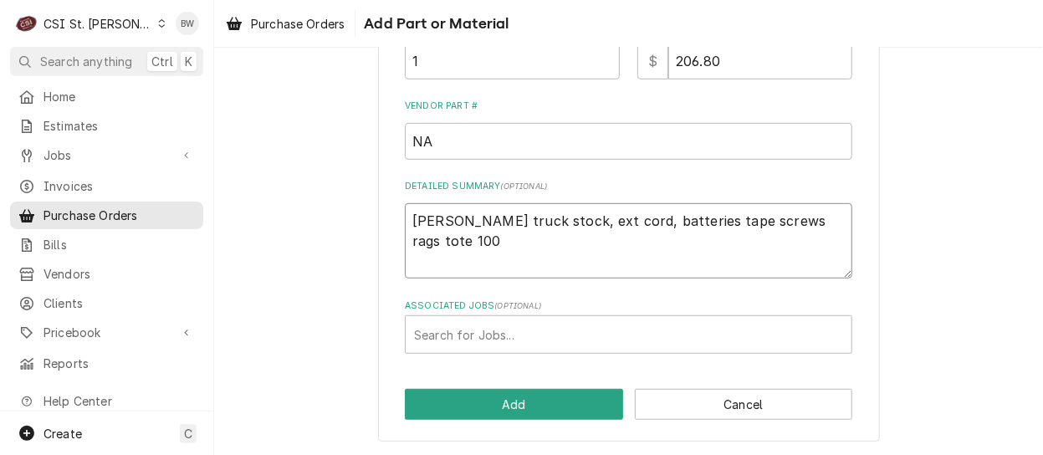
type textarea "David Ford truck stock, ext cord, batteries tape screws rags tote 100"
type textarea "x"
type textarea "David Ford truck stock, ext cord, batteries tape screws rags tote 100 f"
type textarea "x"
type textarea "David Ford truck stock, ext cord, batteries tape screws rags tote 100 ft"
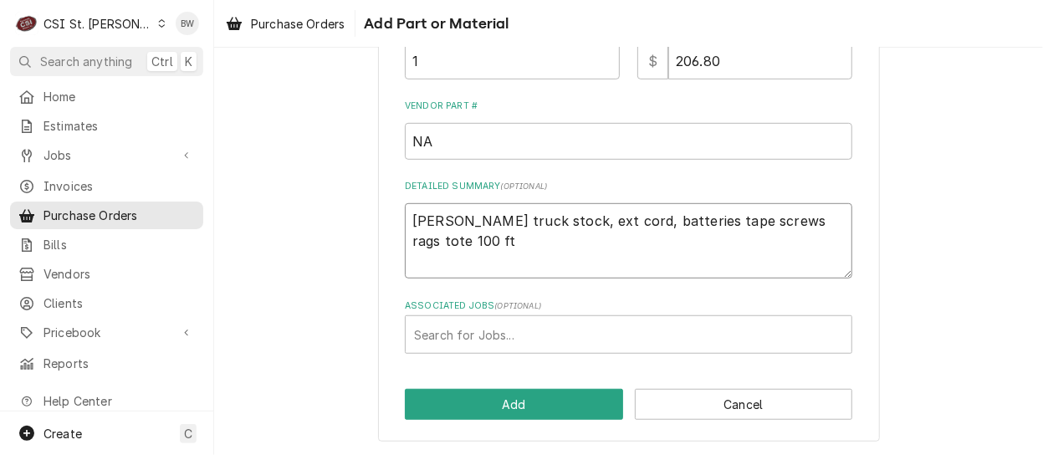
type textarea "x"
type textarea "David Ford truck stock, ext cord, batteries tape screws rags tote 100 ft"
type textarea "x"
type textarea "David Ford truck stock, ext cord, batteries tape screws rags tote 100 ft h"
type textarea "x"
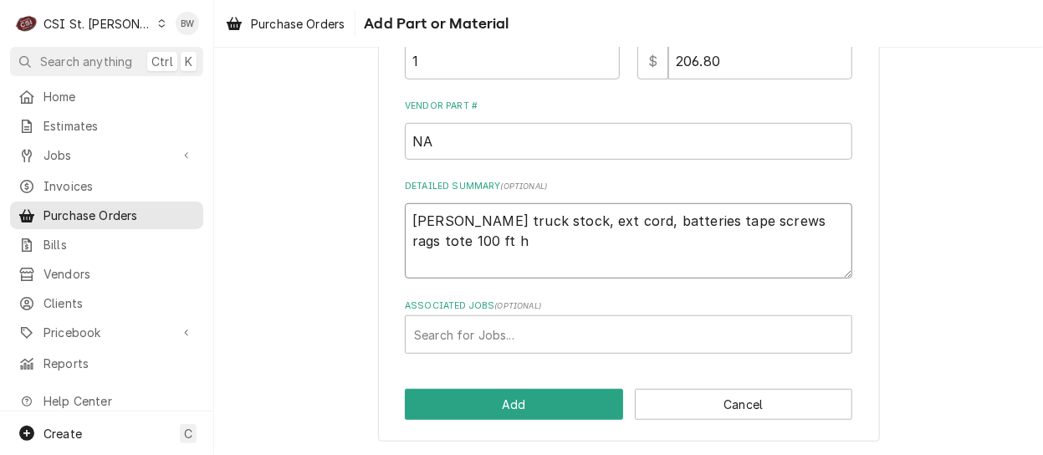
type textarea "David Ford truck stock, ext cord, batteries tape screws rags tote 100 ft ho"
type textarea "x"
type textarea "David Ford truck stock, ext cord, batteries tape screws rags tote 100 ft hos"
type textarea "x"
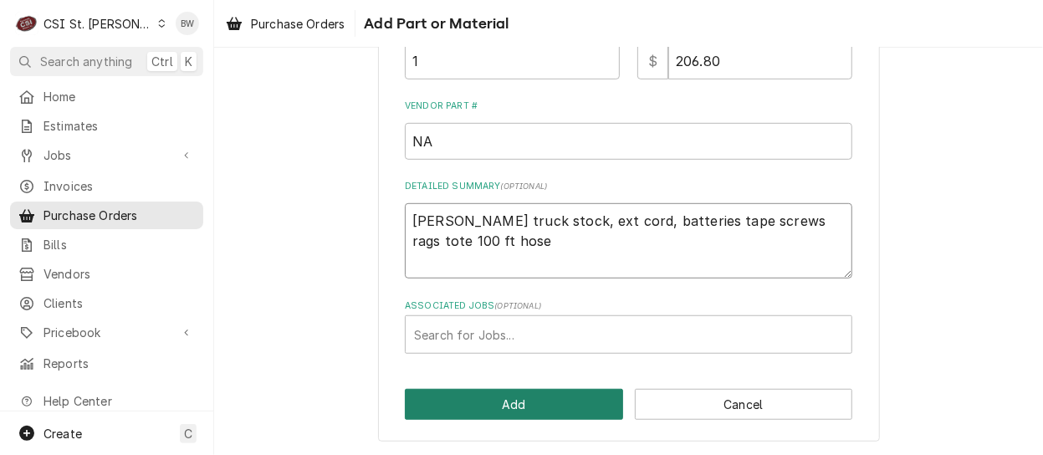
type textarea "David Ford truck stock, ext cord, batteries tape screws rags tote 100 ft hose"
click at [522, 401] on button "Add" at bounding box center [514, 404] width 218 height 31
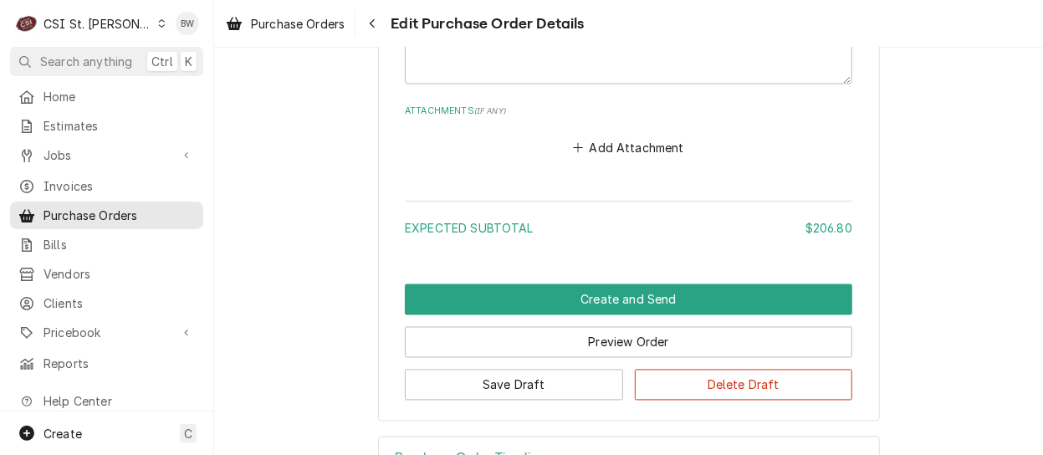
scroll to position [1255, 0]
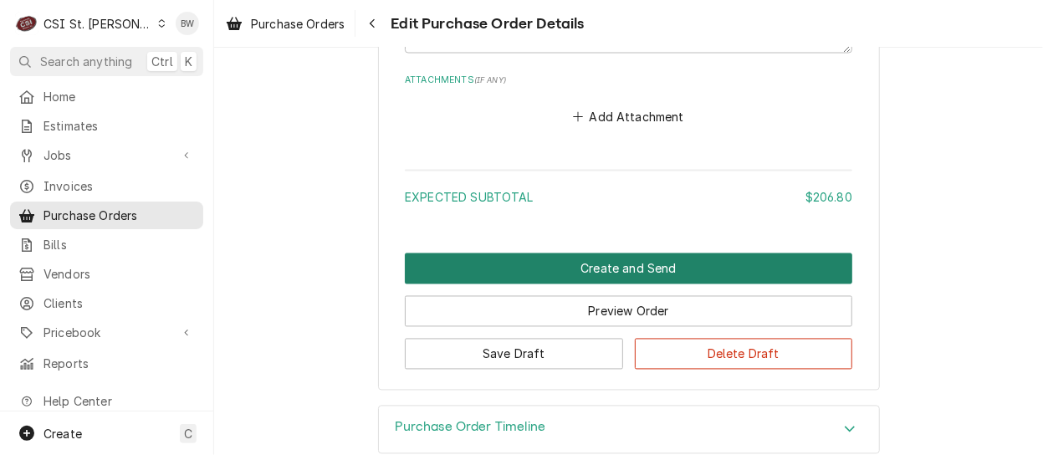
click at [502, 267] on button "Create and Send" at bounding box center [628, 268] width 447 height 31
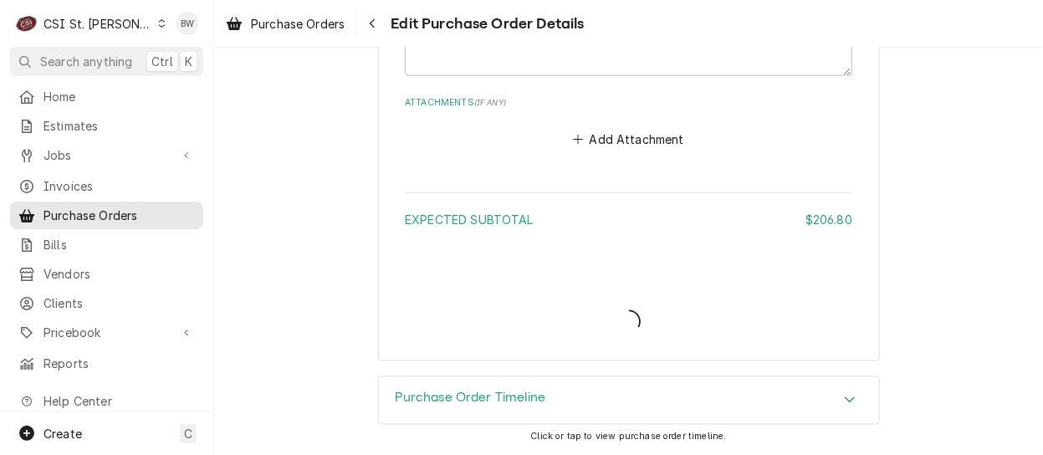
scroll to position [1230, 0]
type textarea "x"
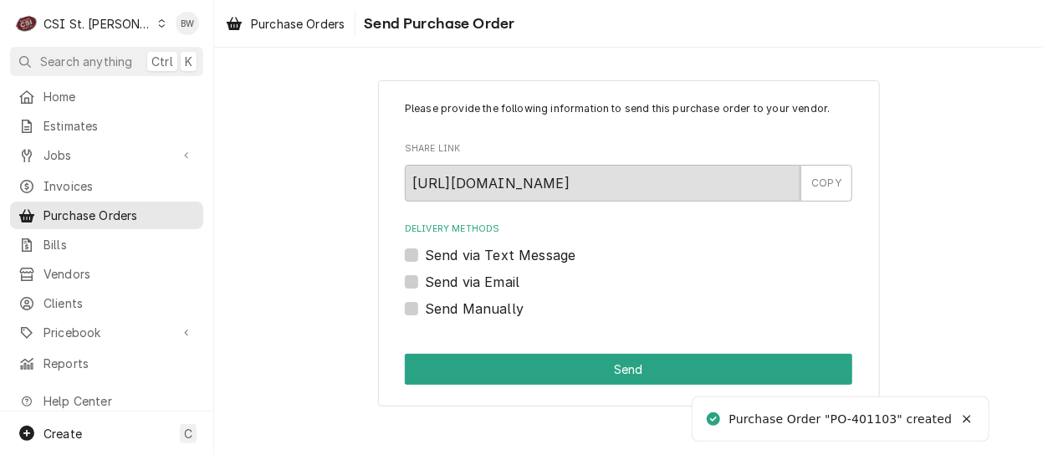
click at [425, 310] on label "Send Manually" at bounding box center [474, 309] width 99 height 20
click at [425, 310] on input "Send Manually" at bounding box center [648, 317] width 447 height 37
checkbox input "true"
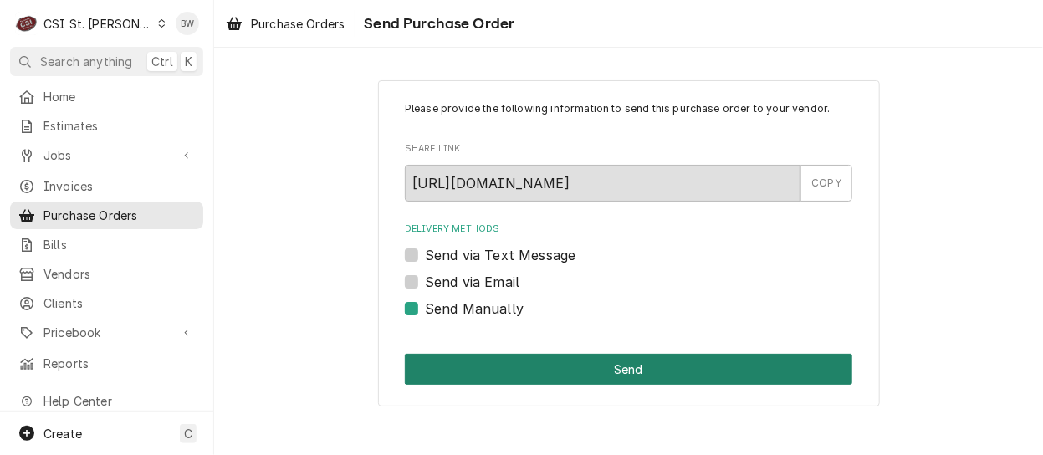
click at [596, 370] on button "Send" at bounding box center [628, 369] width 447 height 31
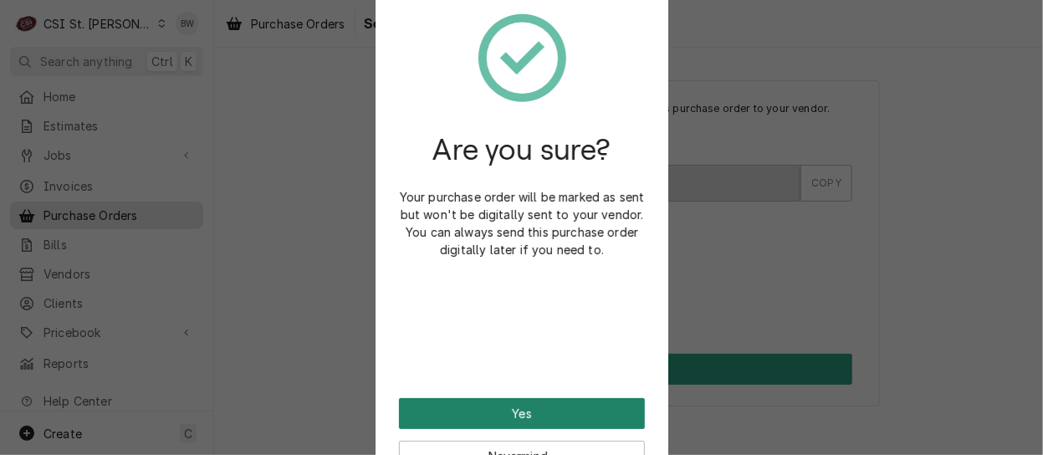
click at [488, 405] on button "Yes" at bounding box center [522, 413] width 246 height 31
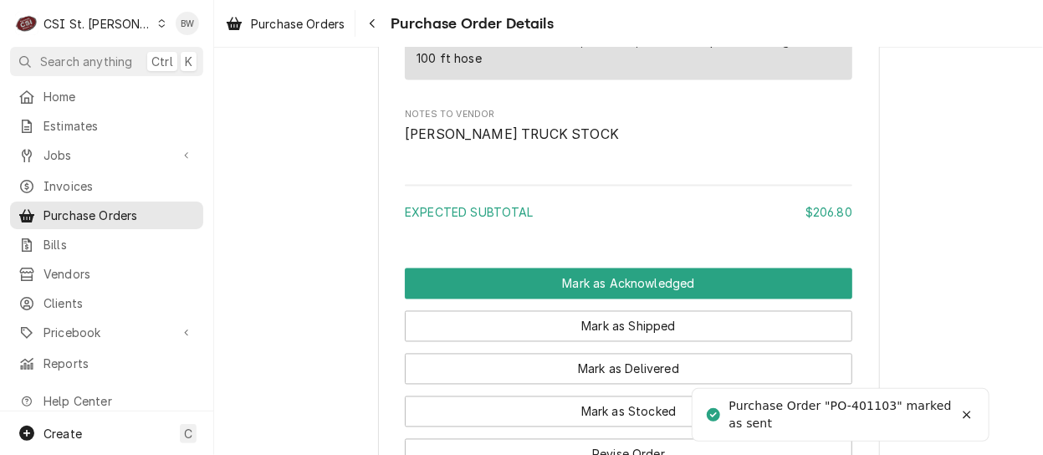
scroll to position [1338, 0]
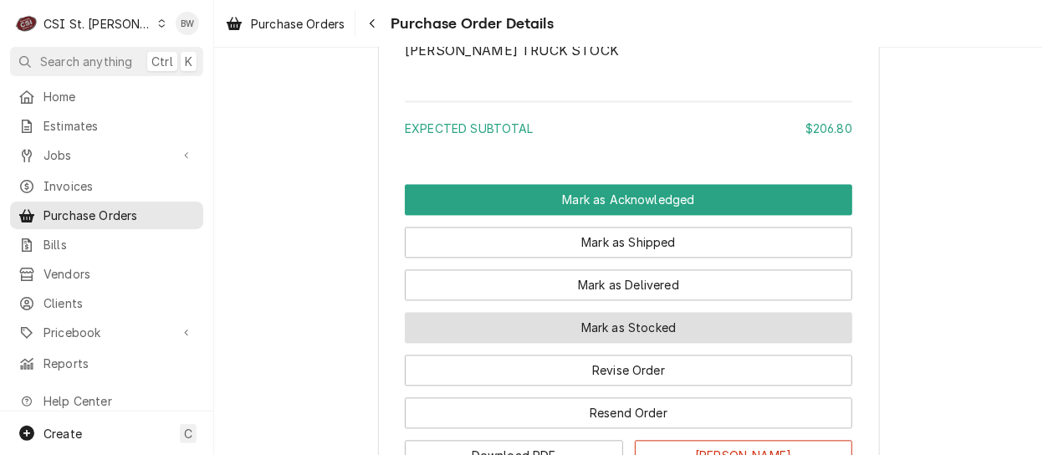
click at [493, 344] on button "Mark as Stocked" at bounding box center [628, 328] width 447 height 31
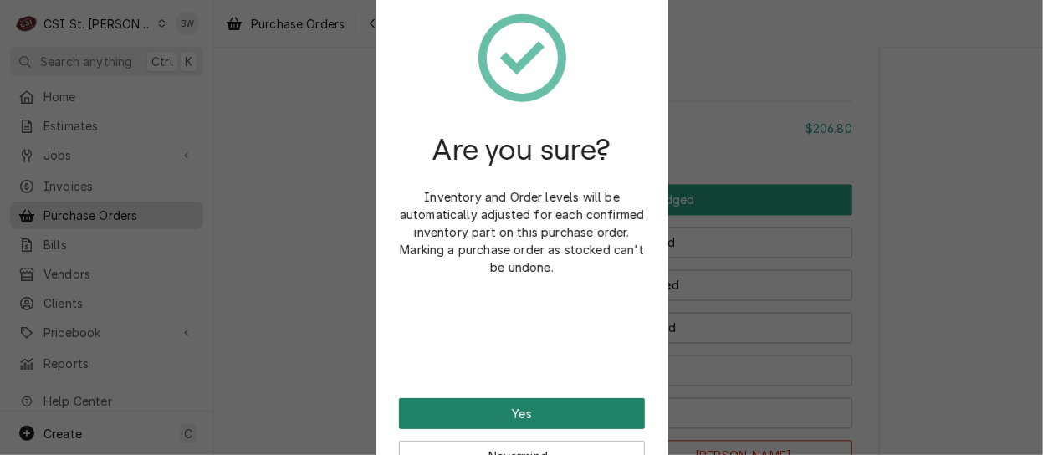
click at [557, 400] on button "Yes" at bounding box center [522, 413] width 246 height 31
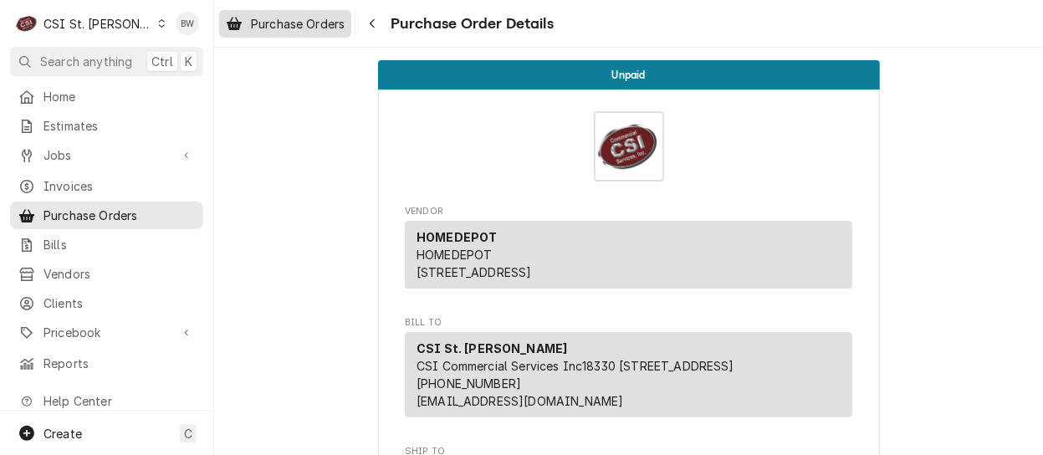
click at [316, 24] on span "Purchase Orders" at bounding box center [298, 24] width 94 height 18
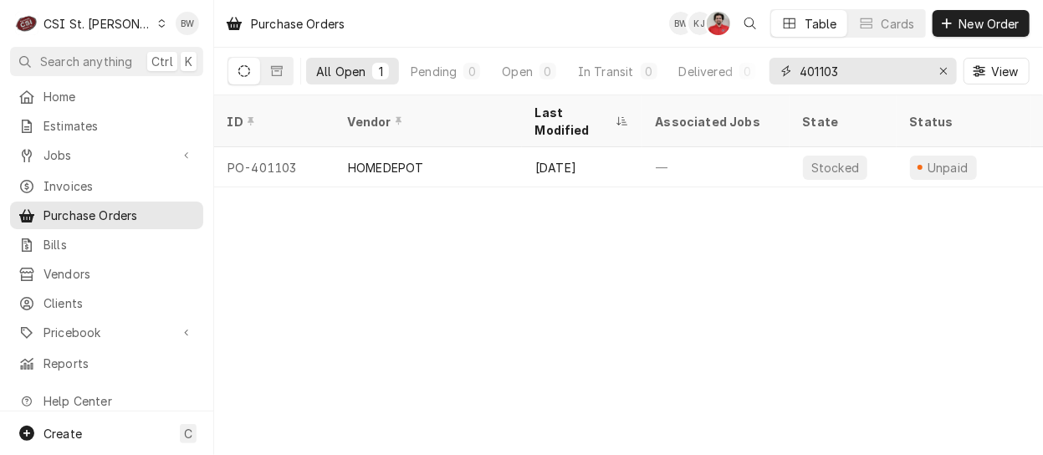
click at [867, 74] on input "401103" at bounding box center [862, 71] width 125 height 27
click at [835, 74] on input "401100" at bounding box center [862, 71] width 125 height 27
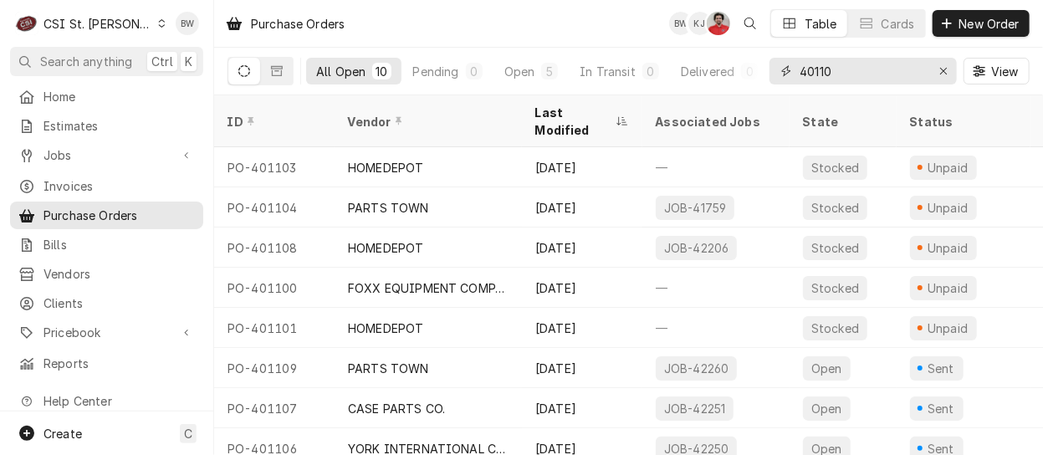
click at [824, 73] on input "40110" at bounding box center [862, 71] width 125 height 27
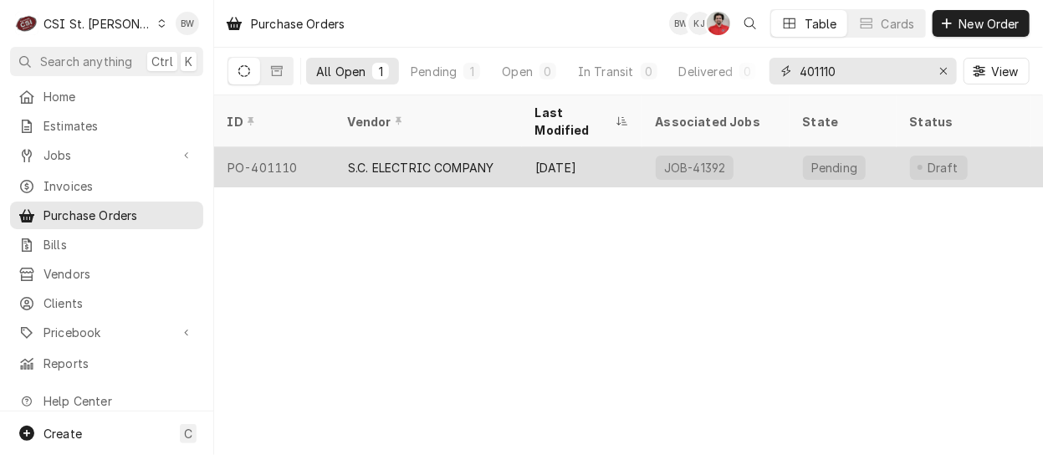
type input "401110"
click at [303, 148] on div "PO-401110" at bounding box center [274, 167] width 120 height 40
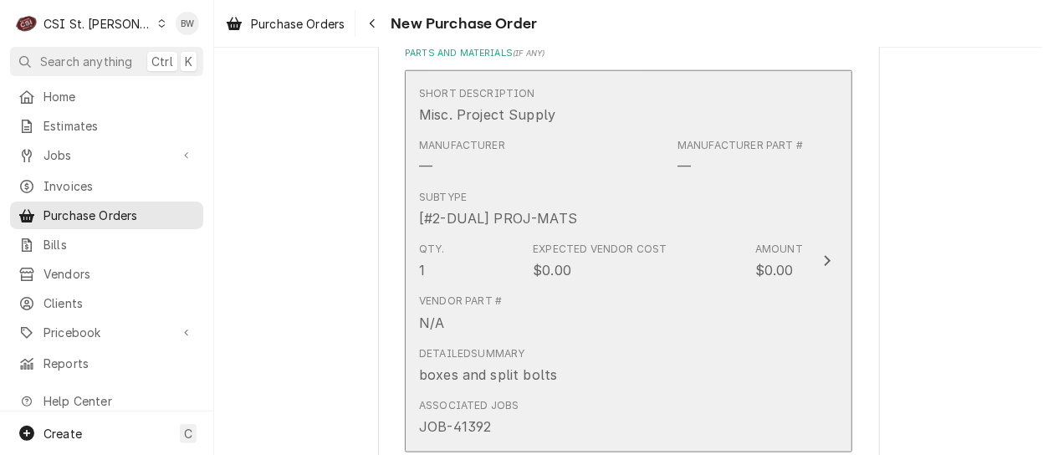
scroll to position [753, 0]
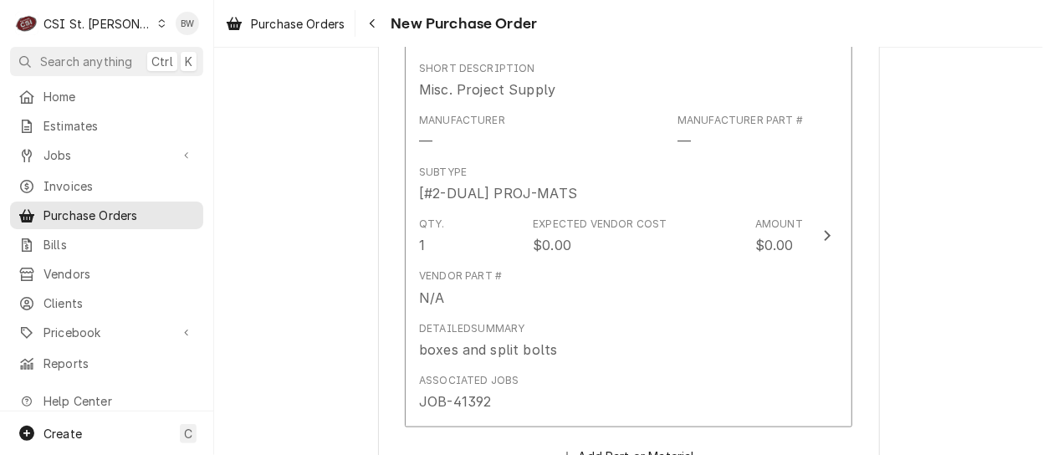
click at [157, 27] on div "Dynamic Content Wrapper" at bounding box center [161, 24] width 9 height 12
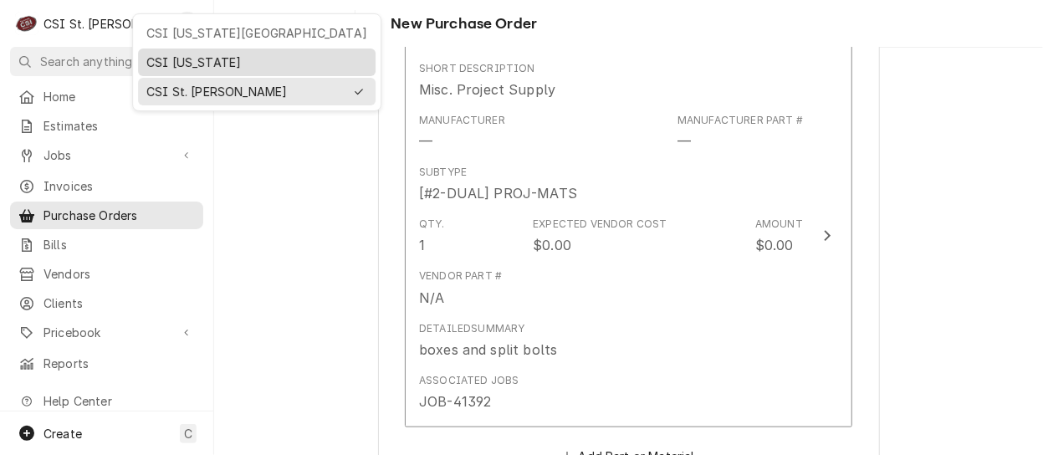
click at [151, 58] on div "CSI [US_STATE]" at bounding box center [256, 63] width 221 height 18
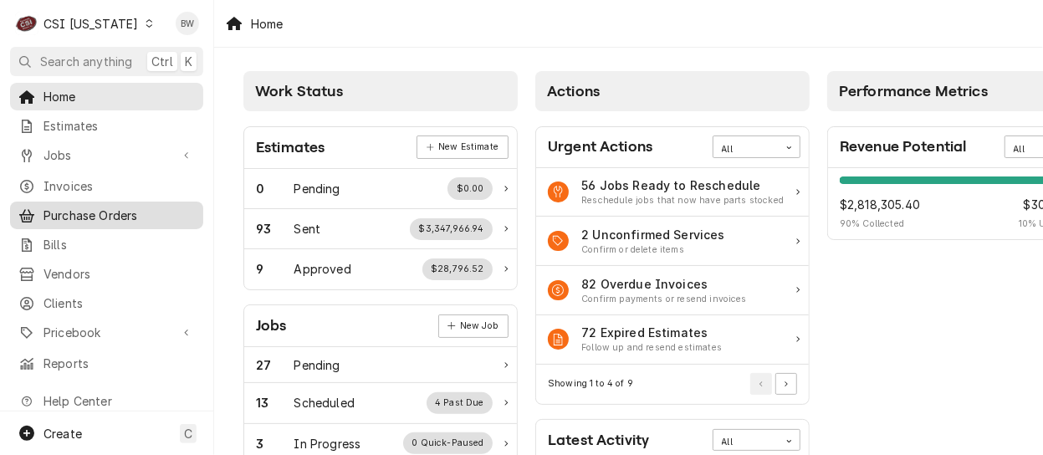
click at [95, 211] on span "Purchase Orders" at bounding box center [118, 216] width 151 height 18
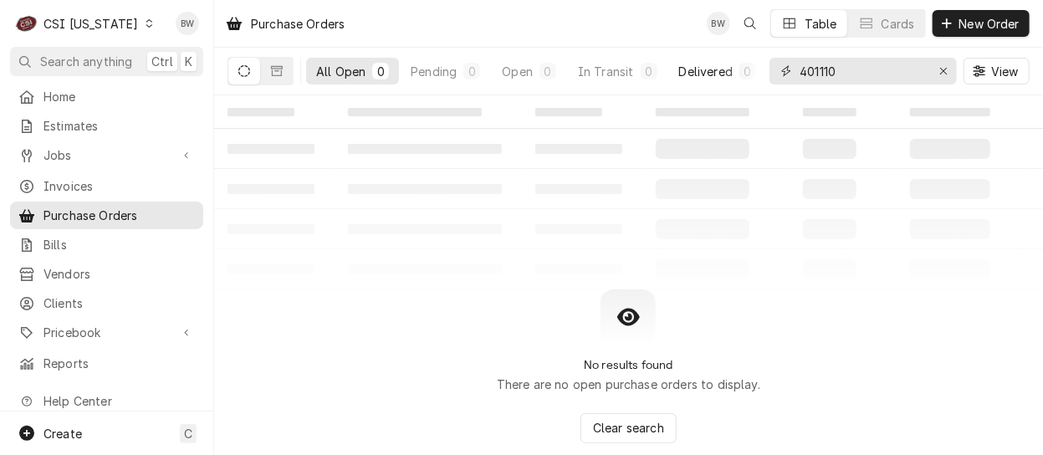
drag, startPoint x: 844, startPoint y: 73, endPoint x: 760, endPoint y: 73, distance: 83.6
click at [762, 73] on div "All Open 0 Pending 0 Open 0 In Transit 0 Delivered 0 Stocked 0 401110 View" at bounding box center [629, 71] width 802 height 47
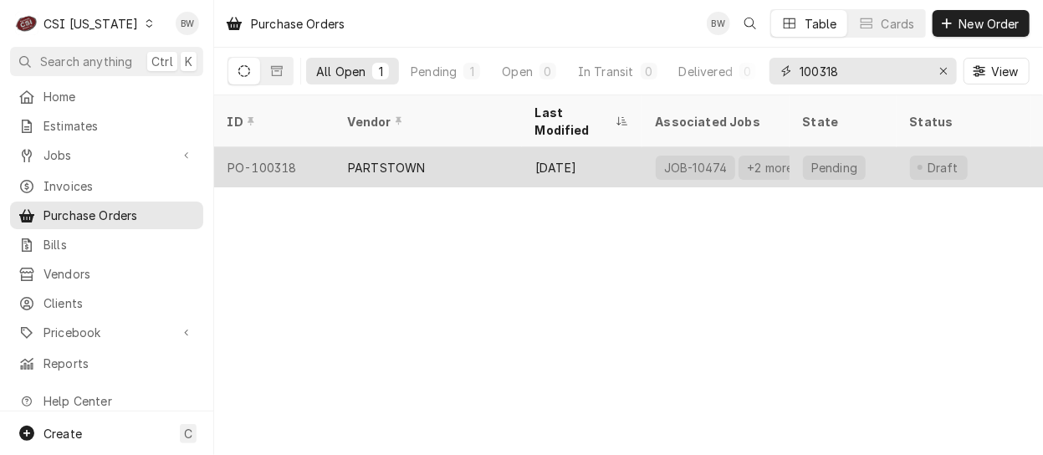
type input "100318"
click at [284, 149] on div "PO-100318" at bounding box center [274, 167] width 120 height 40
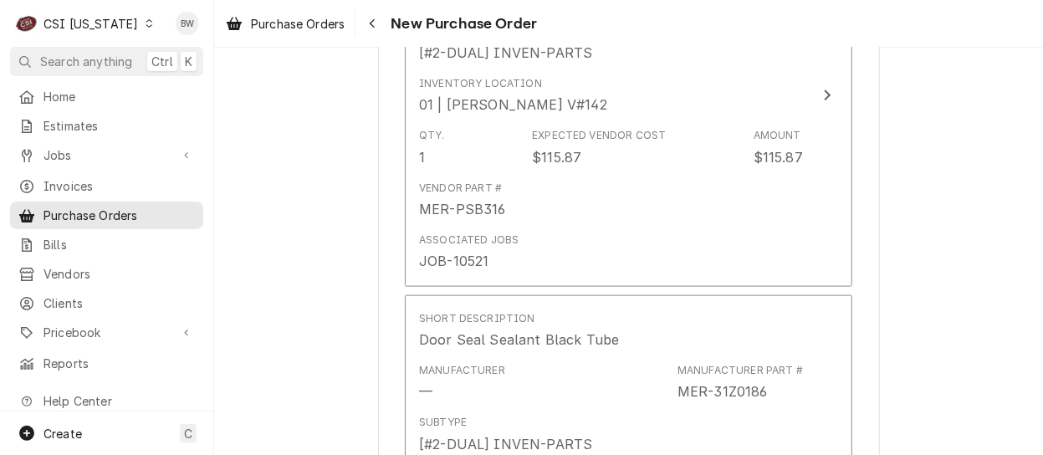
scroll to position [502, 0]
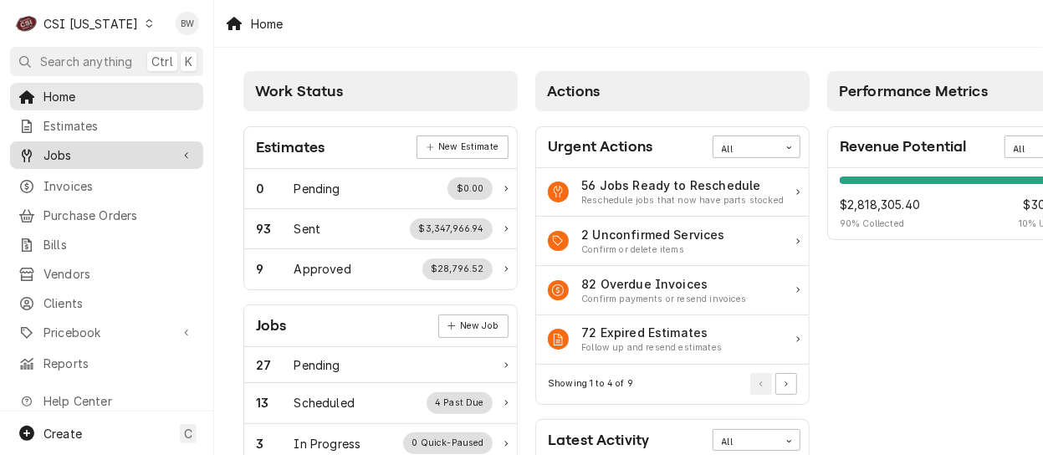
click at [102, 157] on span "Jobs" at bounding box center [106, 155] width 126 height 18
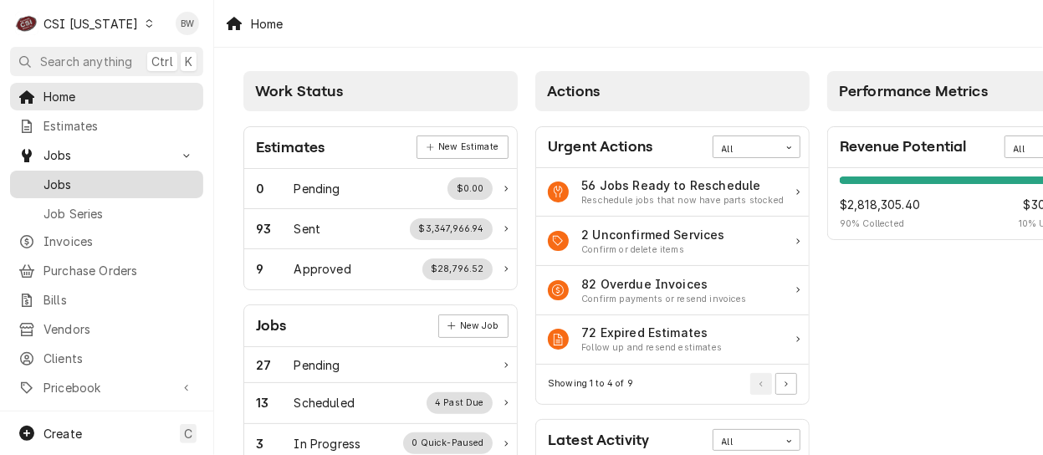
click at [91, 183] on span "Jobs" at bounding box center [118, 185] width 151 height 18
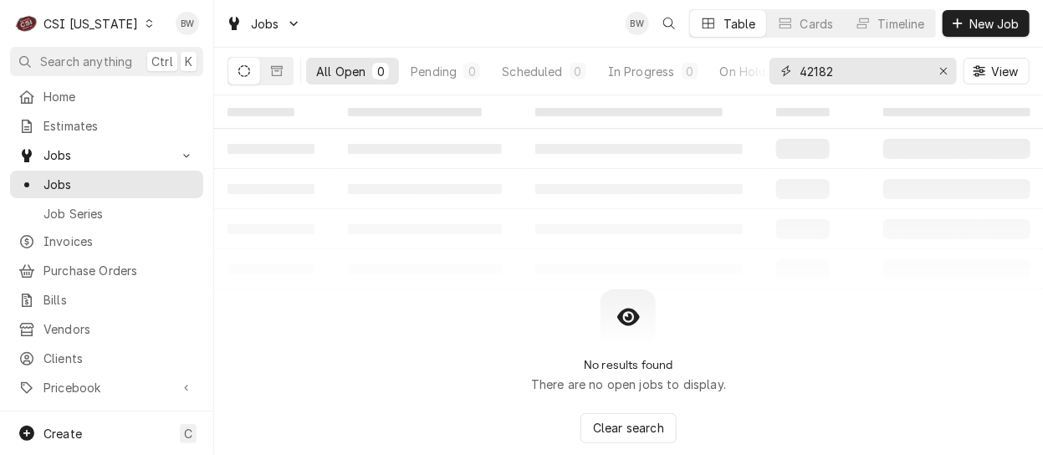
drag, startPoint x: 847, startPoint y: 75, endPoint x: 767, endPoint y: 69, distance: 80.5
click at [771, 70] on div "42182" at bounding box center [863, 71] width 187 height 27
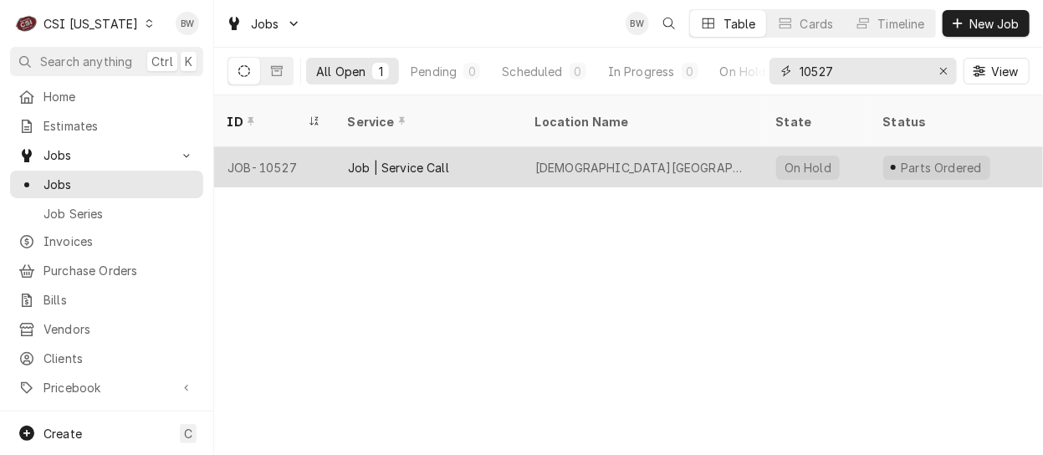
type input "10527"
click at [277, 150] on div "JOB-10527" at bounding box center [274, 167] width 120 height 40
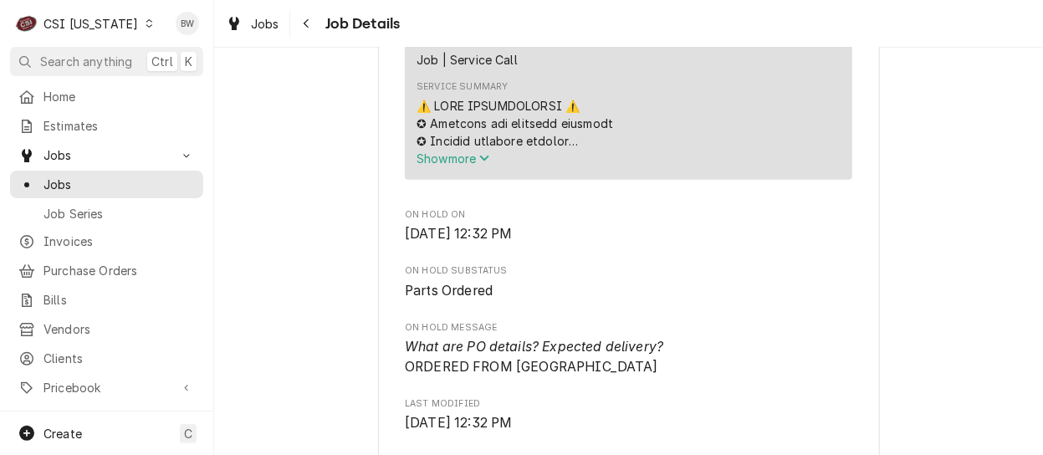
scroll to position [669, 0]
